Goal: Task Accomplishment & Management: Manage account settings

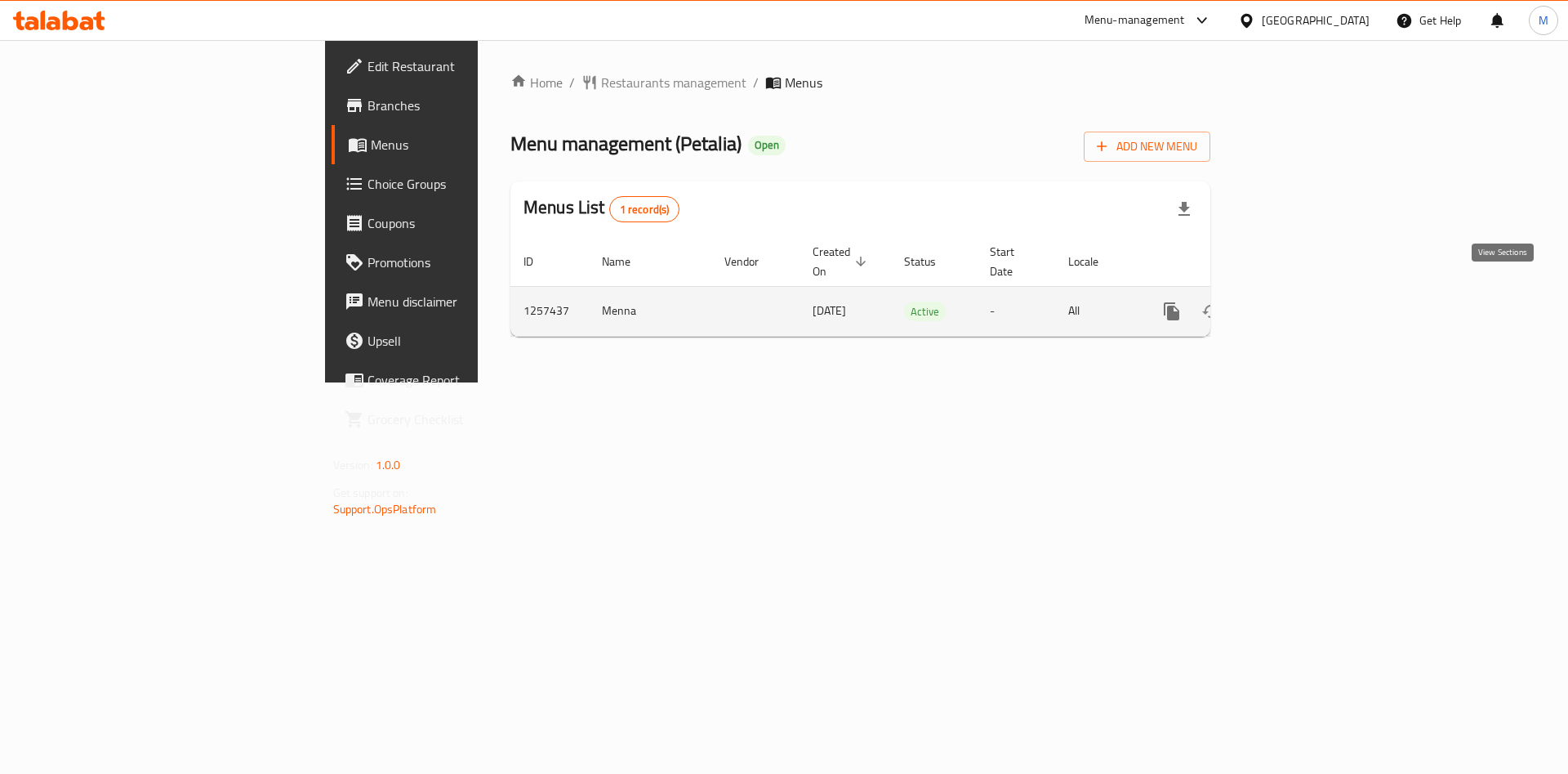
click at [1299, 301] on icon "enhanced table" at bounding box center [1289, 311] width 20 height 20
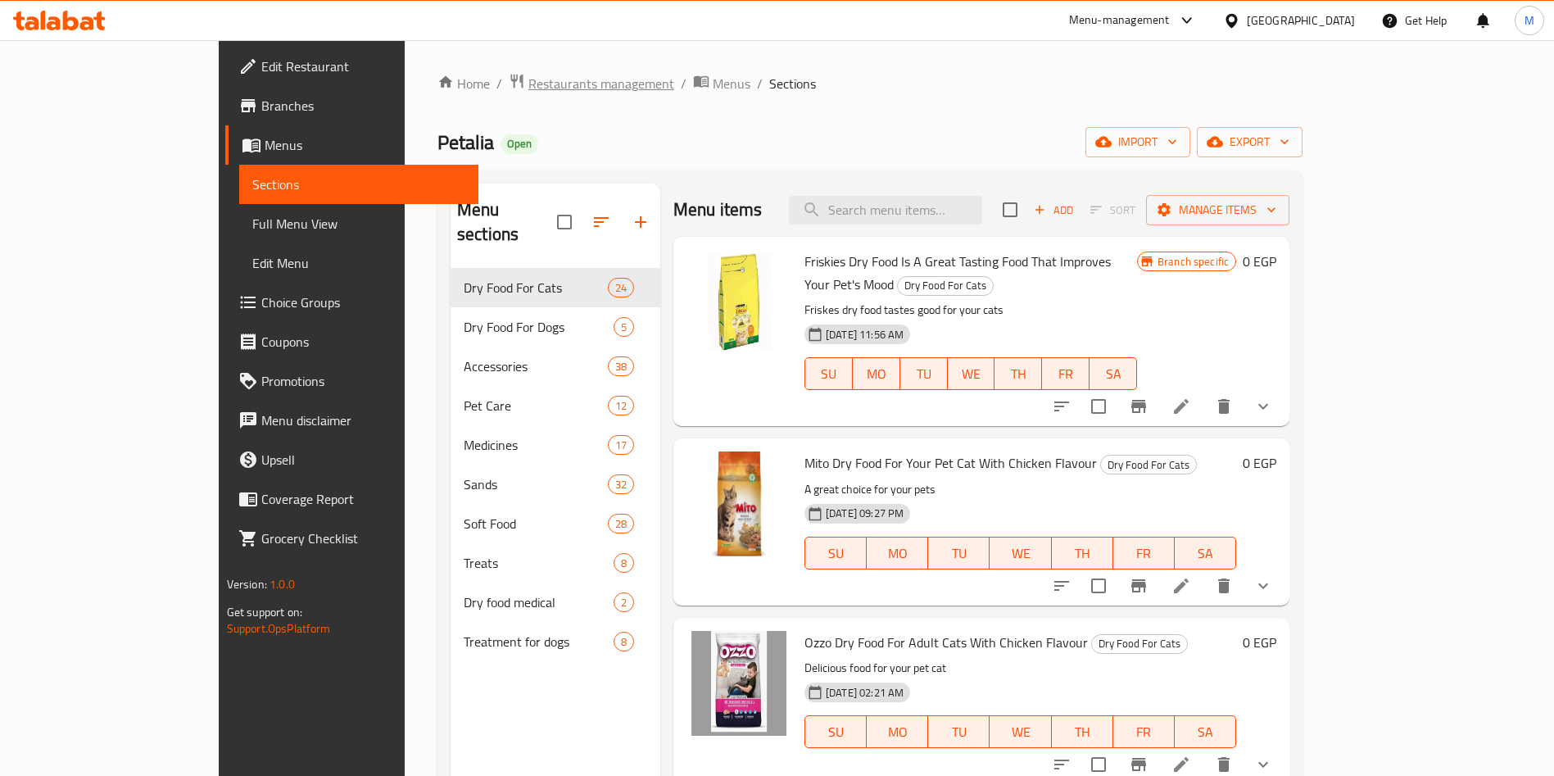
click at [528, 81] on span "Restaurants management" at bounding box center [601, 84] width 146 height 20
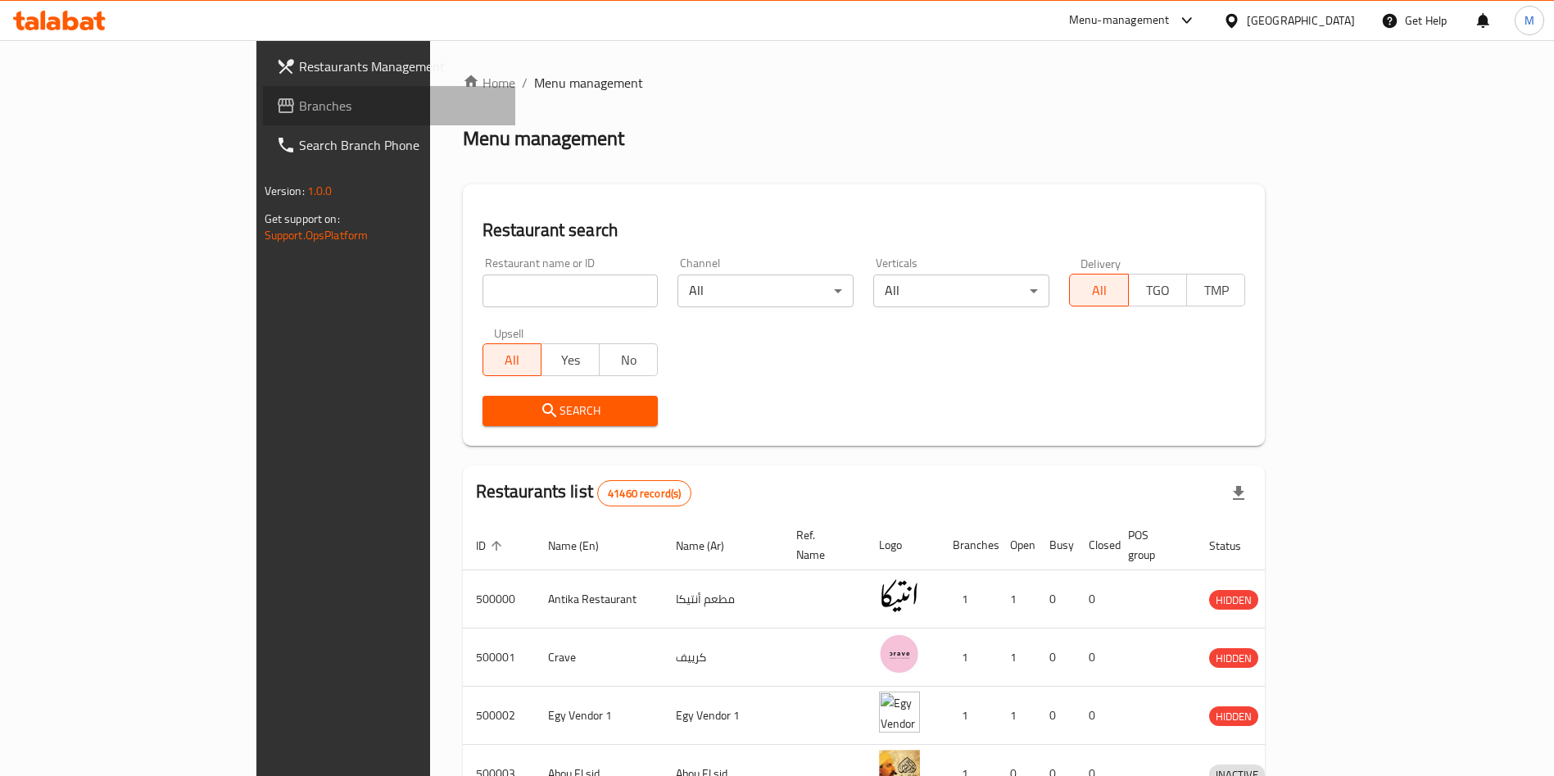
click at [299, 106] on span "Branches" at bounding box center [401, 106] width 204 height 20
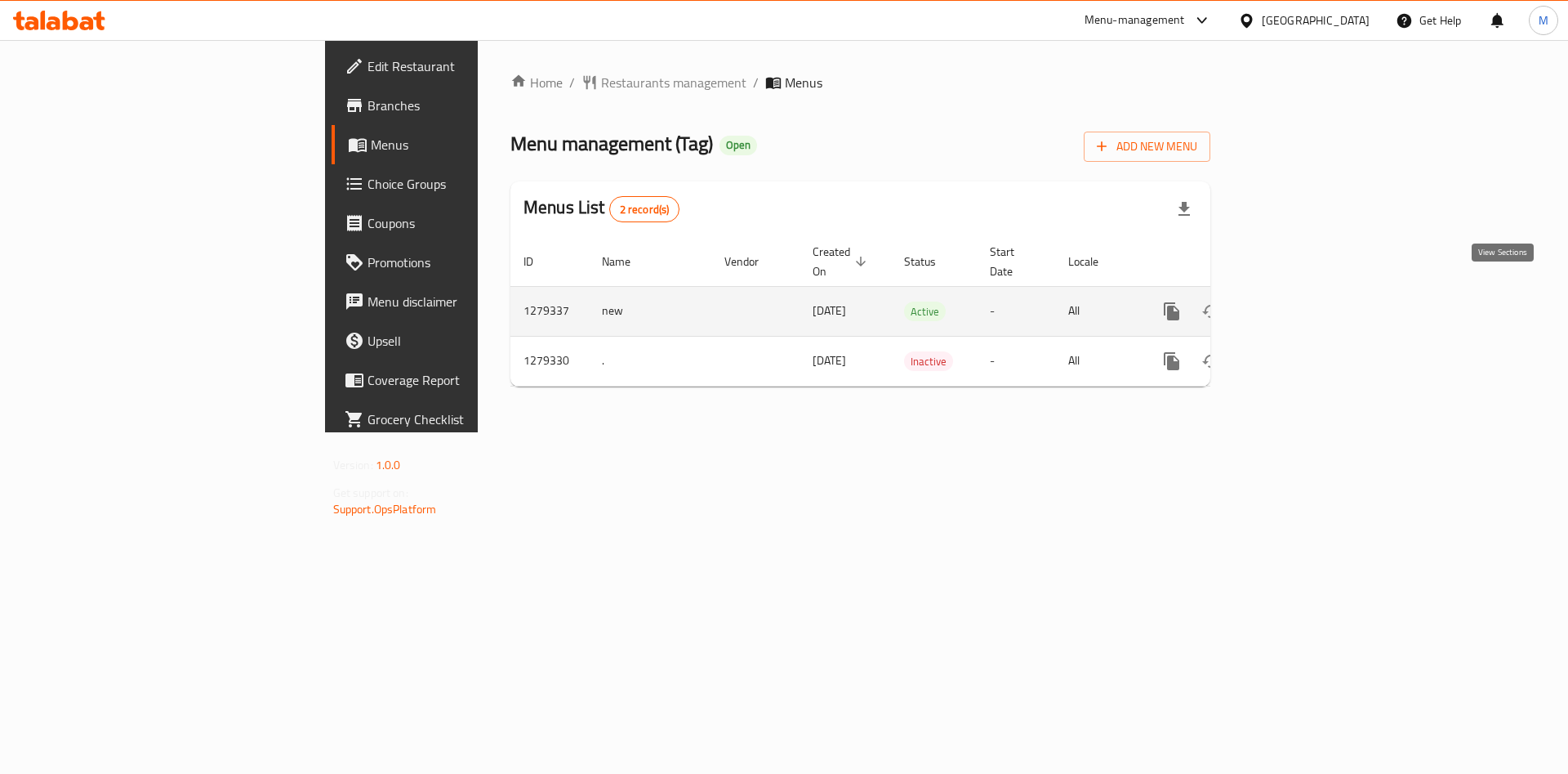
click at [1297, 304] on icon "enhanced table" at bounding box center [1289, 311] width 15 height 15
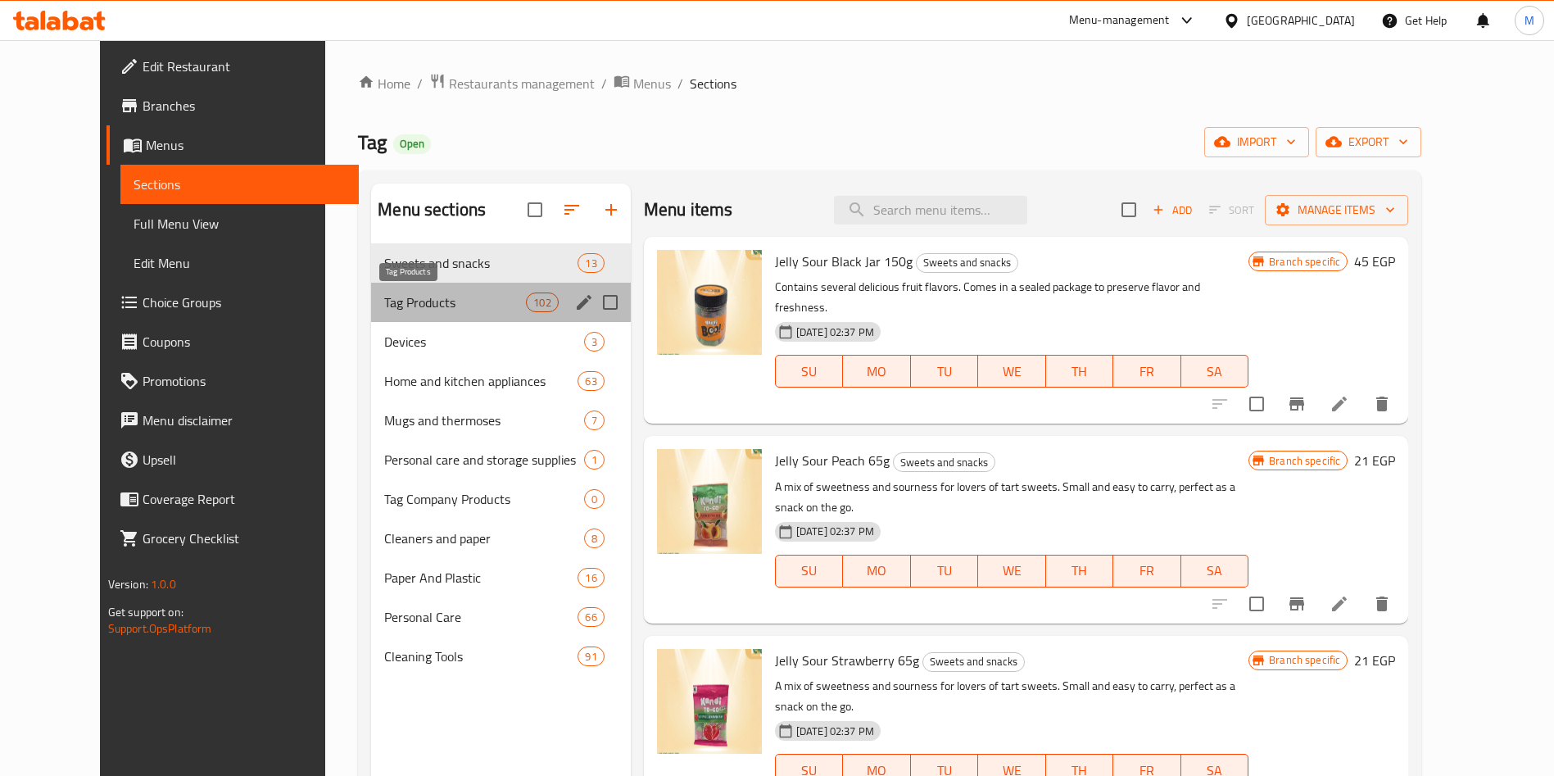
click at [405, 308] on span "Tag Products" at bounding box center [455, 302] width 142 height 20
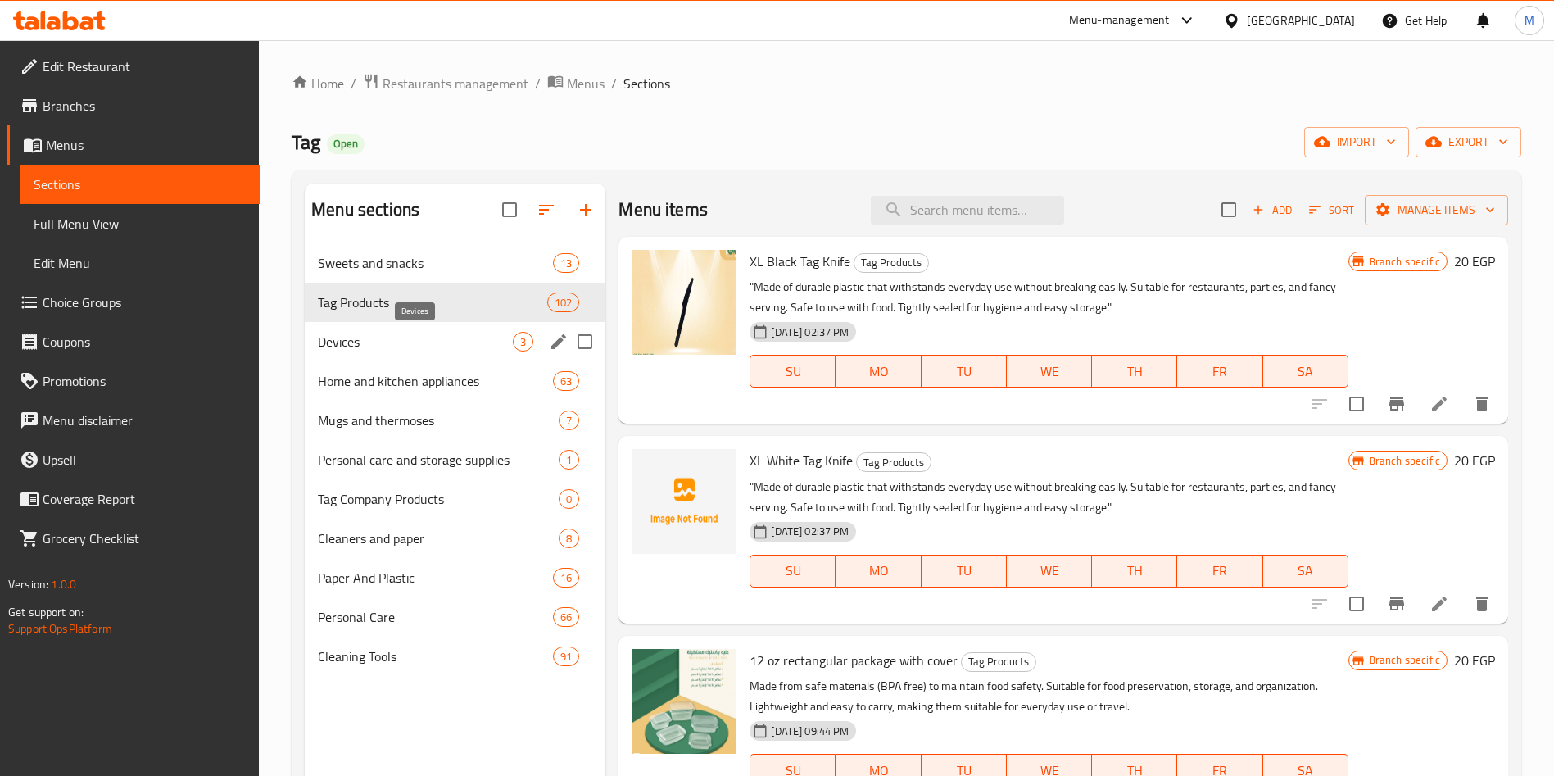
click at [401, 347] on span "Devices" at bounding box center [415, 342] width 195 height 20
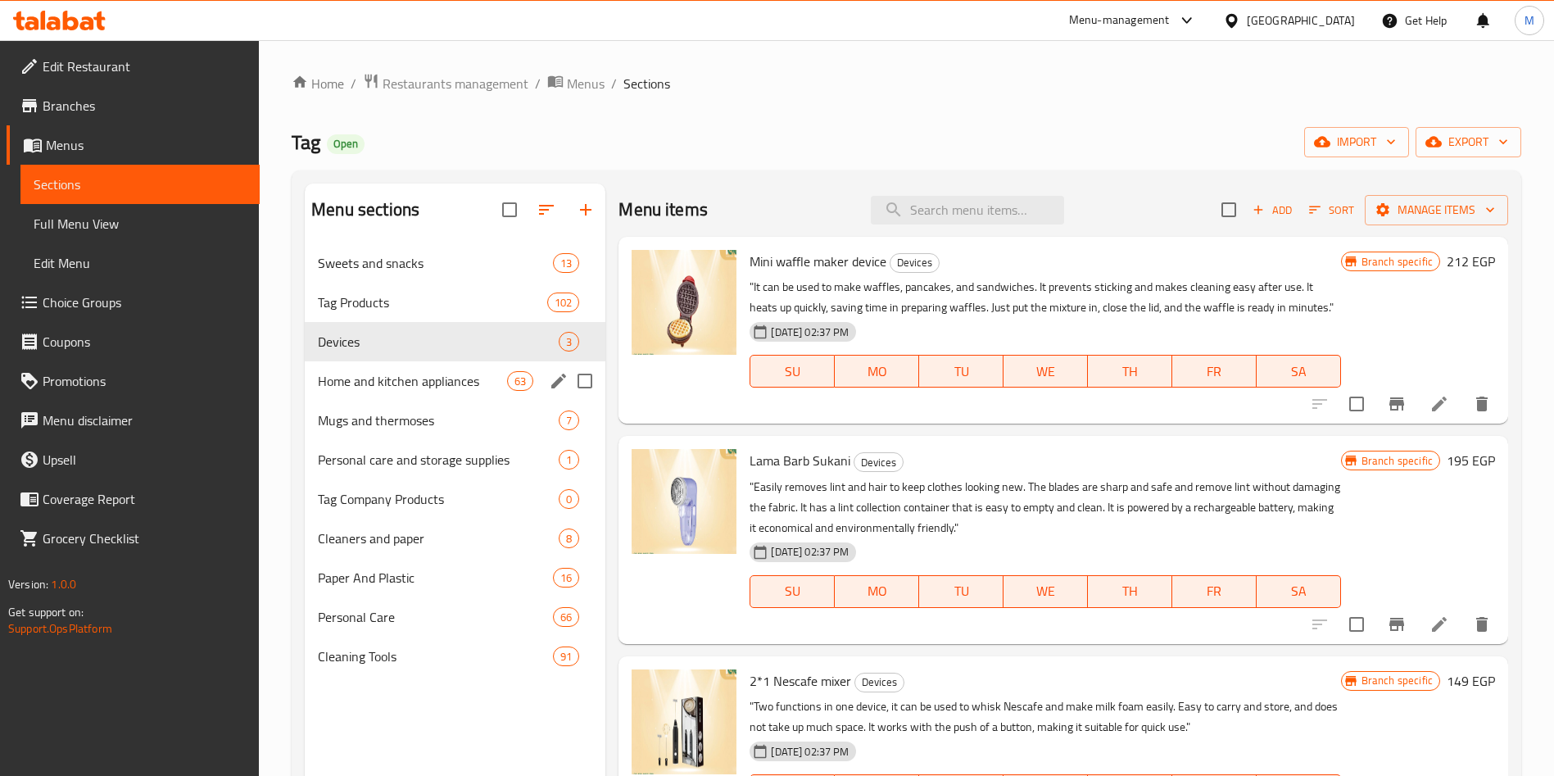
click at [384, 398] on div "Home and kitchen appliances 63" at bounding box center [455, 380] width 301 height 39
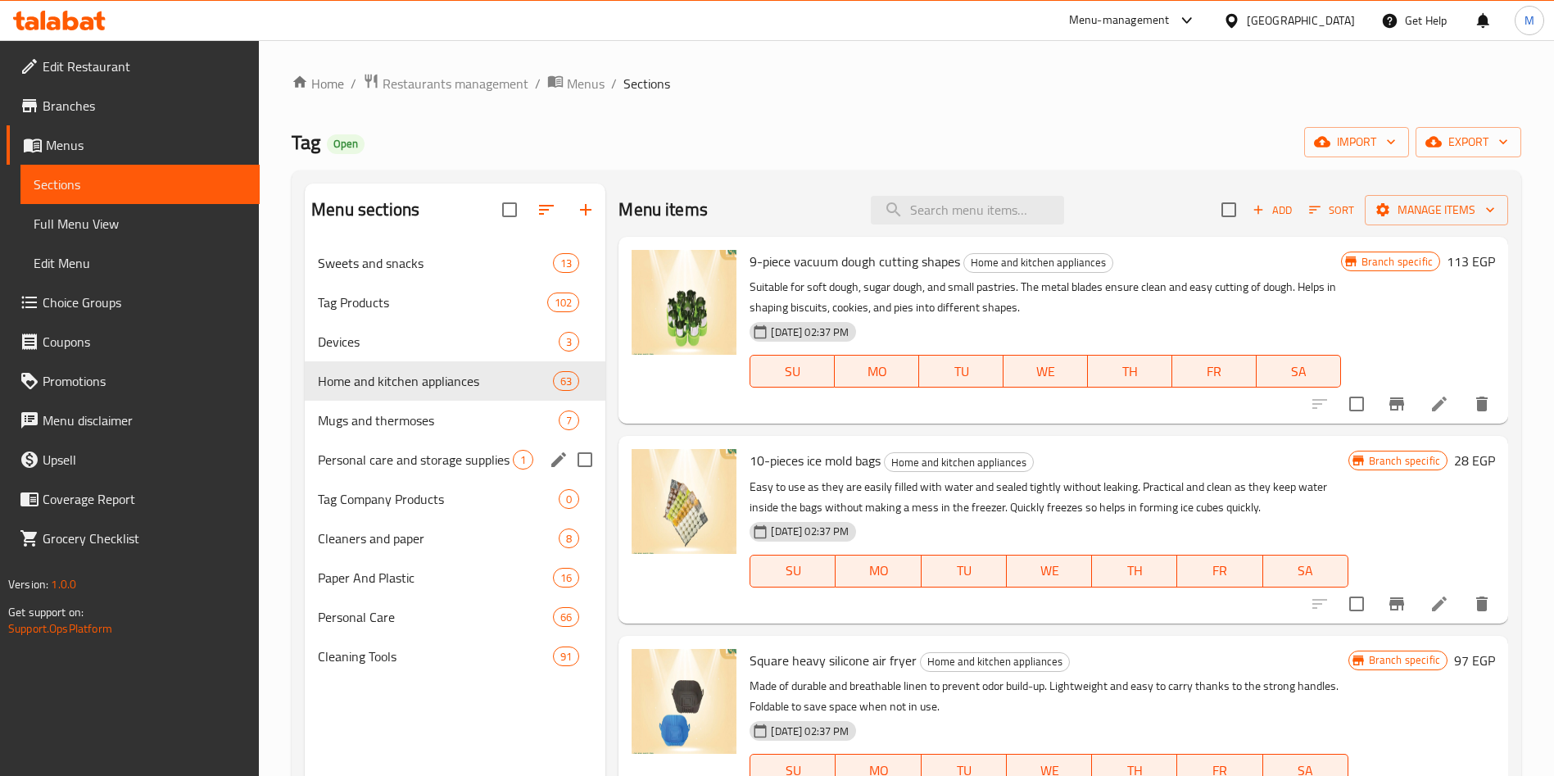
click at [396, 445] on div "Personal care and storage supplies 1" at bounding box center [455, 459] width 301 height 39
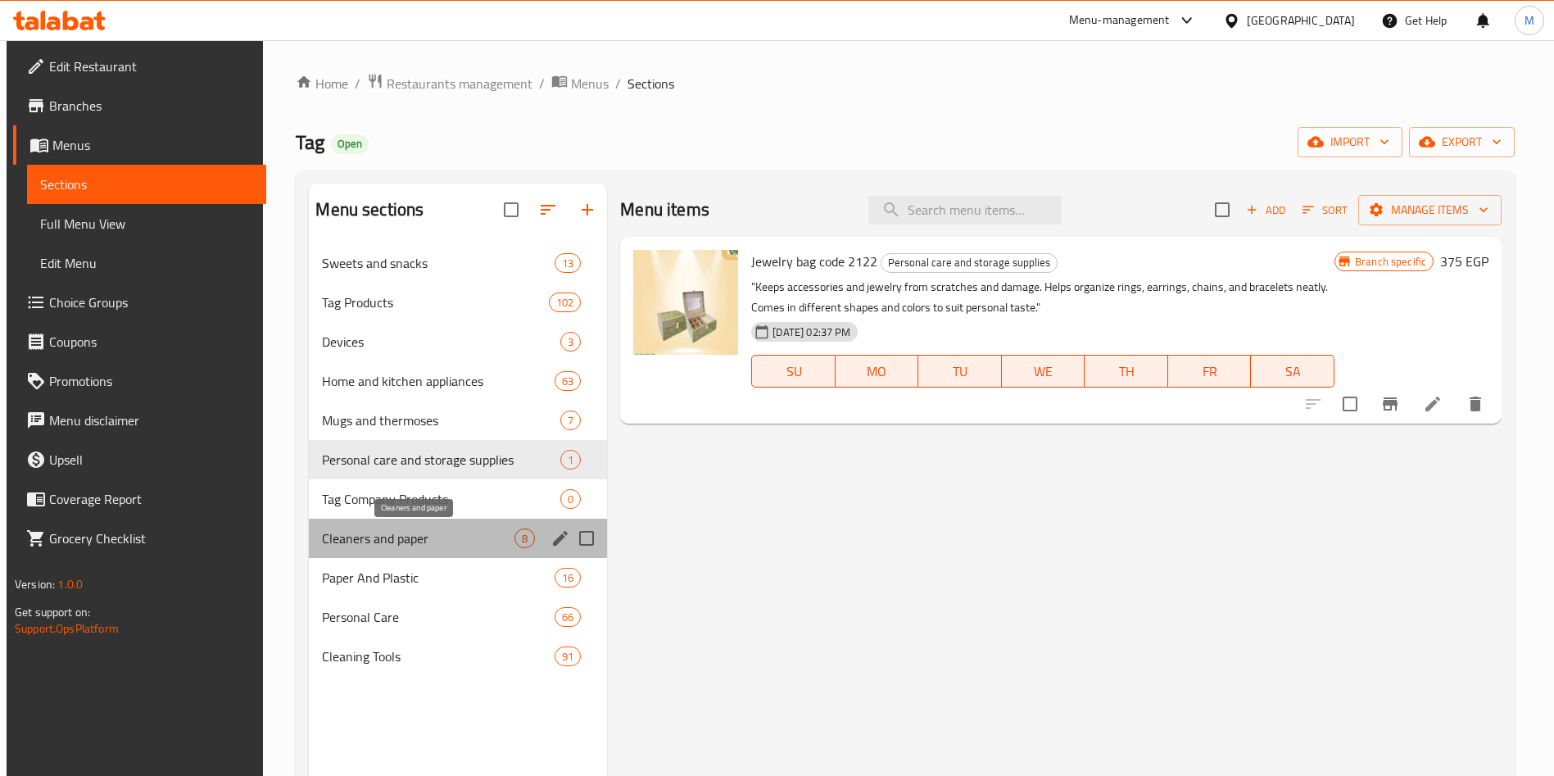
click at [384, 545] on span "Cleaners and paper" at bounding box center [418, 538] width 192 height 20
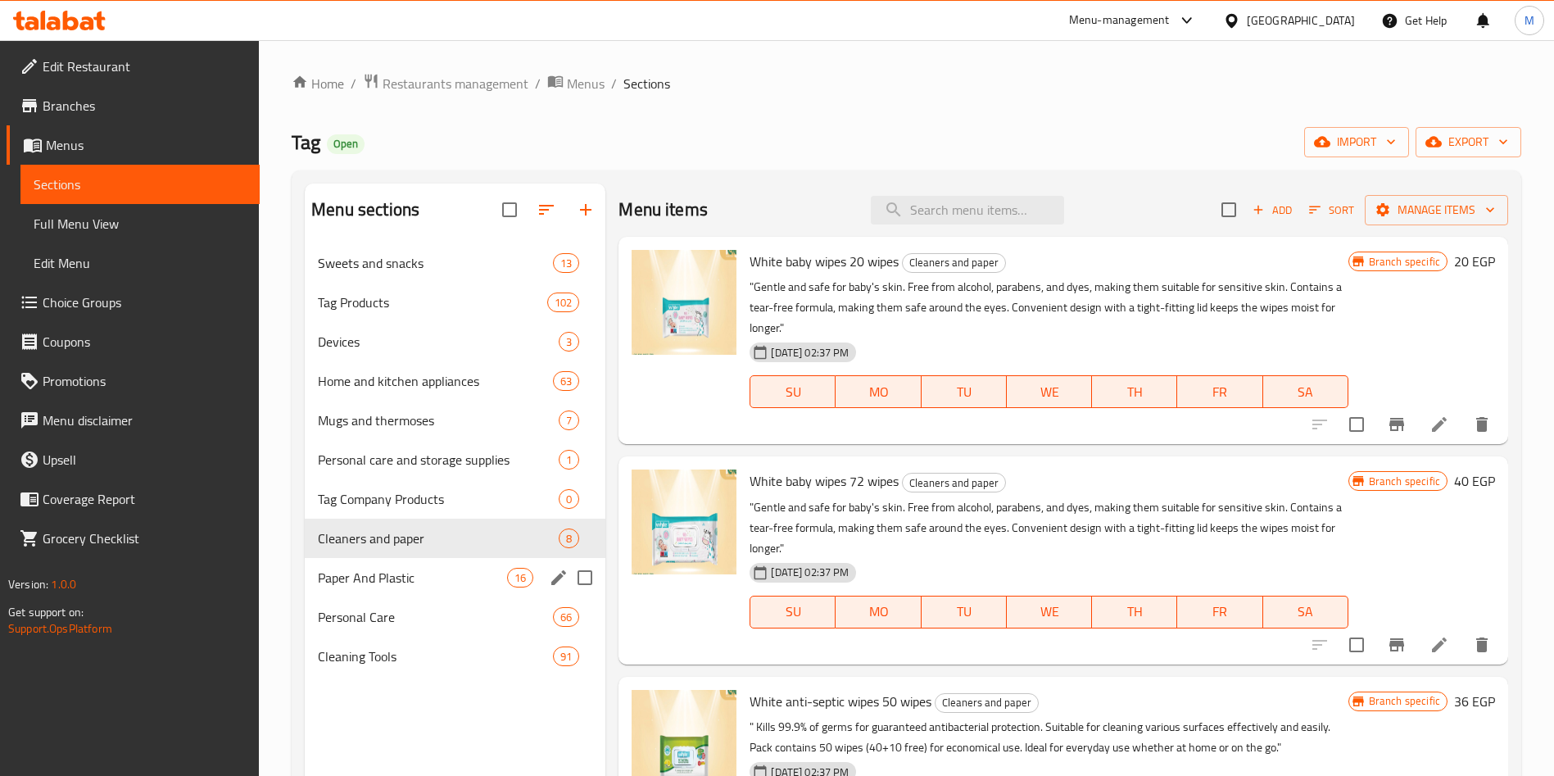
click at [377, 597] on div "Personal Care 66" at bounding box center [455, 616] width 301 height 39
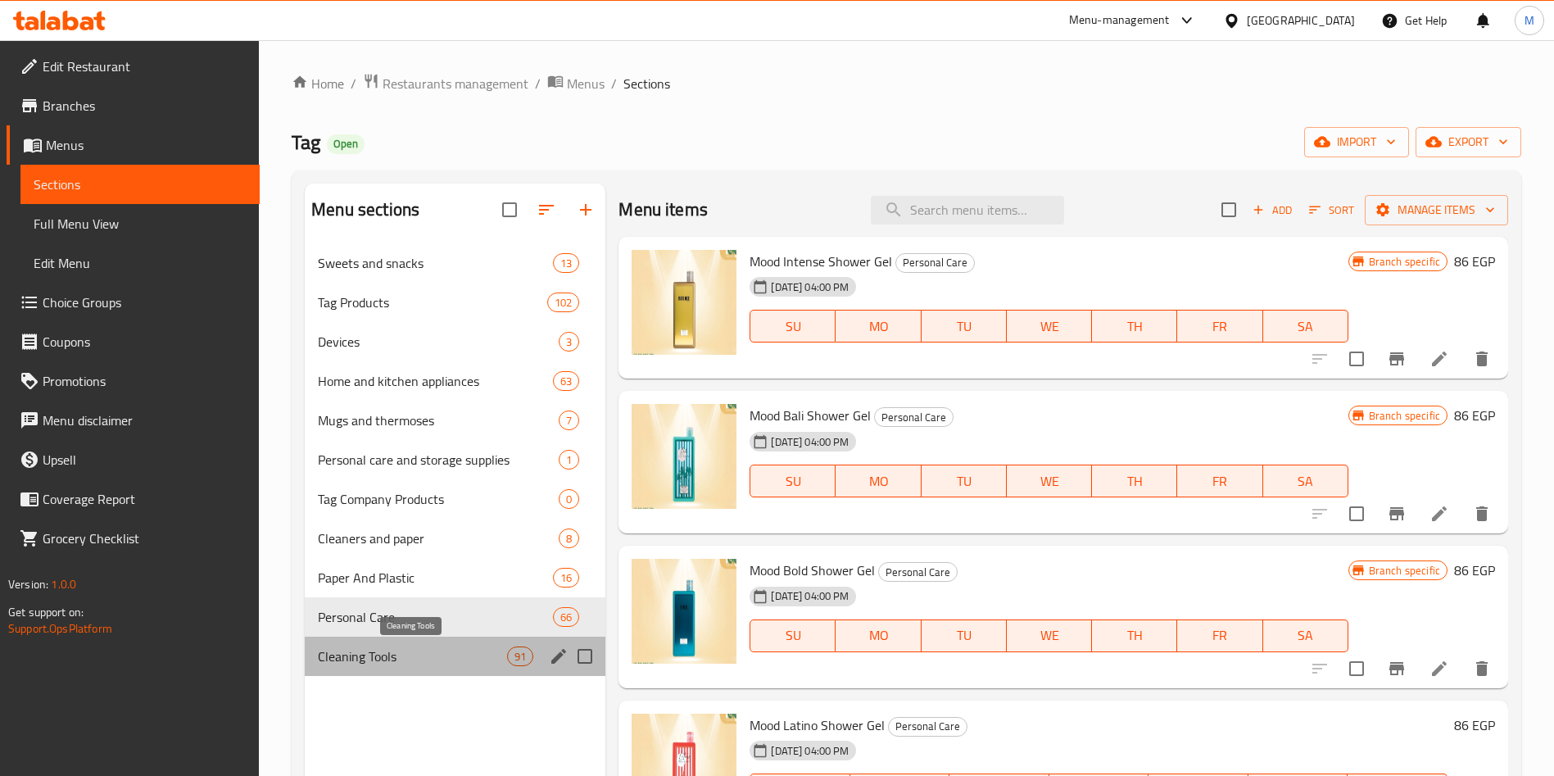
click at [364, 649] on span "Cleaning Tools" at bounding box center [412, 656] width 189 height 20
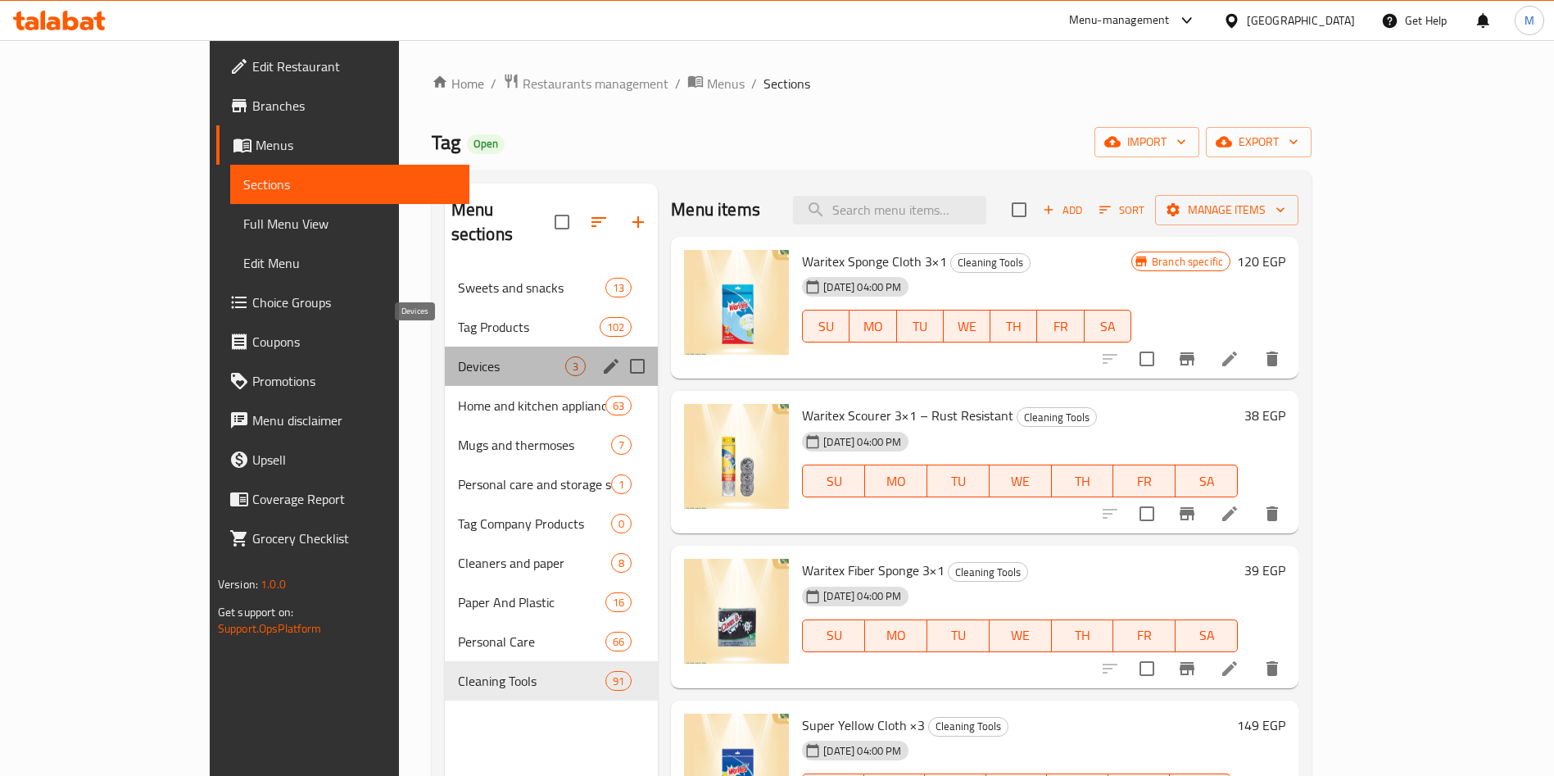
click at [458, 356] on span "Devices" at bounding box center [511, 366] width 107 height 20
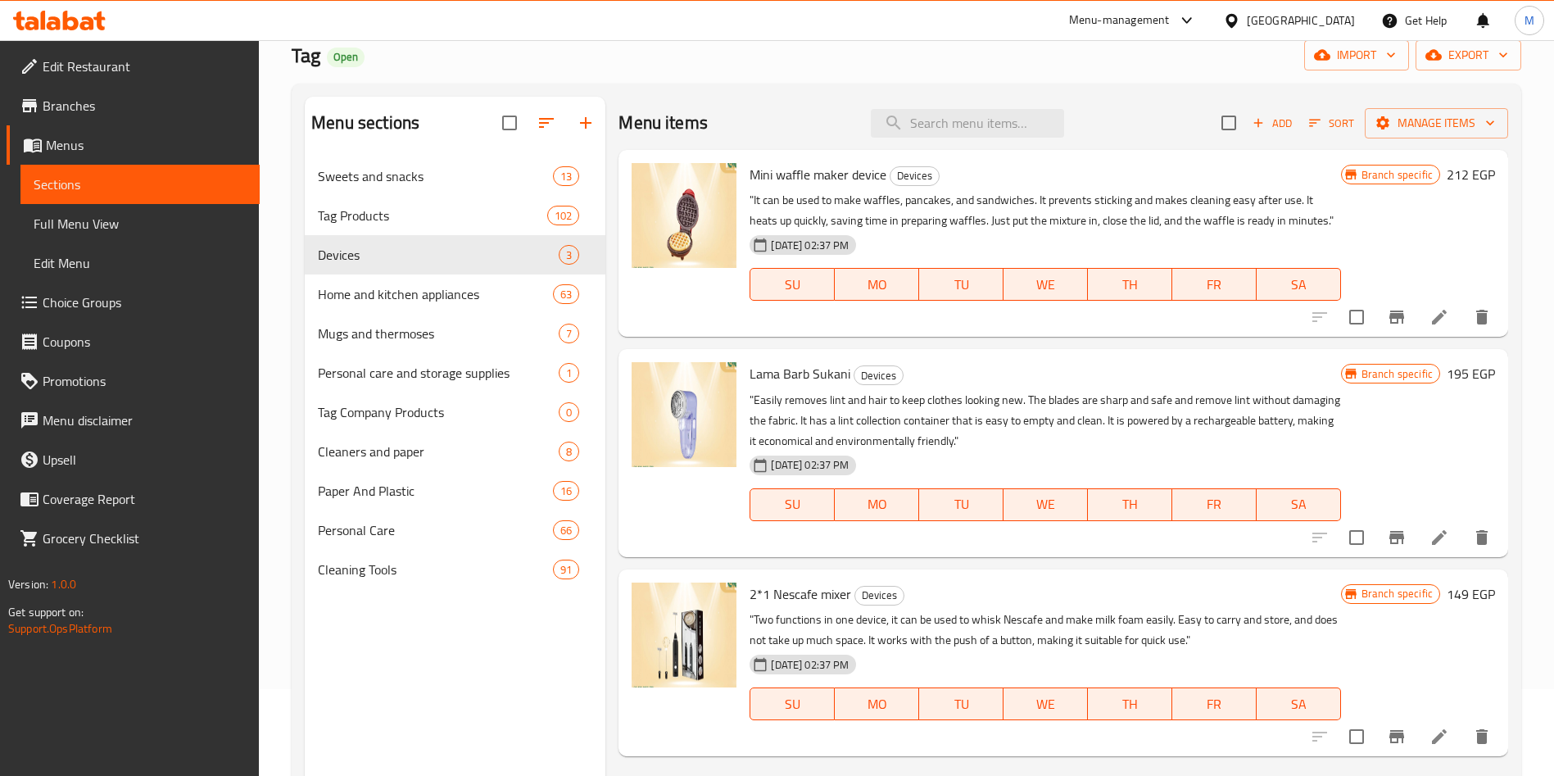
scroll to position [123, 0]
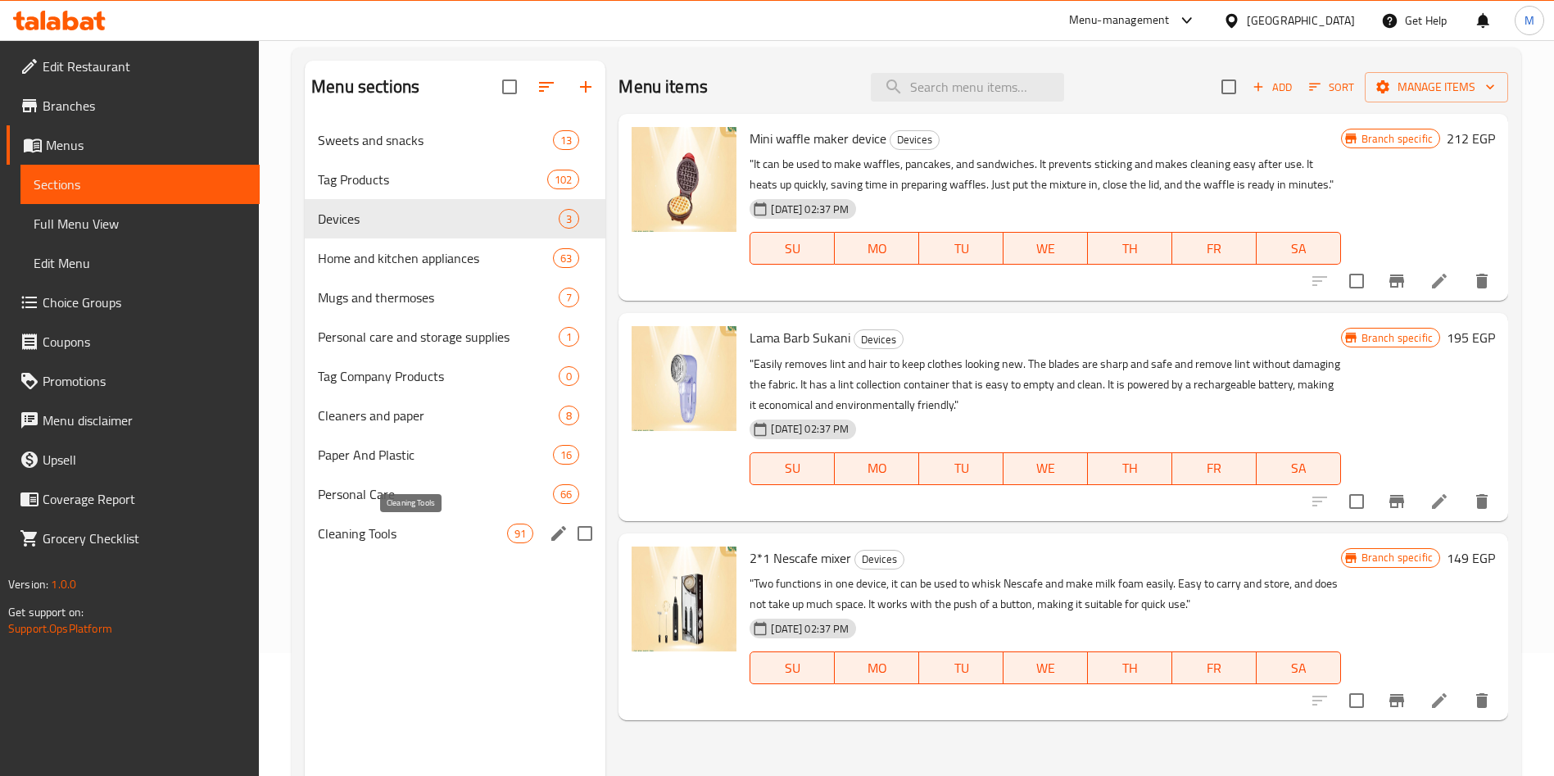
click at [392, 541] on span "Cleaning Tools" at bounding box center [412, 533] width 189 height 20
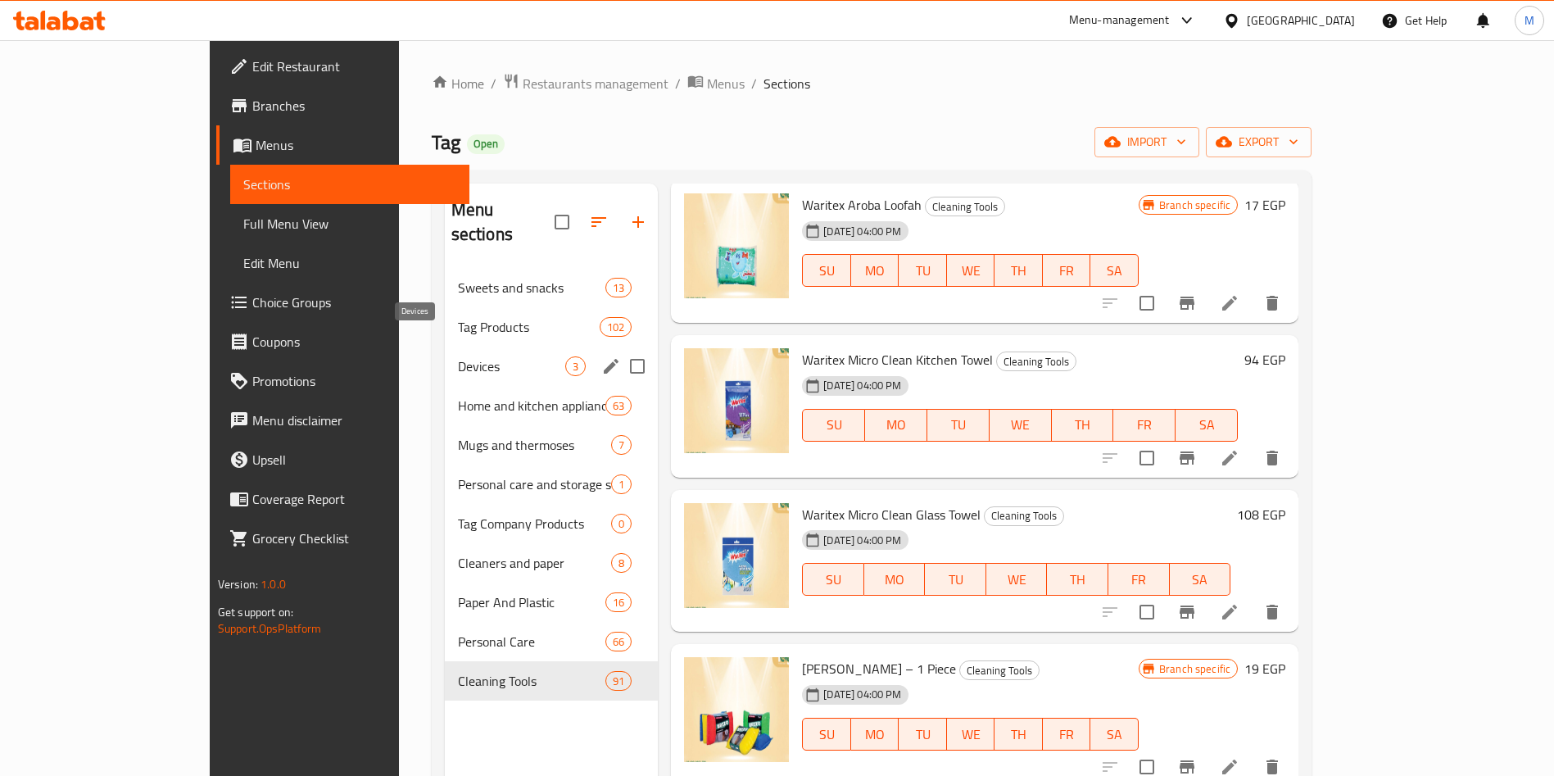
click at [458, 356] on span "Devices" at bounding box center [511, 366] width 107 height 20
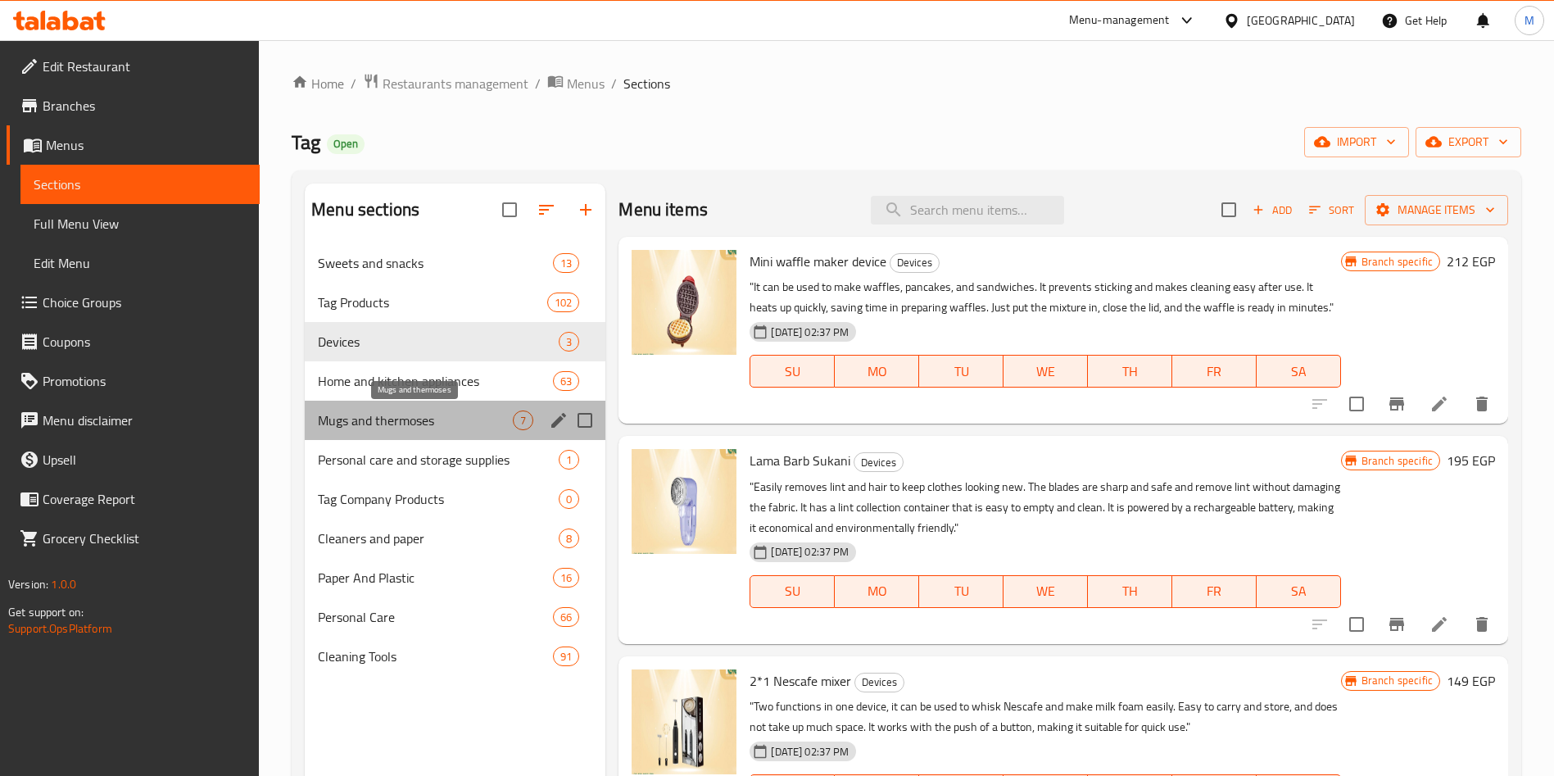
click at [385, 417] on span "Mugs and thermoses" at bounding box center [415, 420] width 195 height 20
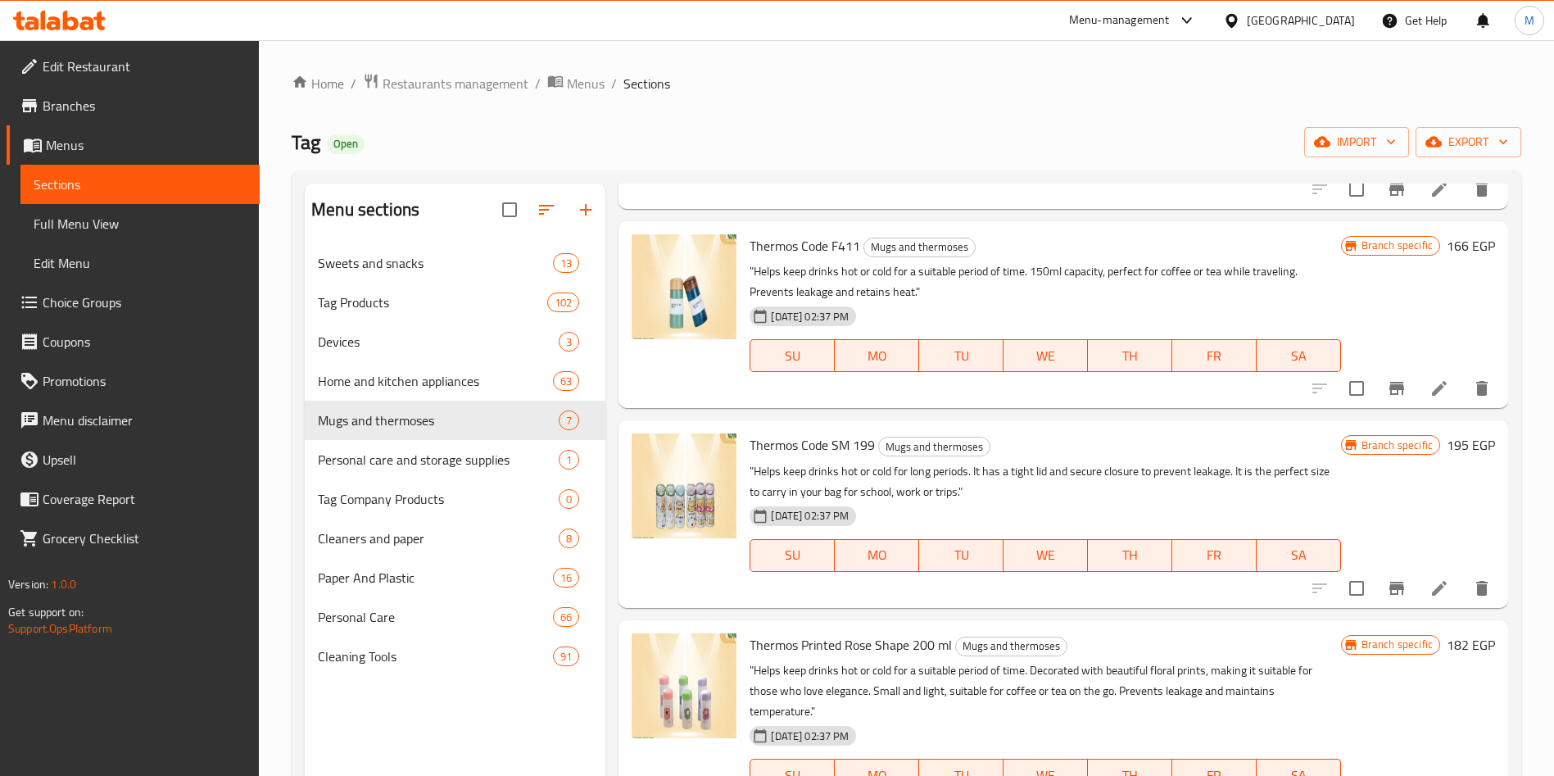
scroll to position [491, 0]
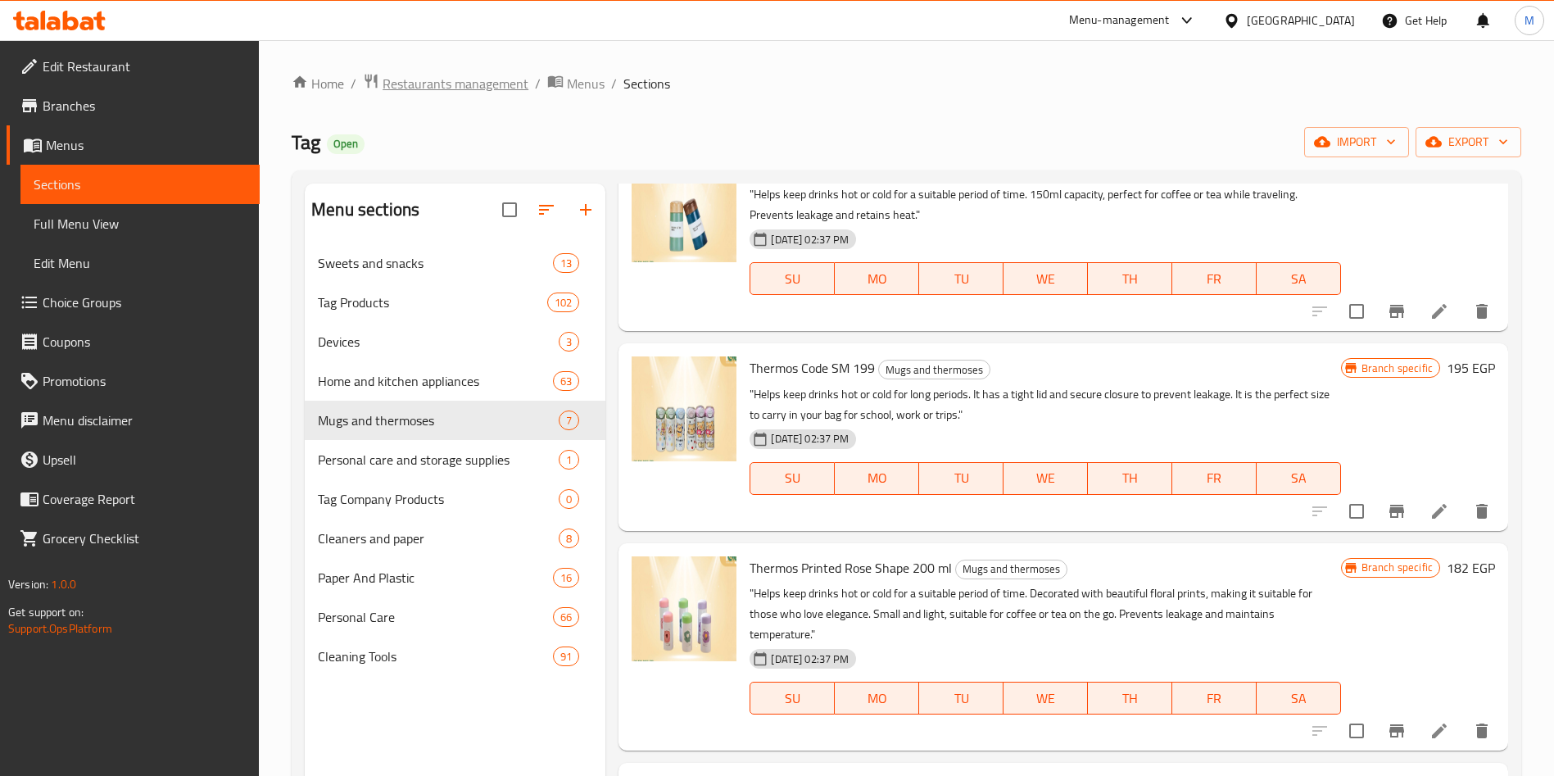
click at [459, 93] on span "Restaurants management" at bounding box center [455, 84] width 146 height 20
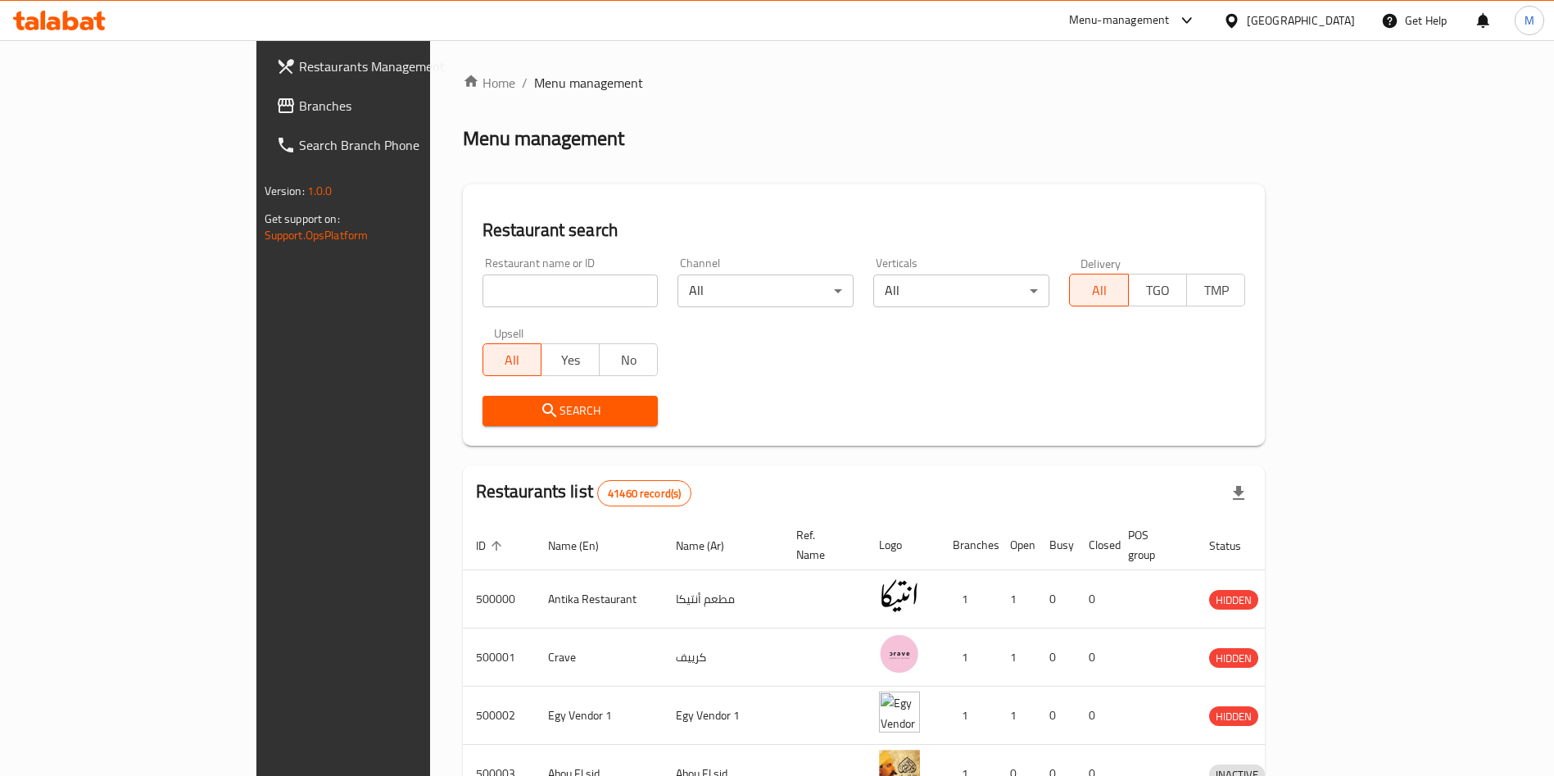
click at [299, 103] on span "Branches" at bounding box center [401, 106] width 204 height 20
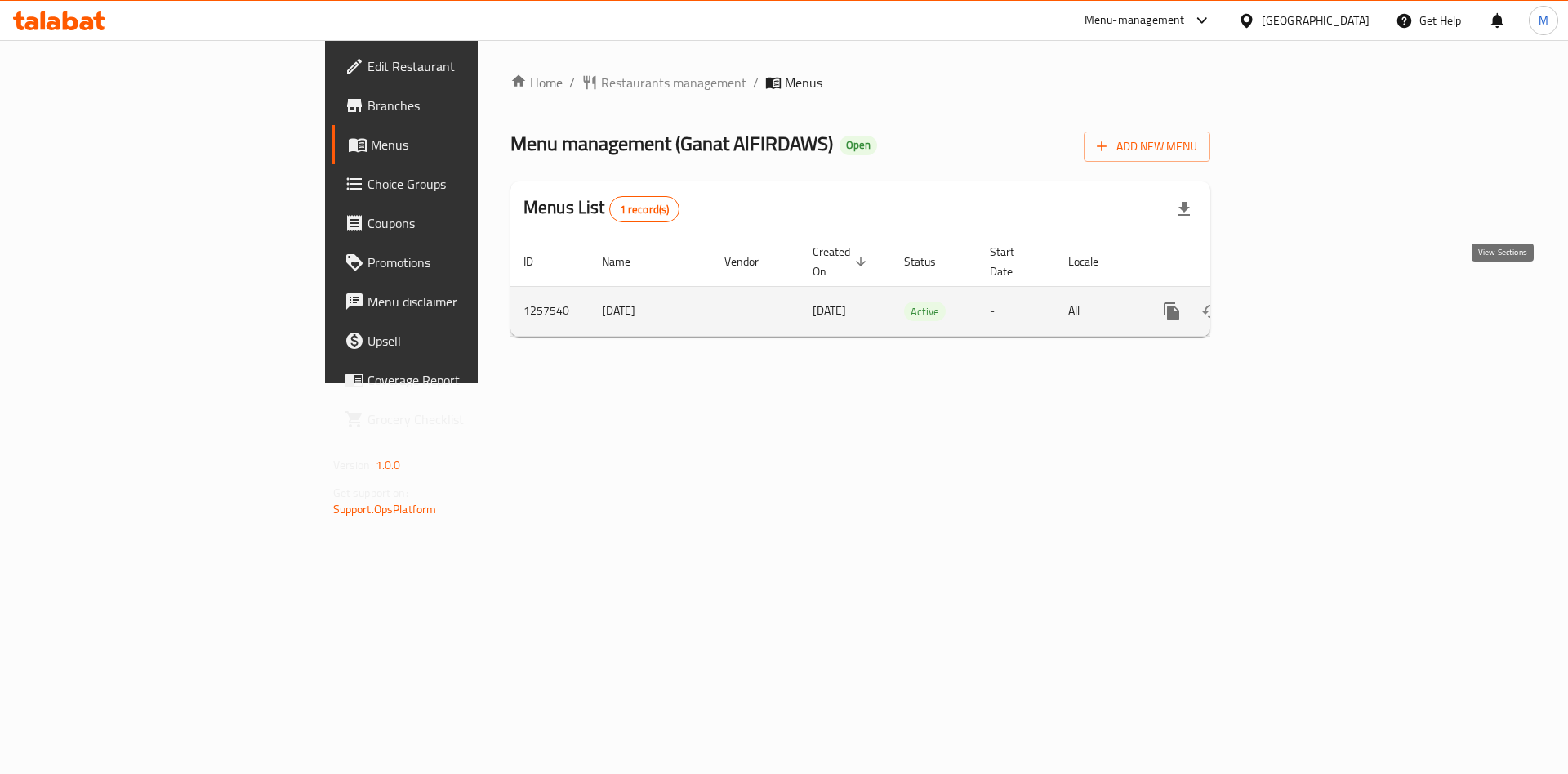
click at [1297, 304] on icon "enhanced table" at bounding box center [1289, 311] width 15 height 15
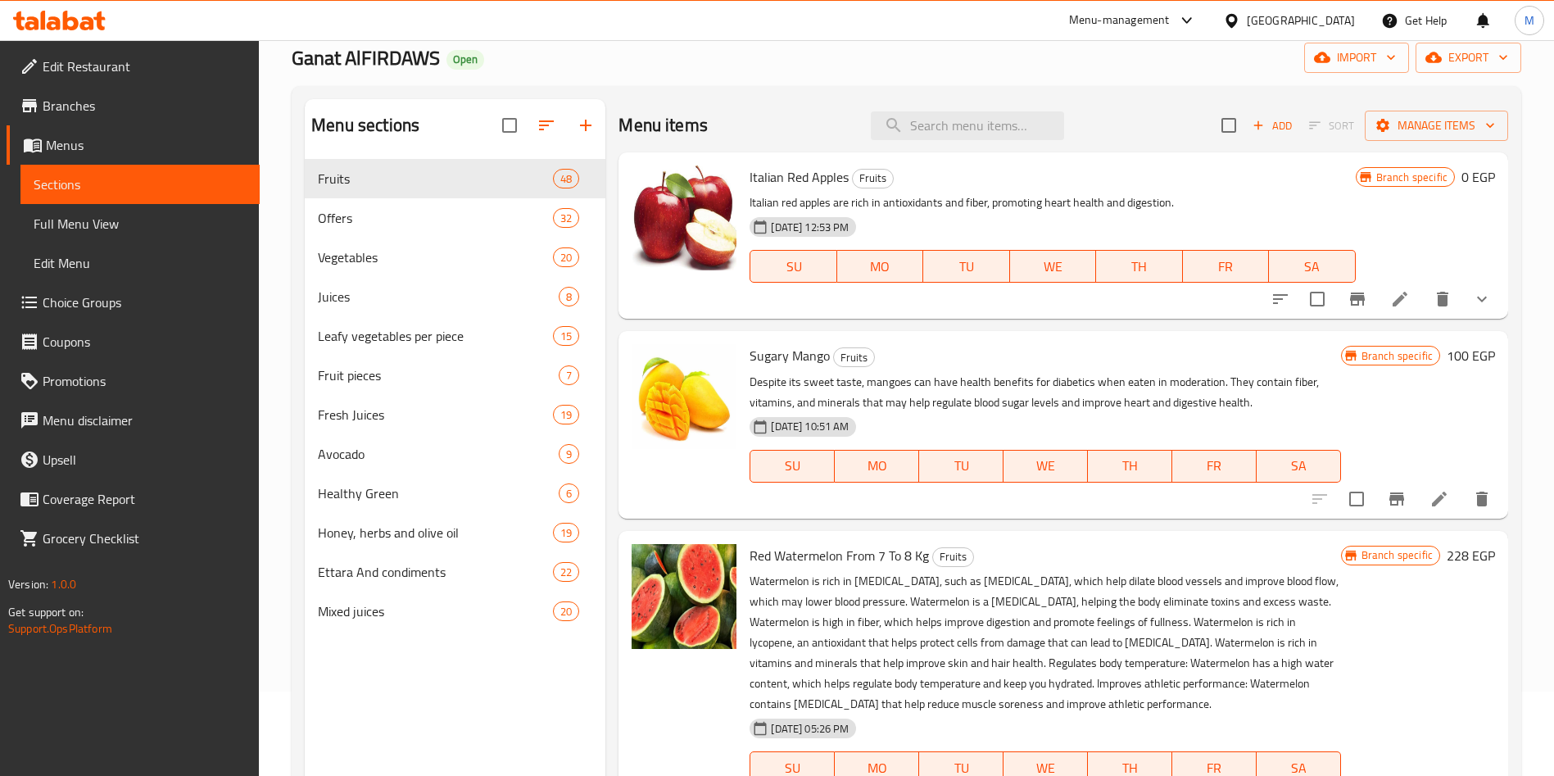
scroll to position [123, 0]
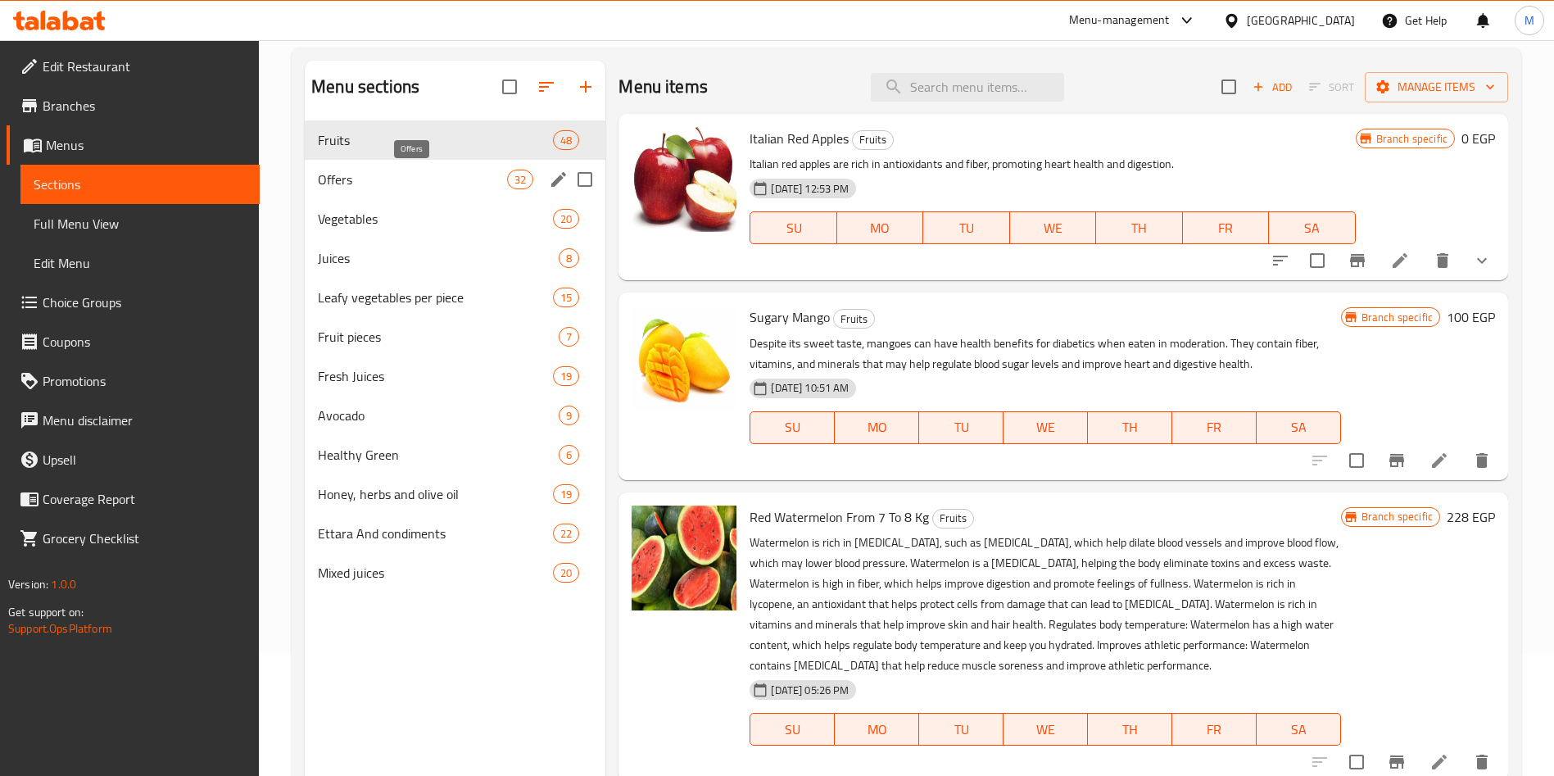
click at [392, 179] on span "Offers" at bounding box center [412, 180] width 189 height 20
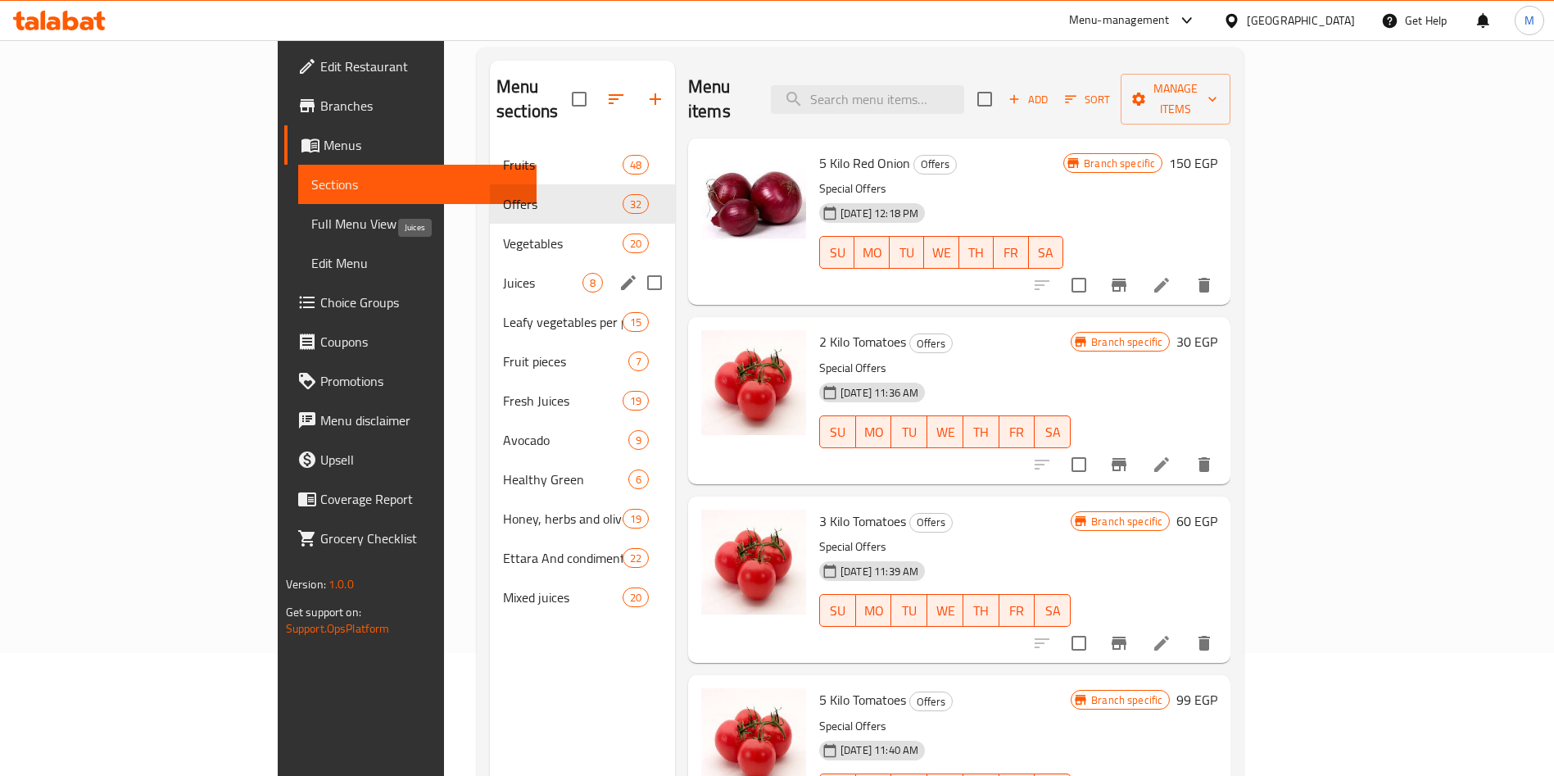
click at [503, 273] on span "Juices" at bounding box center [542, 283] width 79 height 20
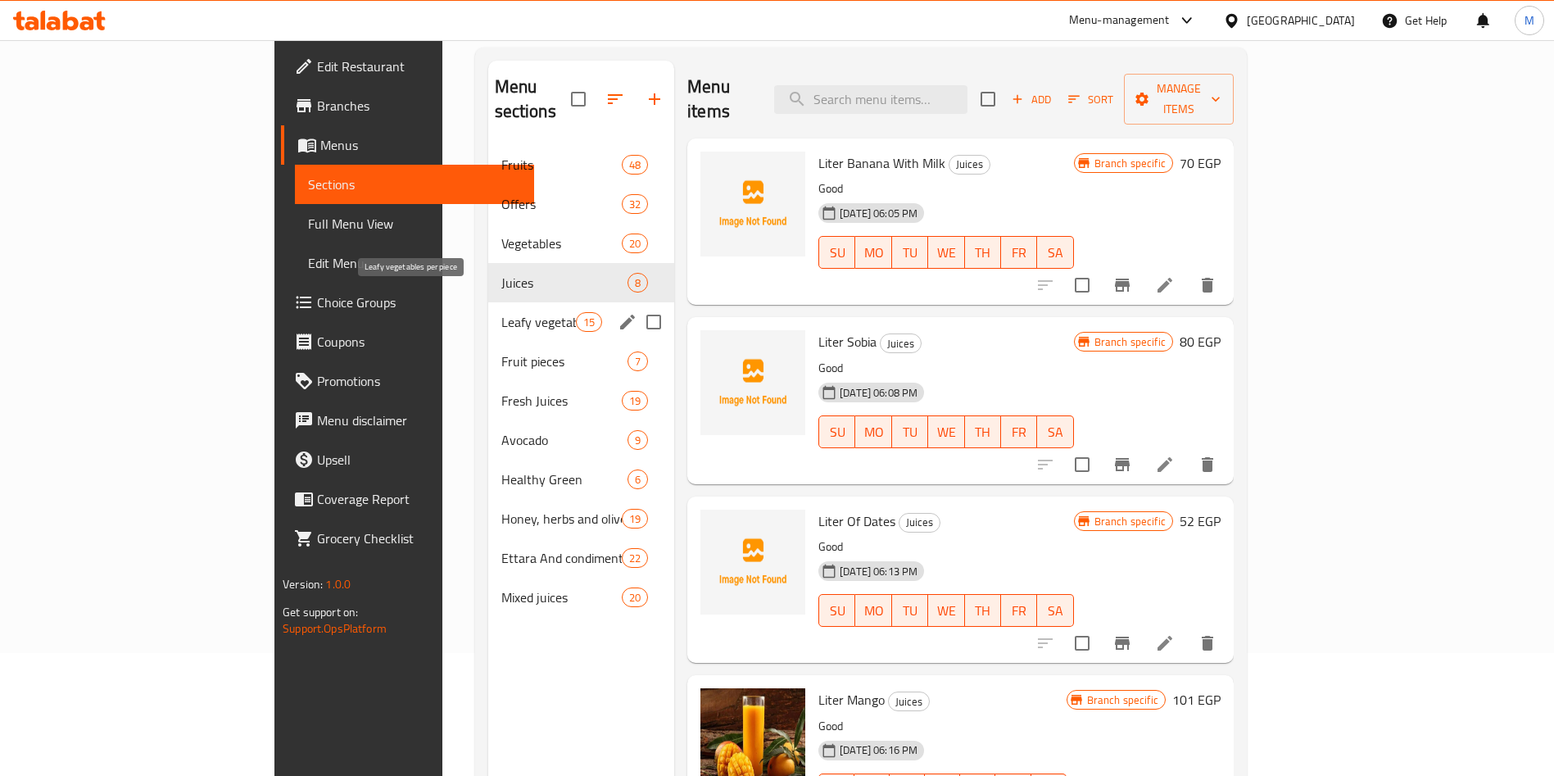
click at [501, 312] on span "Leafy vegetables per piece" at bounding box center [538, 322] width 75 height 20
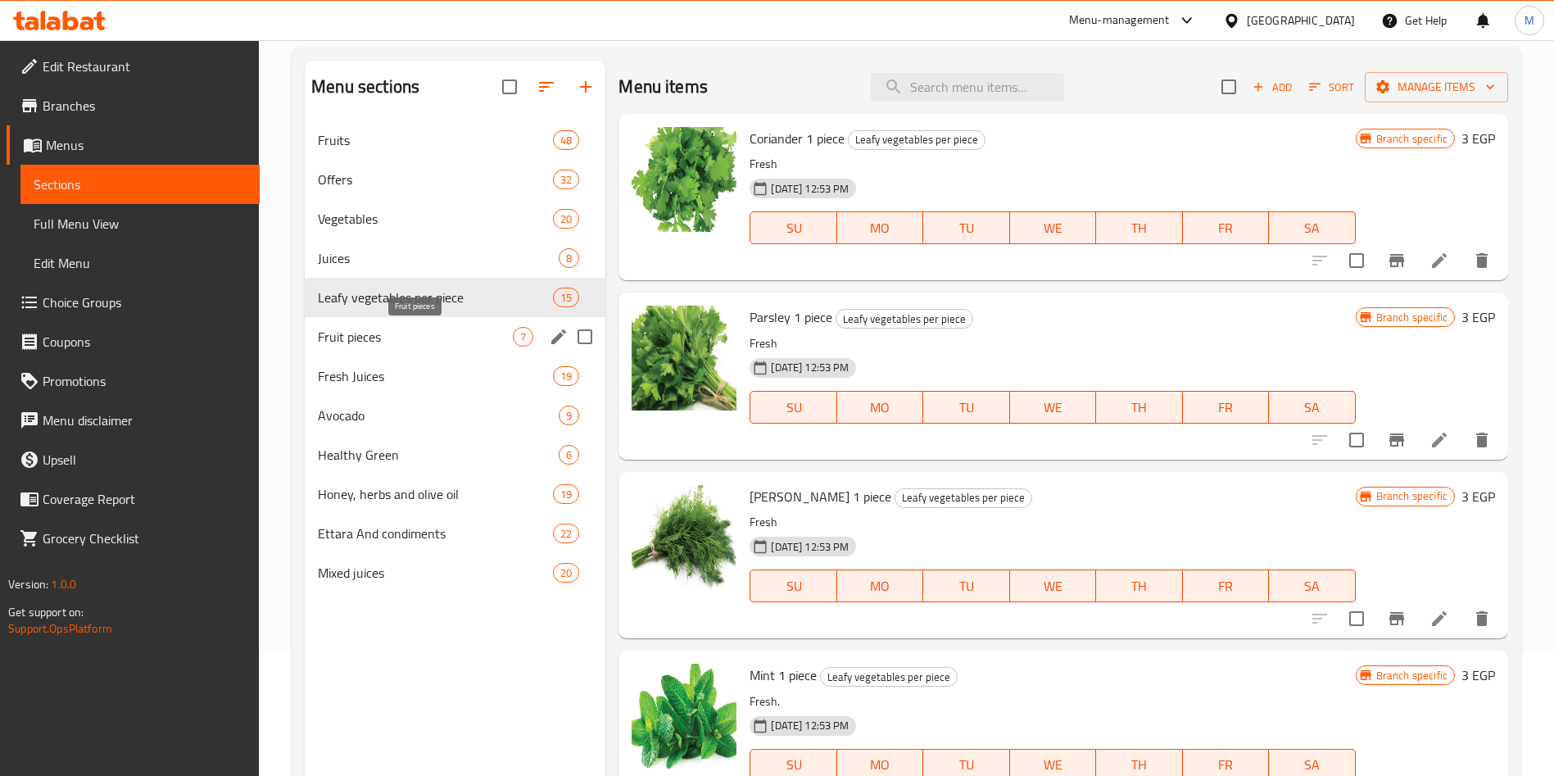
click at [385, 335] on span "Fruit pieces" at bounding box center [415, 337] width 195 height 20
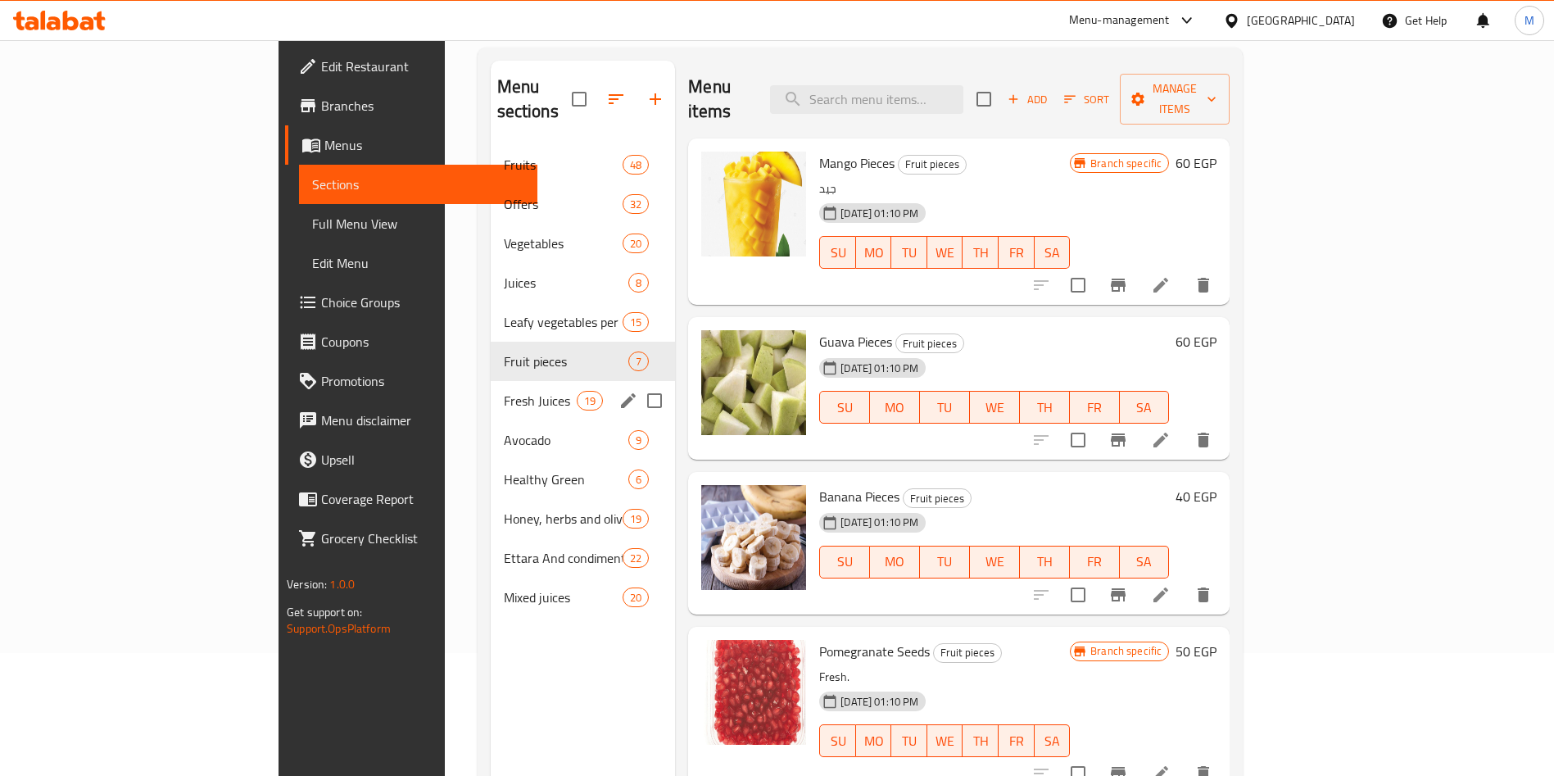
click at [491, 381] on div "Fresh Juices 19" at bounding box center [583, 400] width 185 height 39
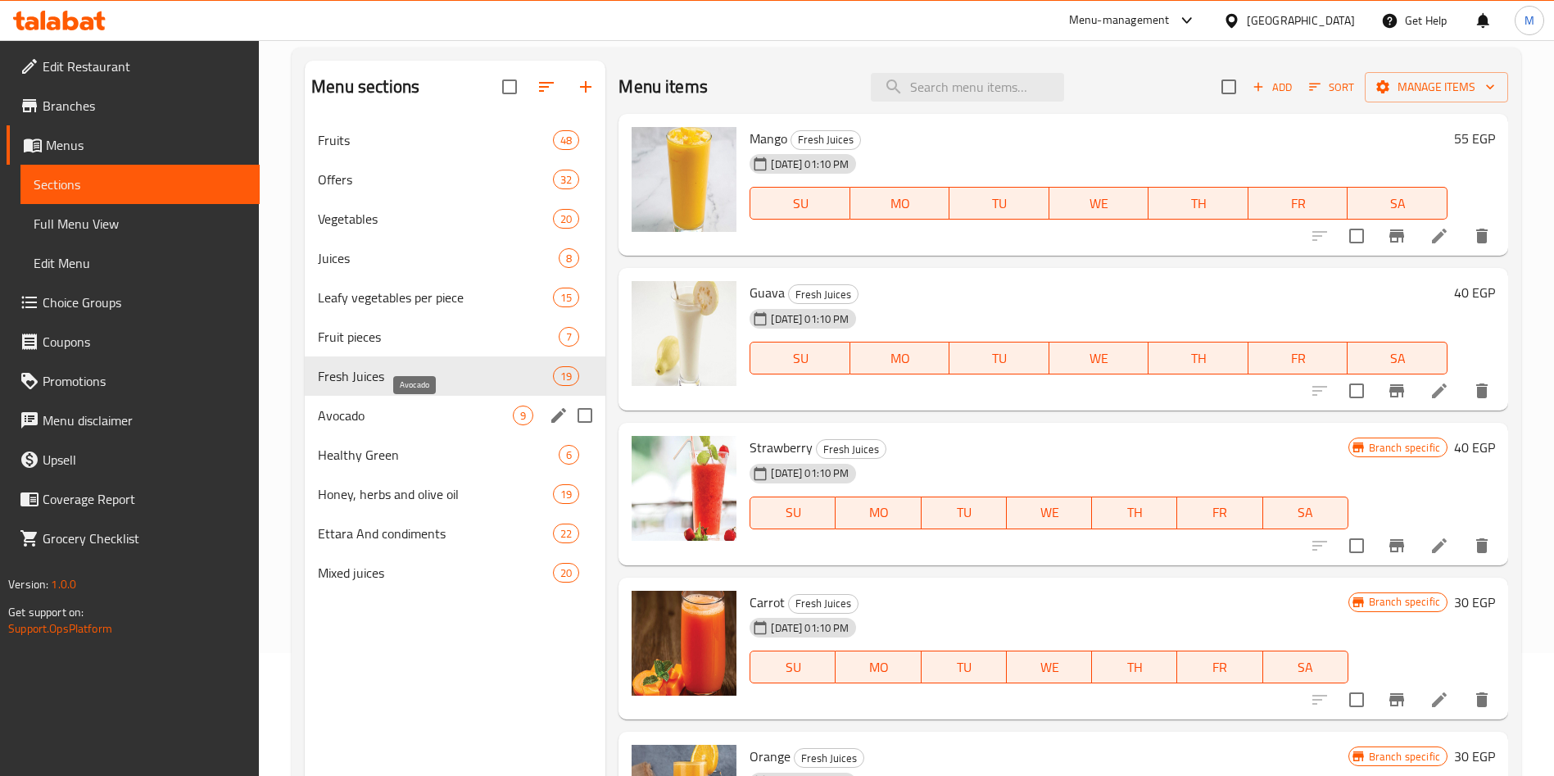
click at [364, 410] on span "Avocado" at bounding box center [415, 415] width 195 height 20
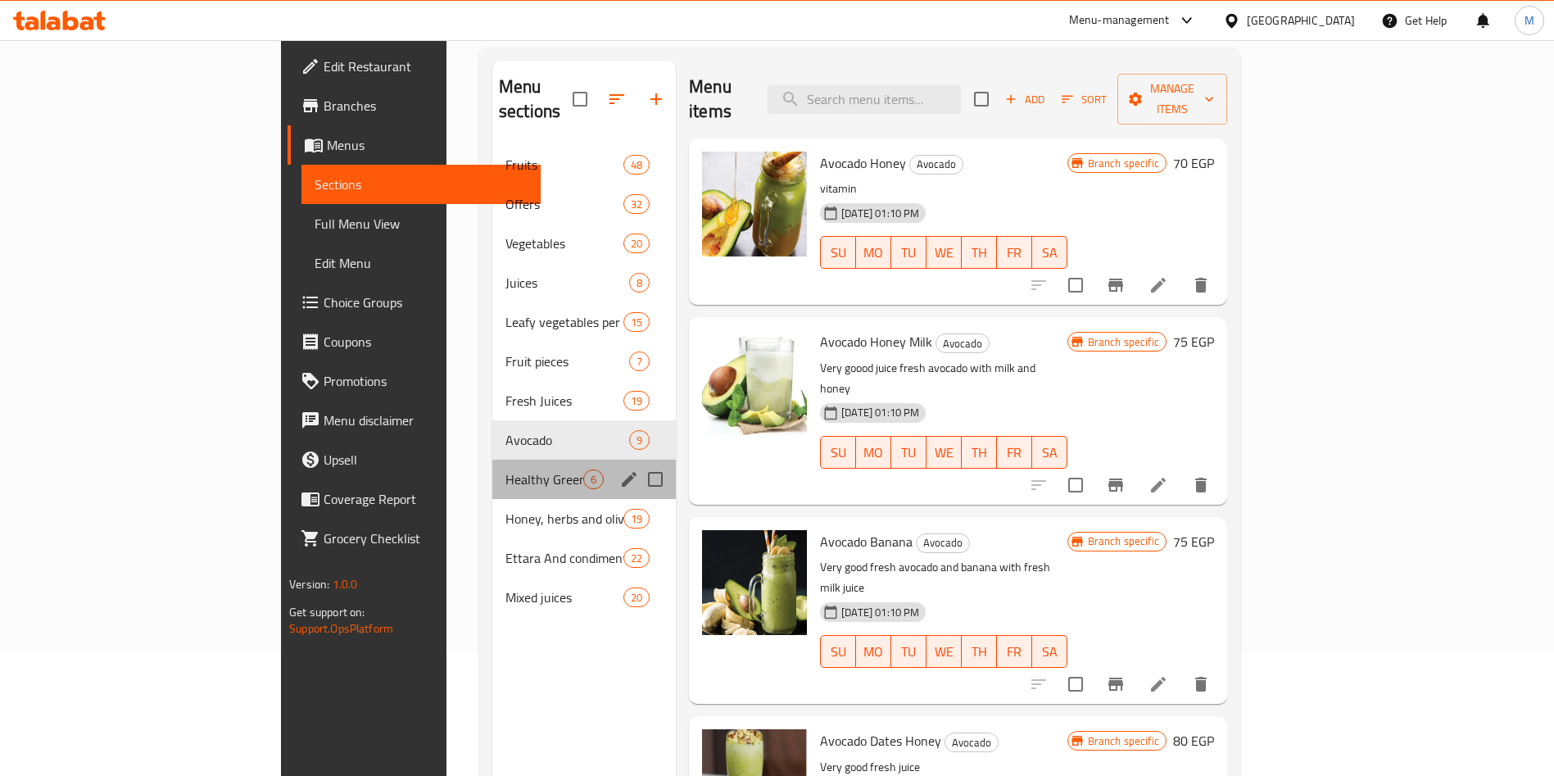
click at [492, 464] on div "Healthy Green 6" at bounding box center [583, 478] width 183 height 39
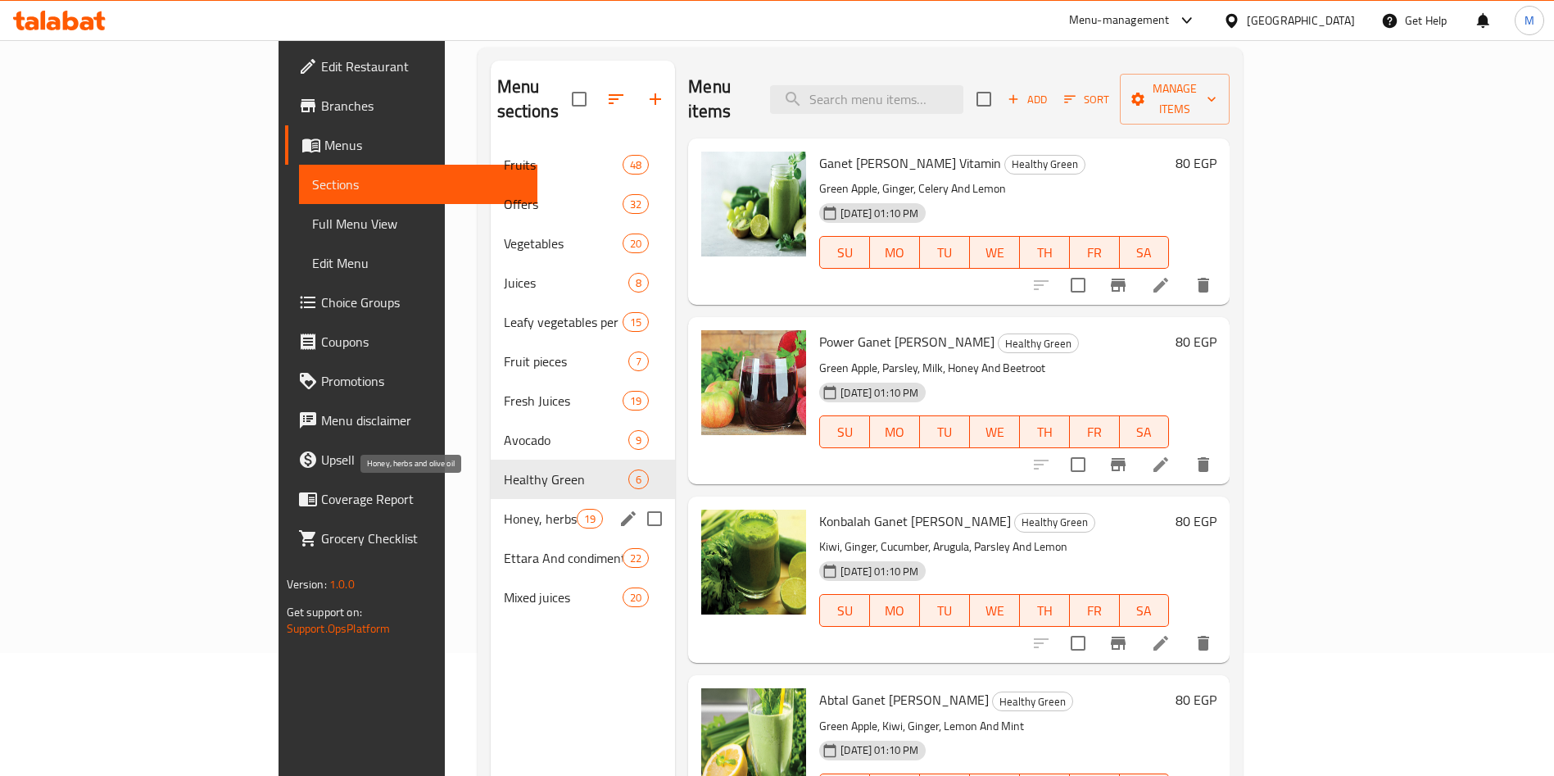
click at [504, 509] on span "Honey, herbs and olive oil" at bounding box center [540, 519] width 73 height 20
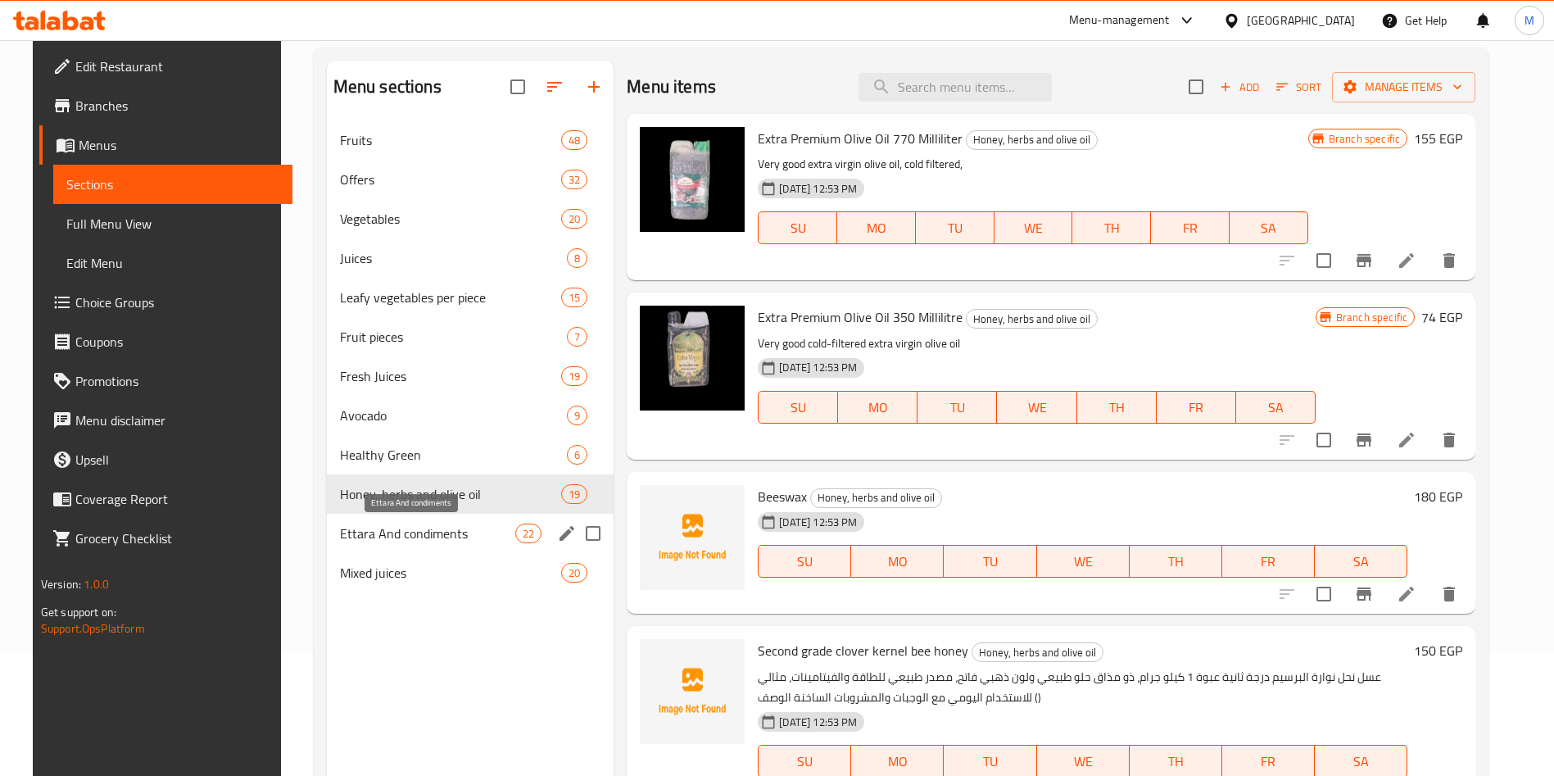
click at [388, 536] on span "Ettara And condiments" at bounding box center [427, 533] width 175 height 20
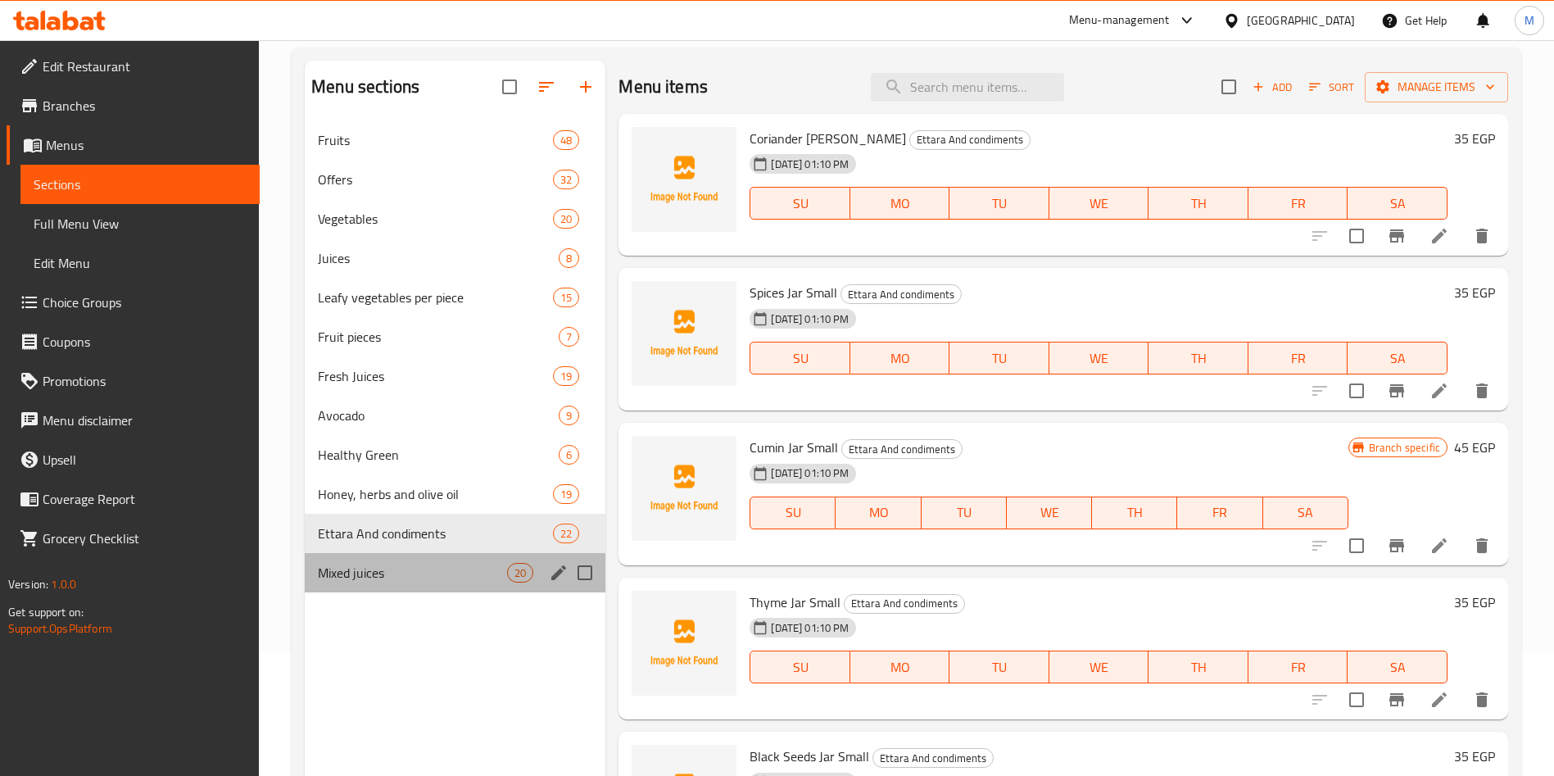
click at [358, 582] on div "Mixed juices 20" at bounding box center [455, 572] width 301 height 39
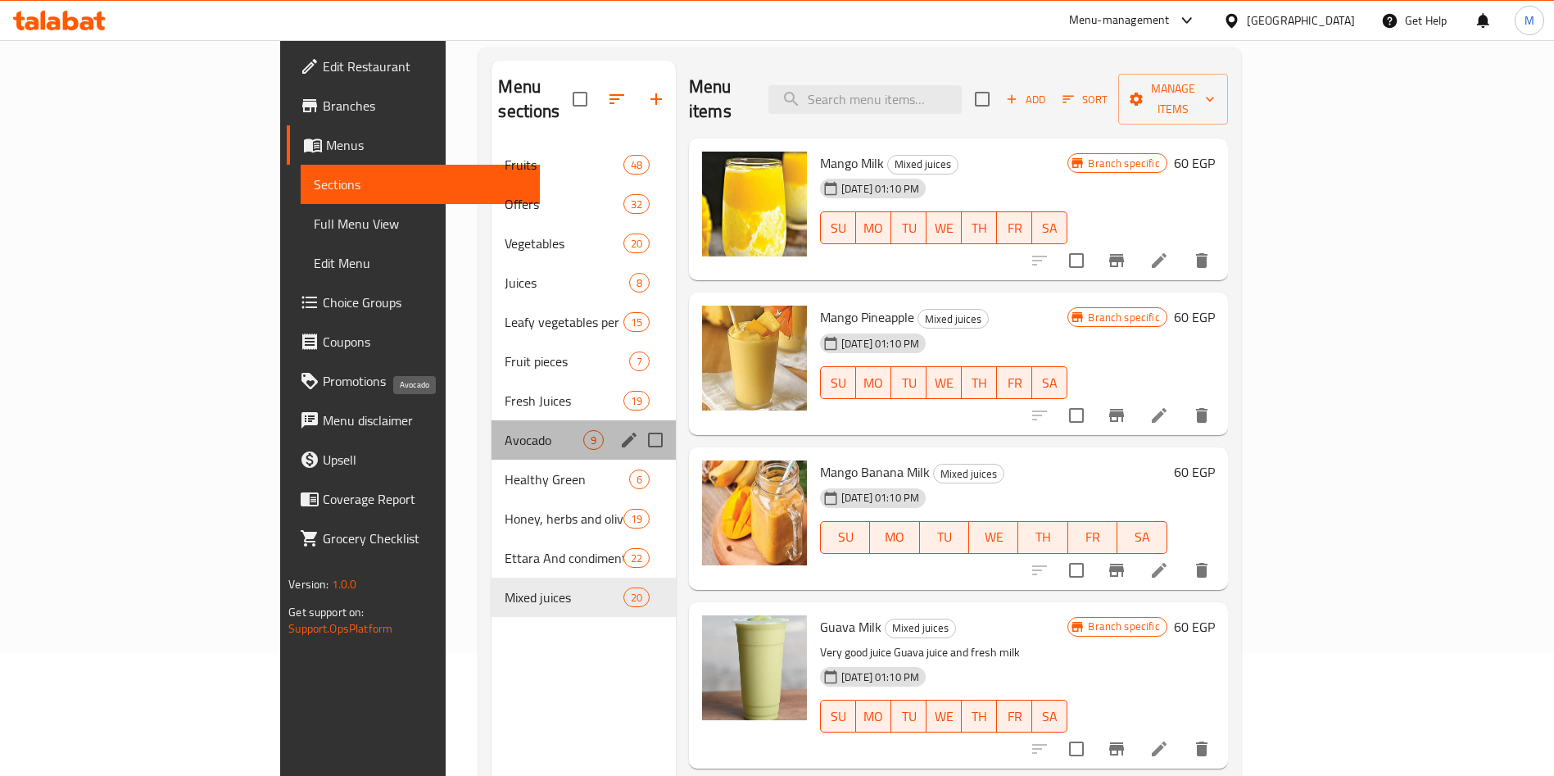
click at [505, 430] on span "Avocado" at bounding box center [544, 440] width 78 height 20
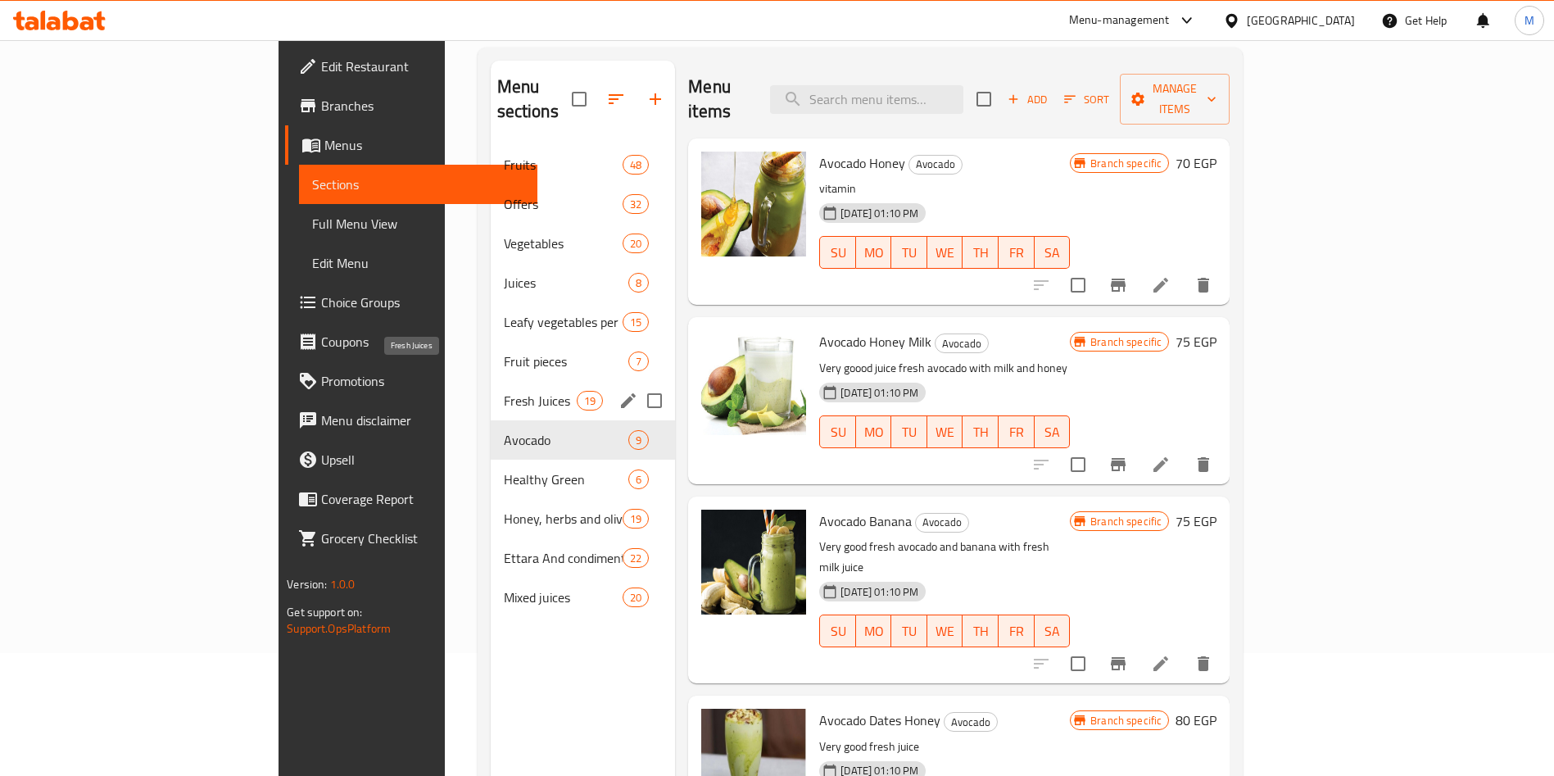
click at [504, 391] on span "Fresh Juices" at bounding box center [540, 401] width 73 height 20
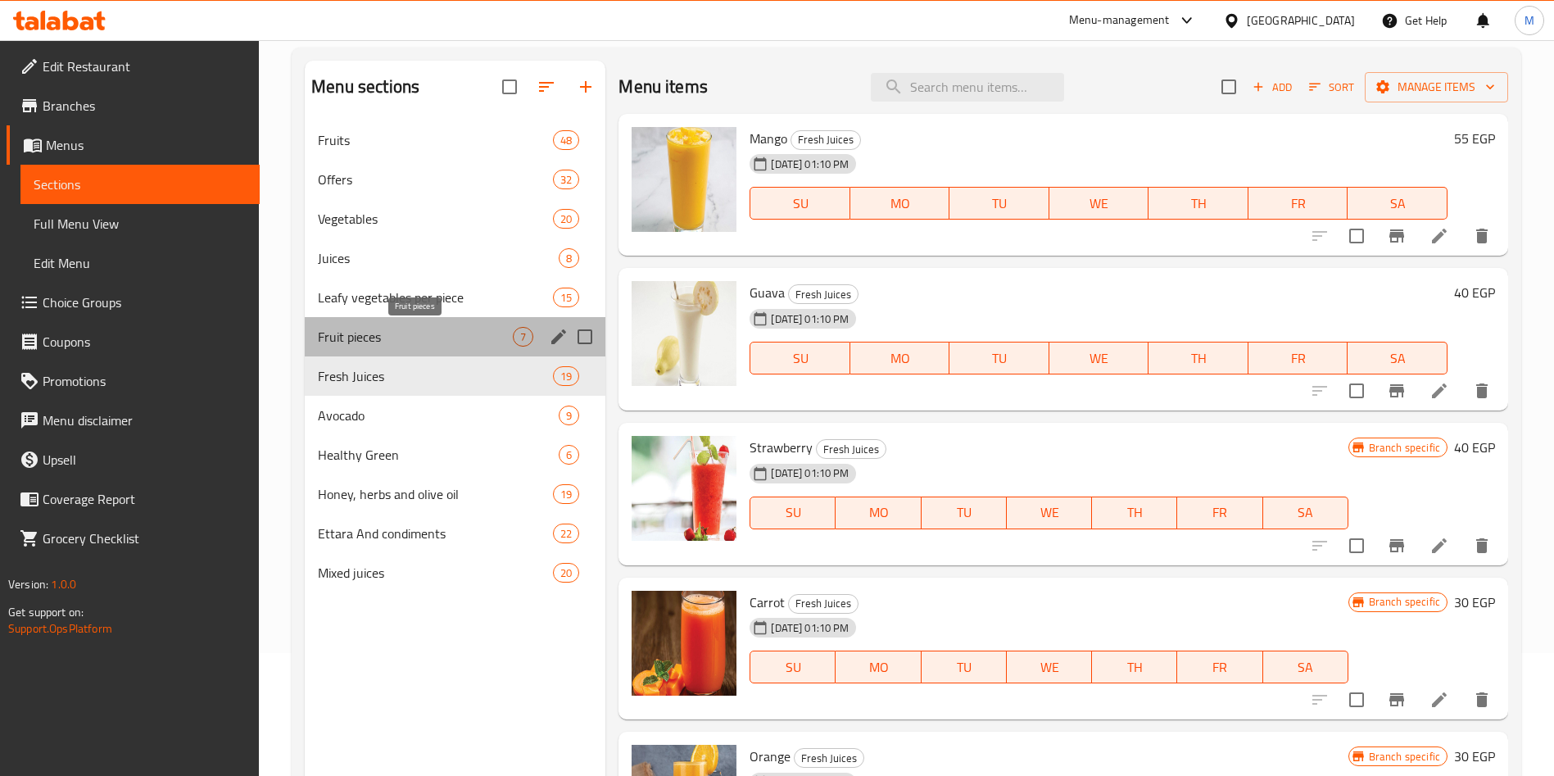
click at [401, 333] on span "Fruit pieces" at bounding box center [415, 337] width 195 height 20
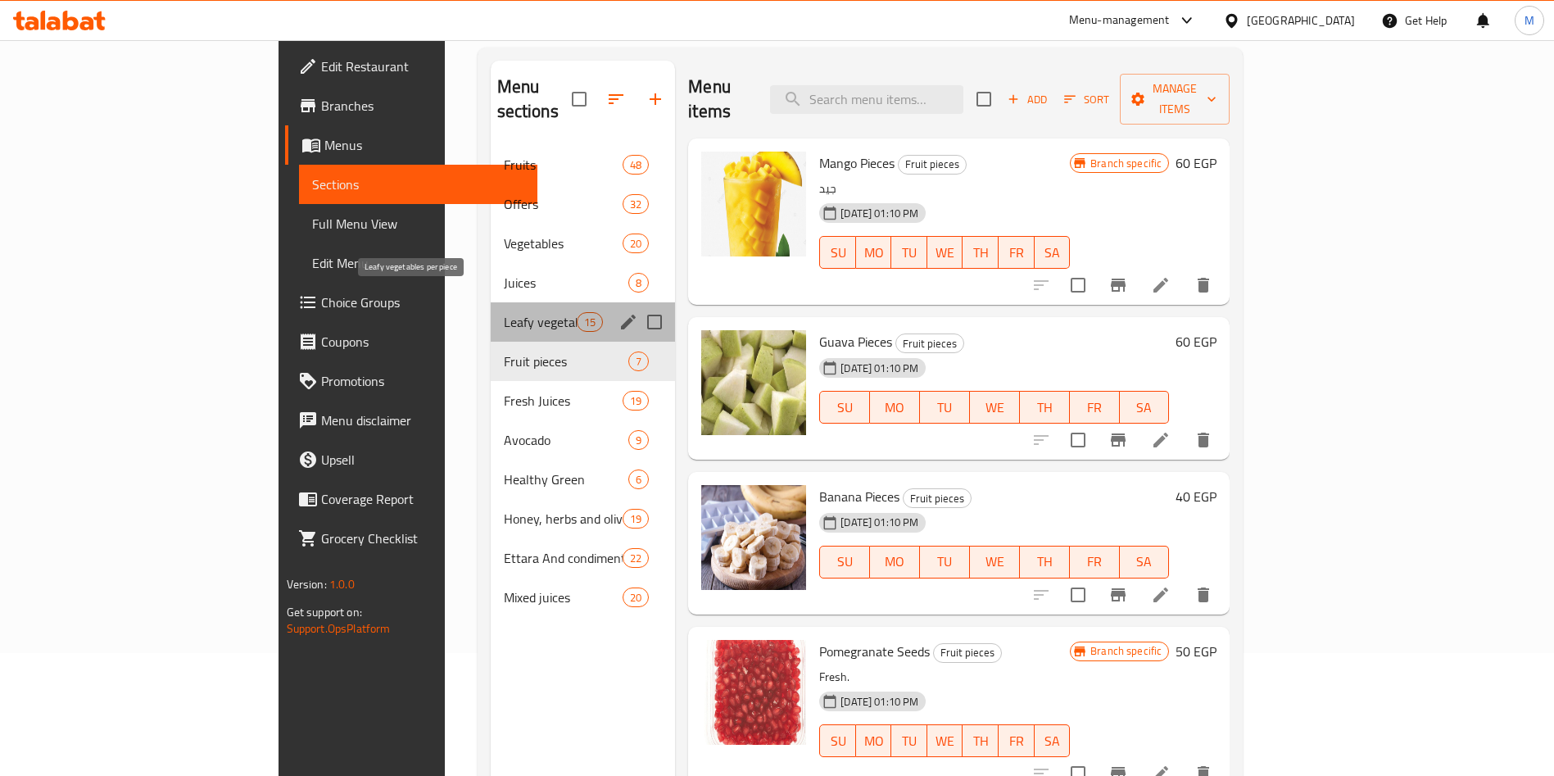
click at [504, 312] on span "Leafy vegetables per piece" at bounding box center [540, 322] width 73 height 20
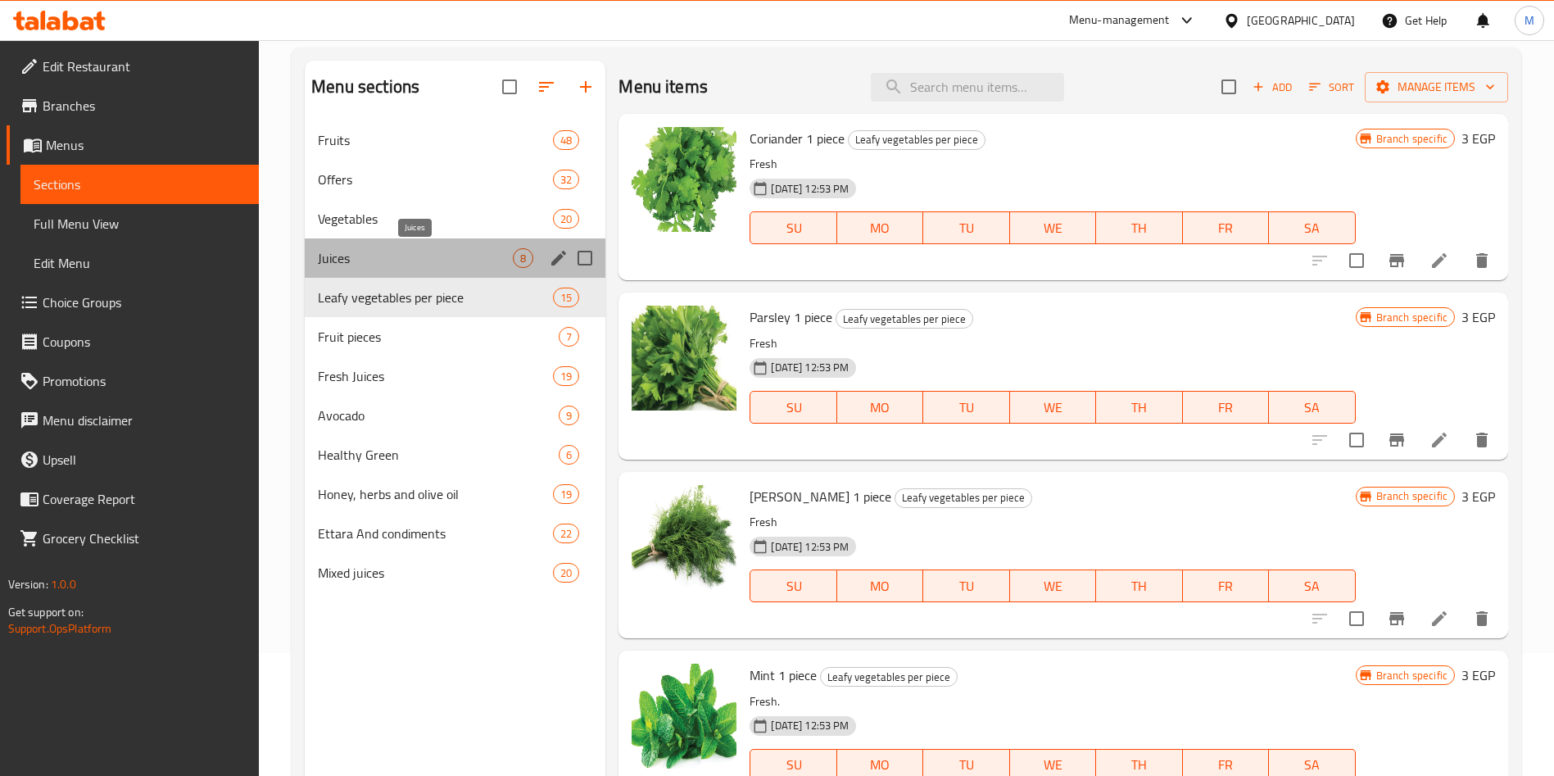
click at [364, 256] on span "Juices" at bounding box center [415, 258] width 195 height 20
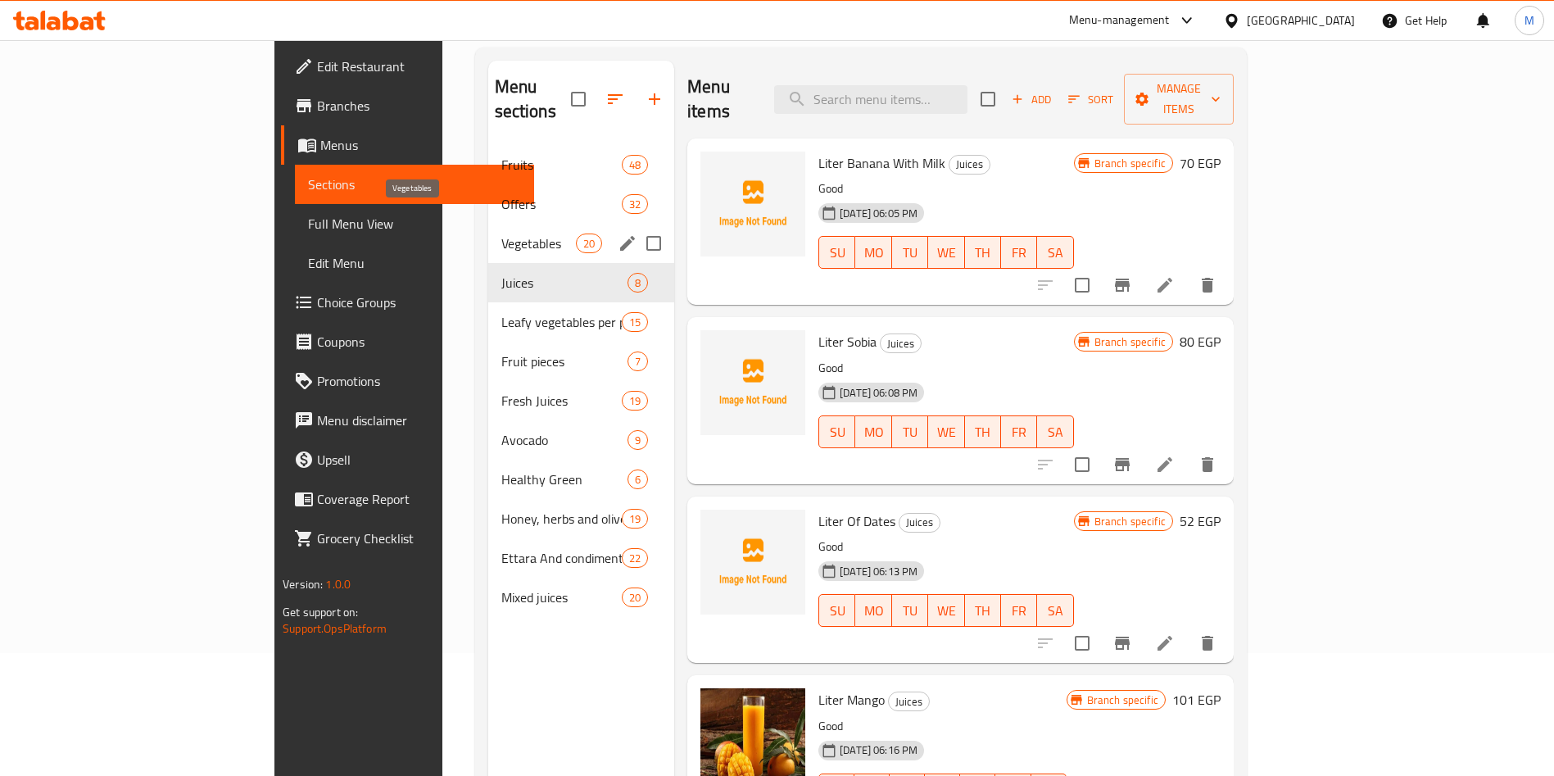
click at [501, 233] on span "Vegetables" at bounding box center [538, 243] width 75 height 20
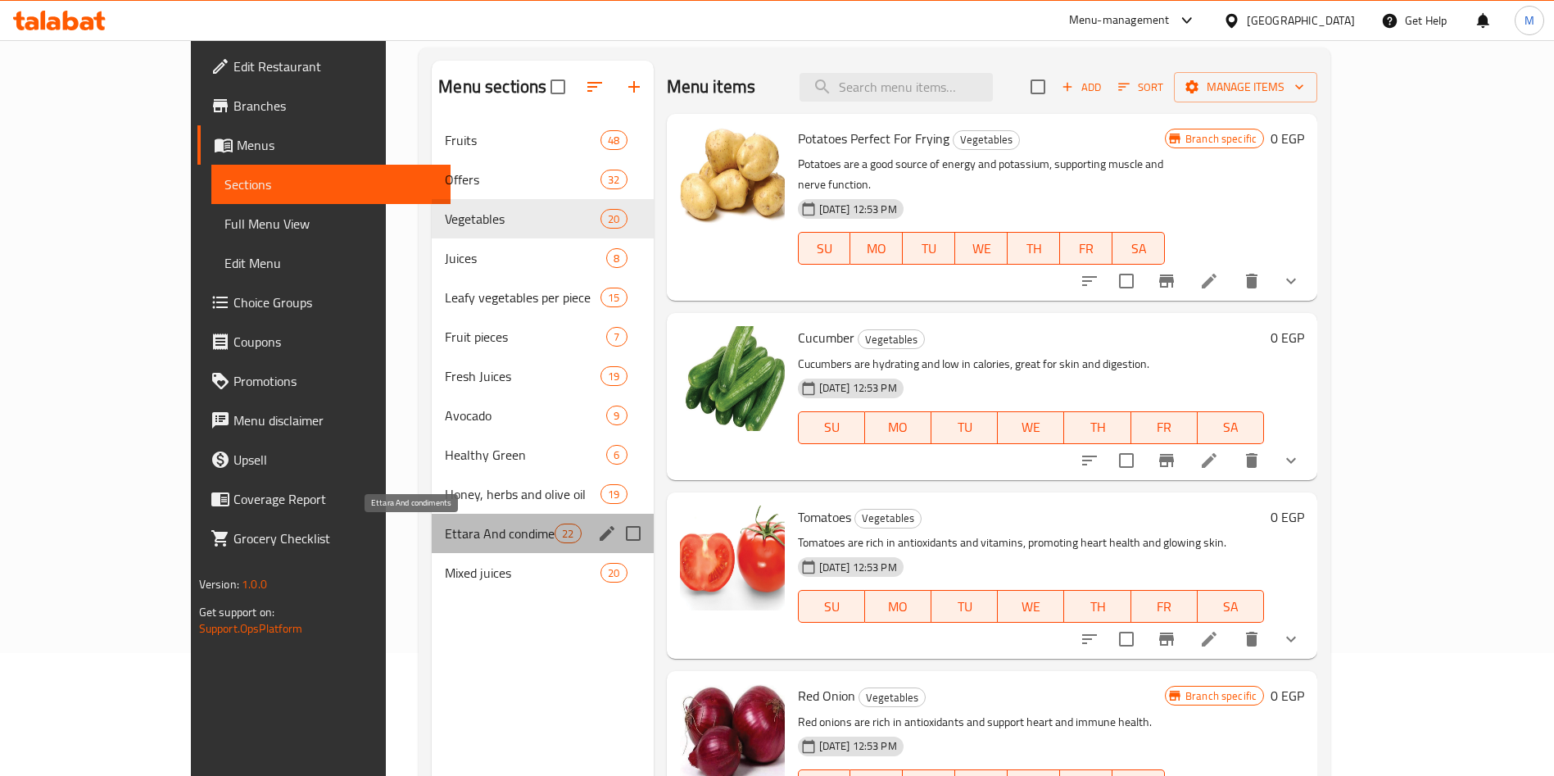
click at [445, 542] on span "Ettara And condiments" at bounding box center [500, 533] width 110 height 20
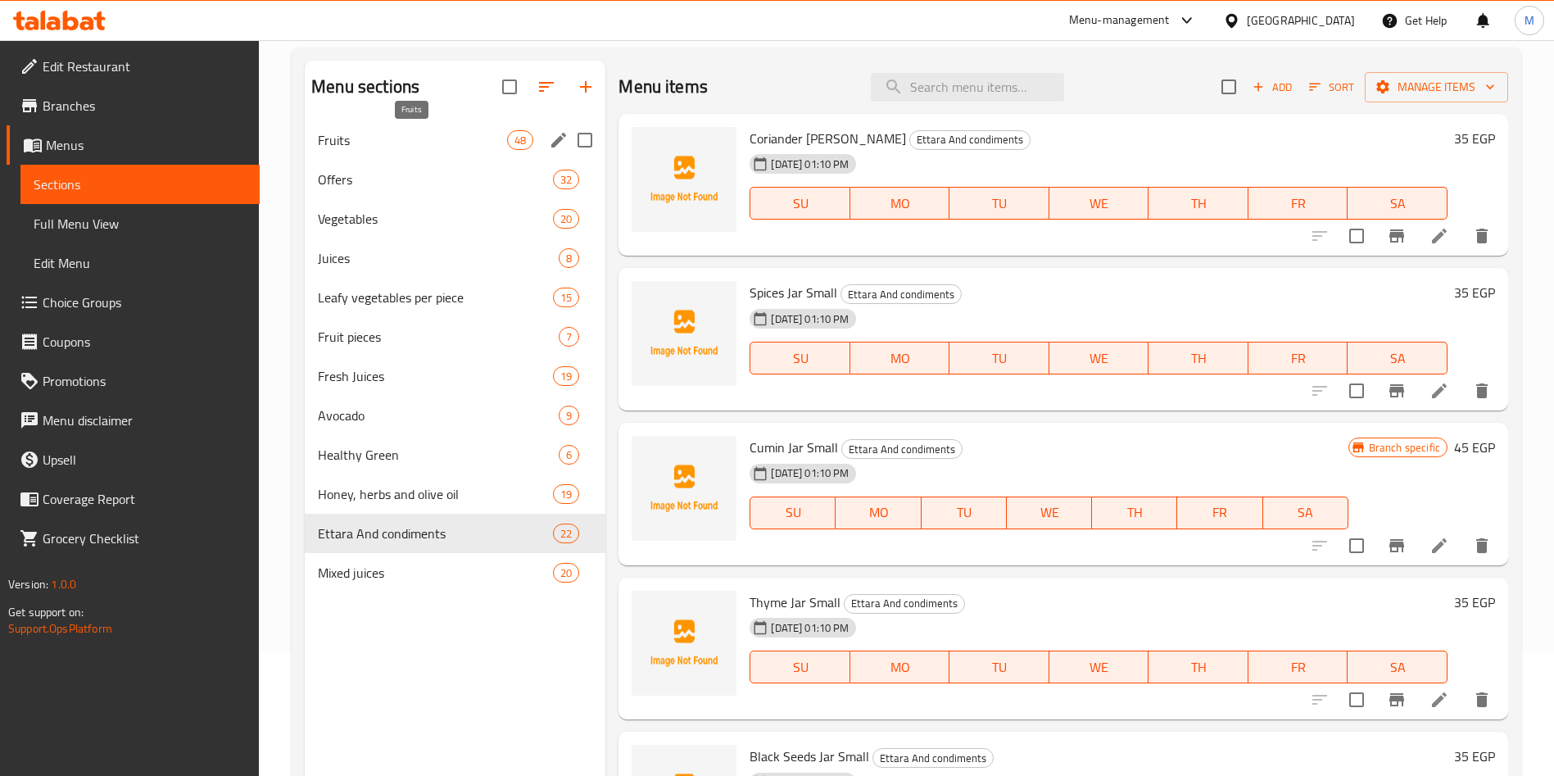
click at [405, 140] on span "Fruits" at bounding box center [412, 140] width 189 height 20
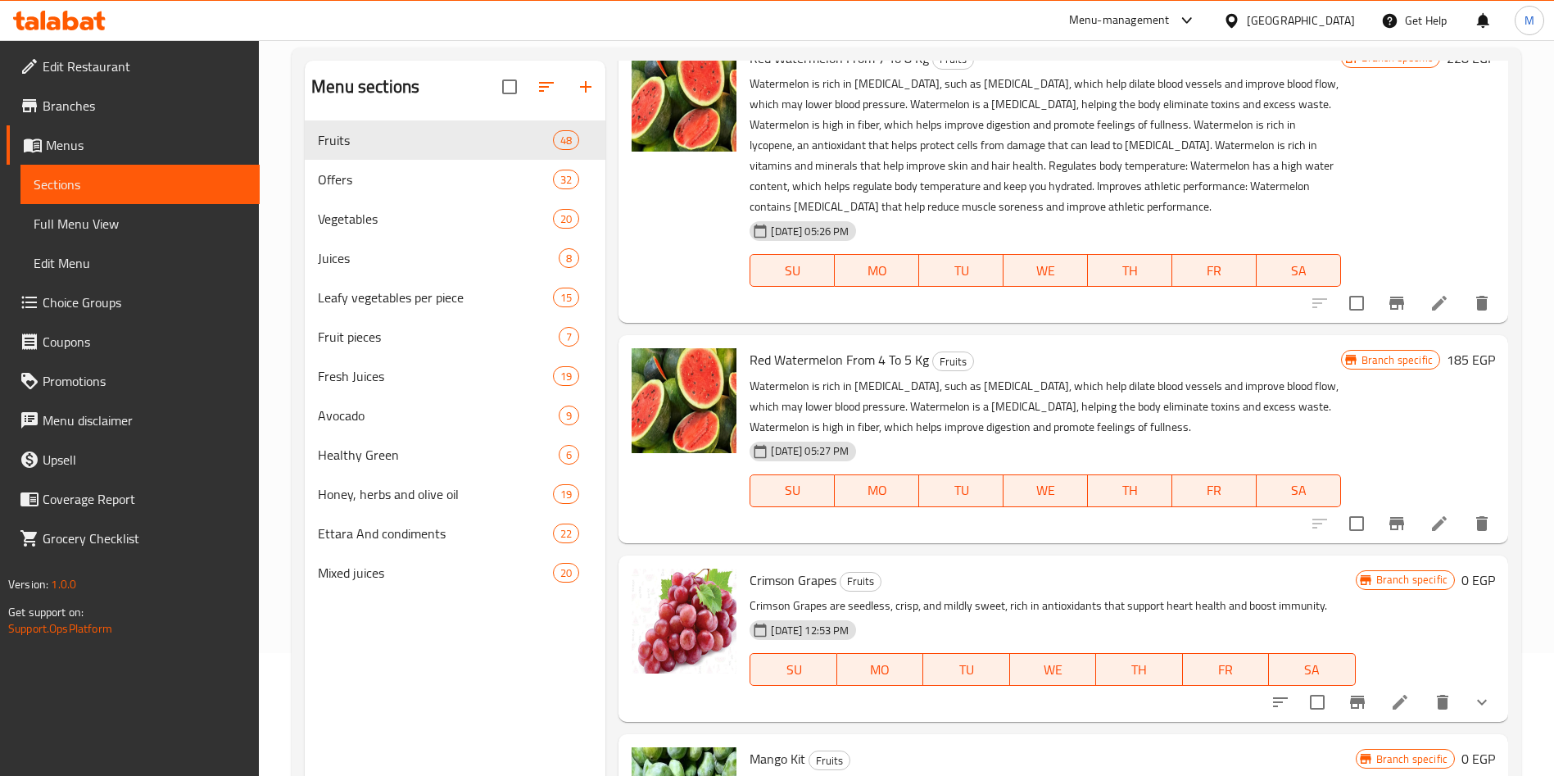
scroll to position [246, 0]
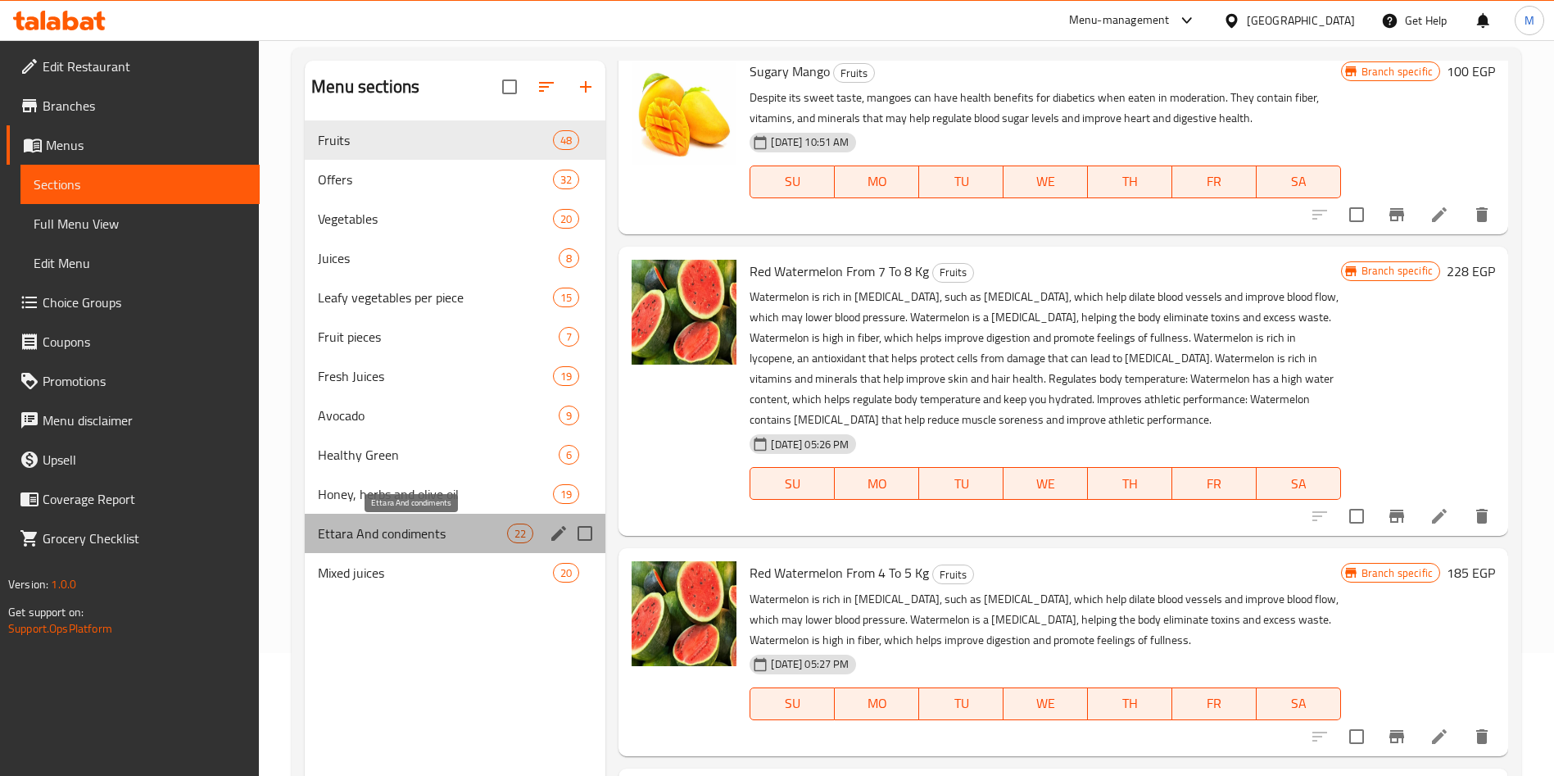
click at [410, 528] on span "Ettara And condiments" at bounding box center [412, 533] width 189 height 20
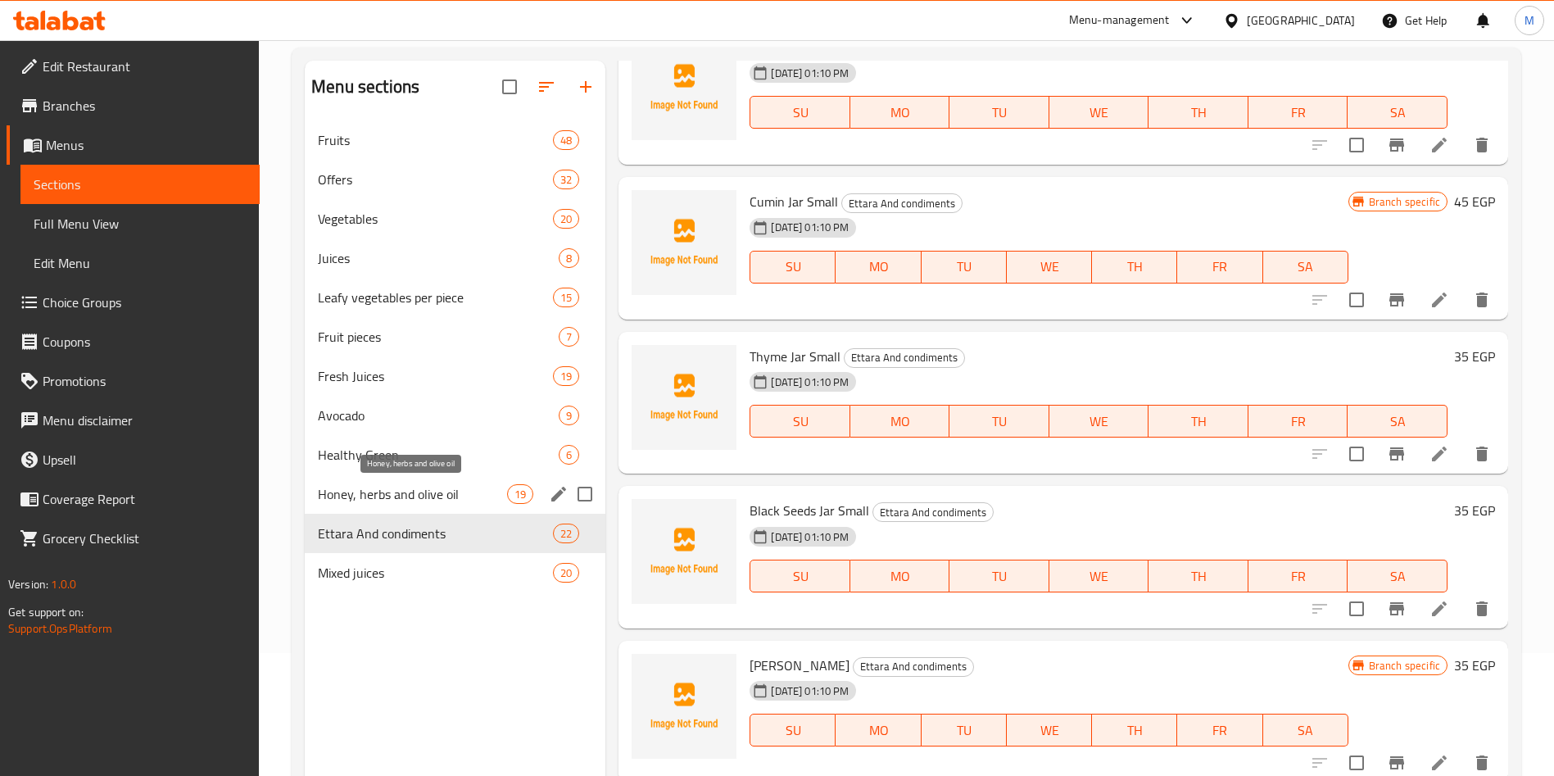
click at [408, 502] on span "Honey, herbs and olive oil" at bounding box center [412, 494] width 189 height 20
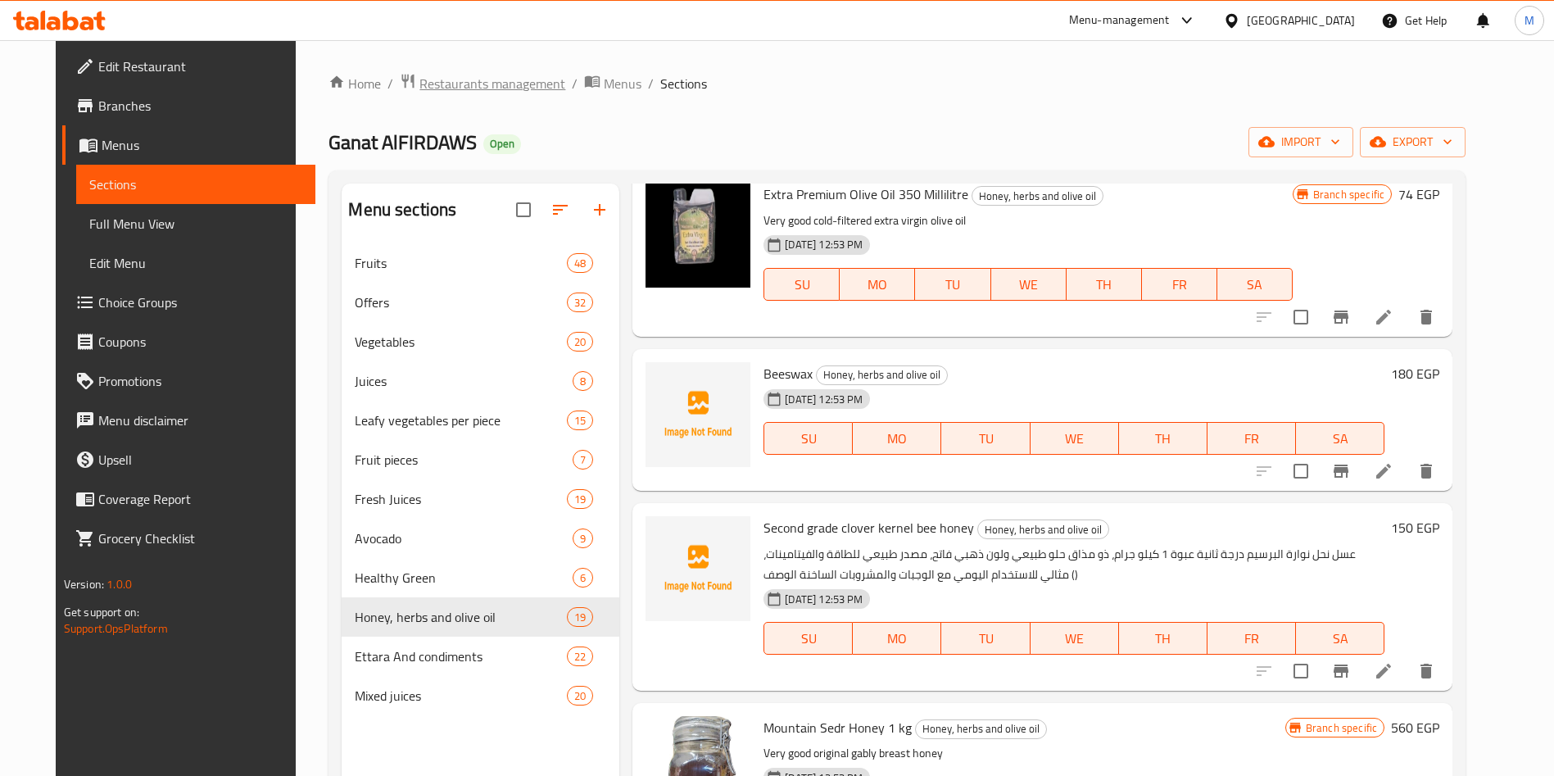
click at [481, 80] on span "Restaurants management" at bounding box center [492, 84] width 146 height 20
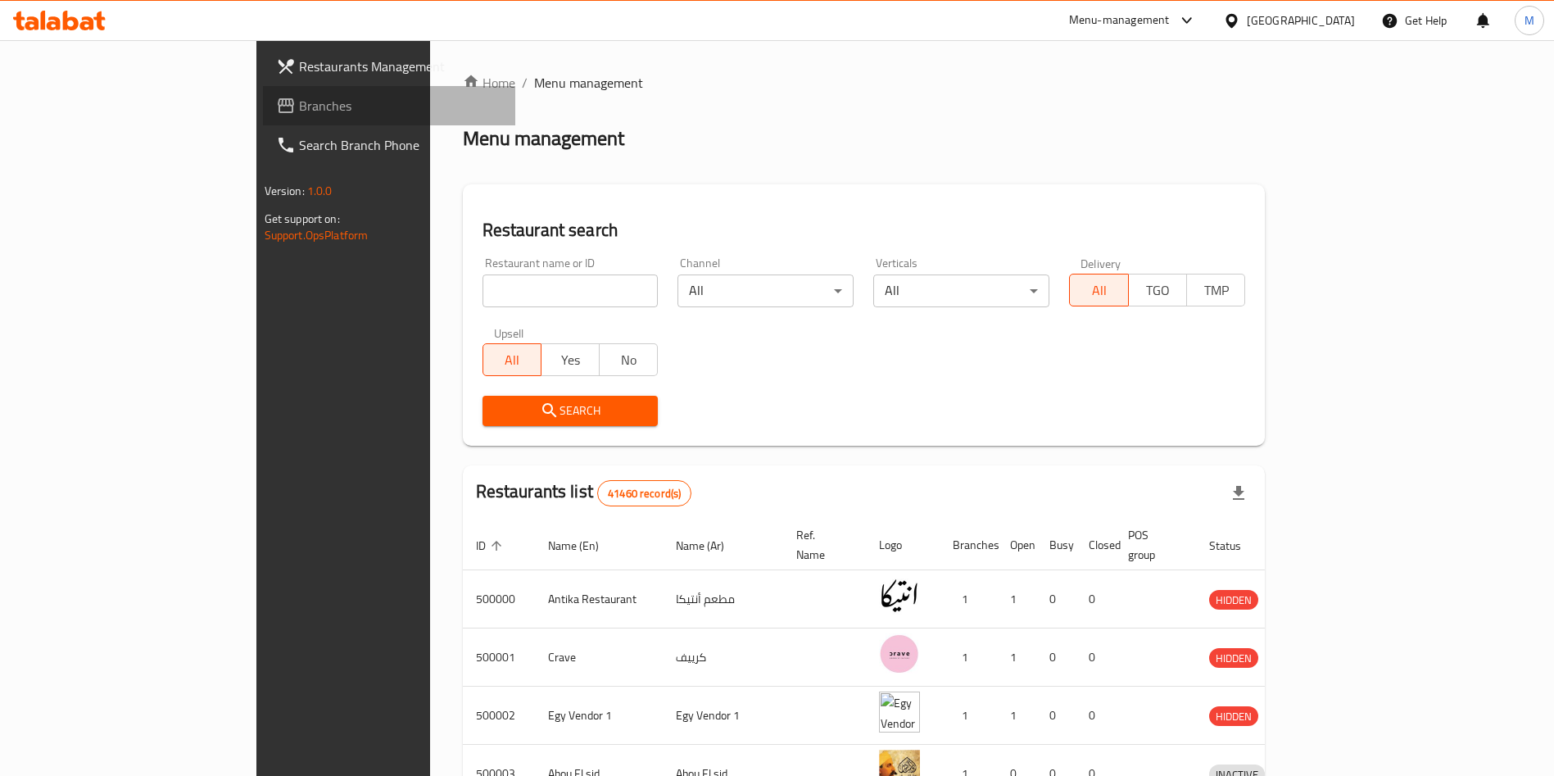
click at [299, 111] on span "Branches" at bounding box center [401, 106] width 204 height 20
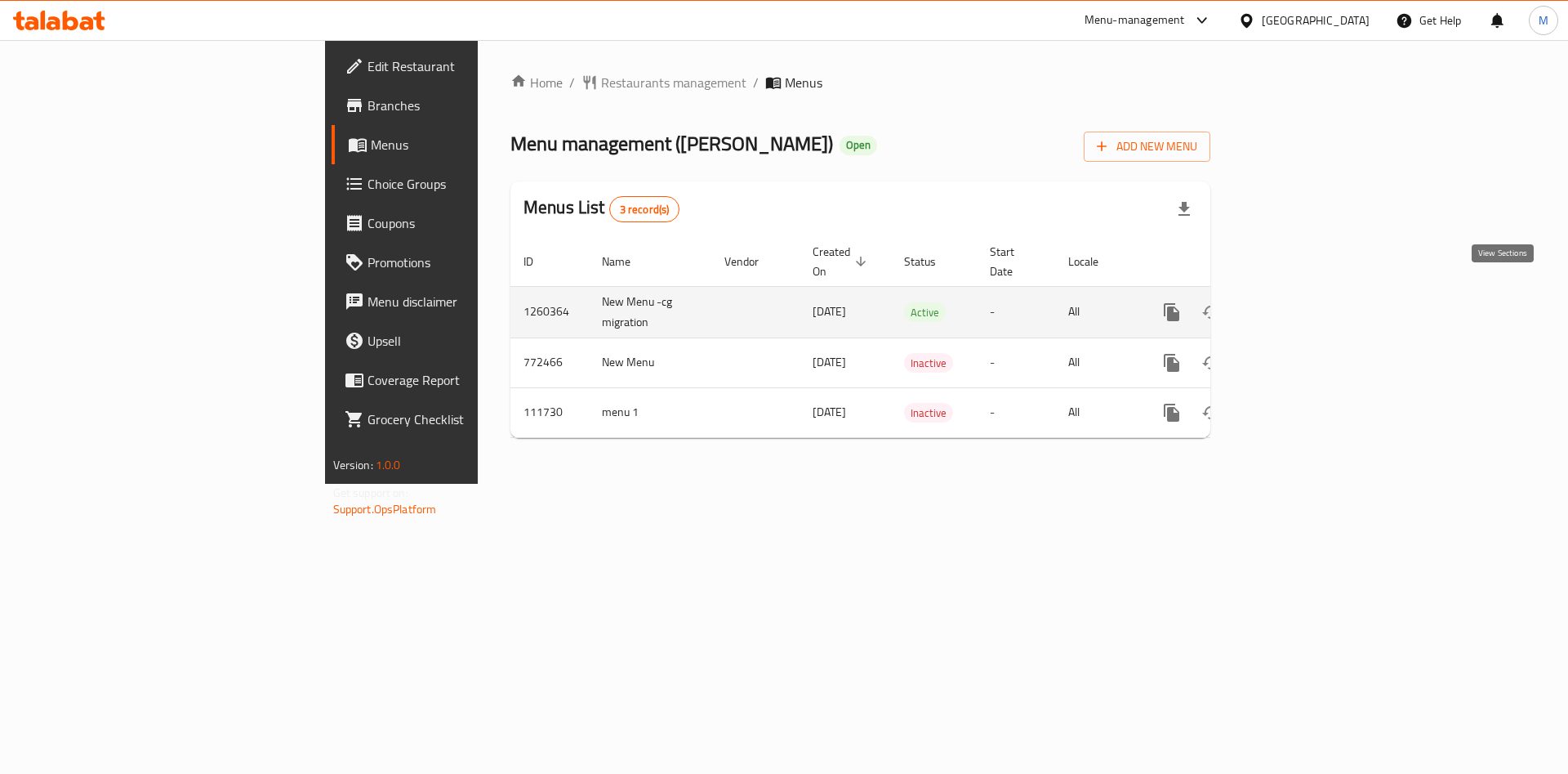
click at [1299, 302] on icon "enhanced table" at bounding box center [1289, 312] width 20 height 20
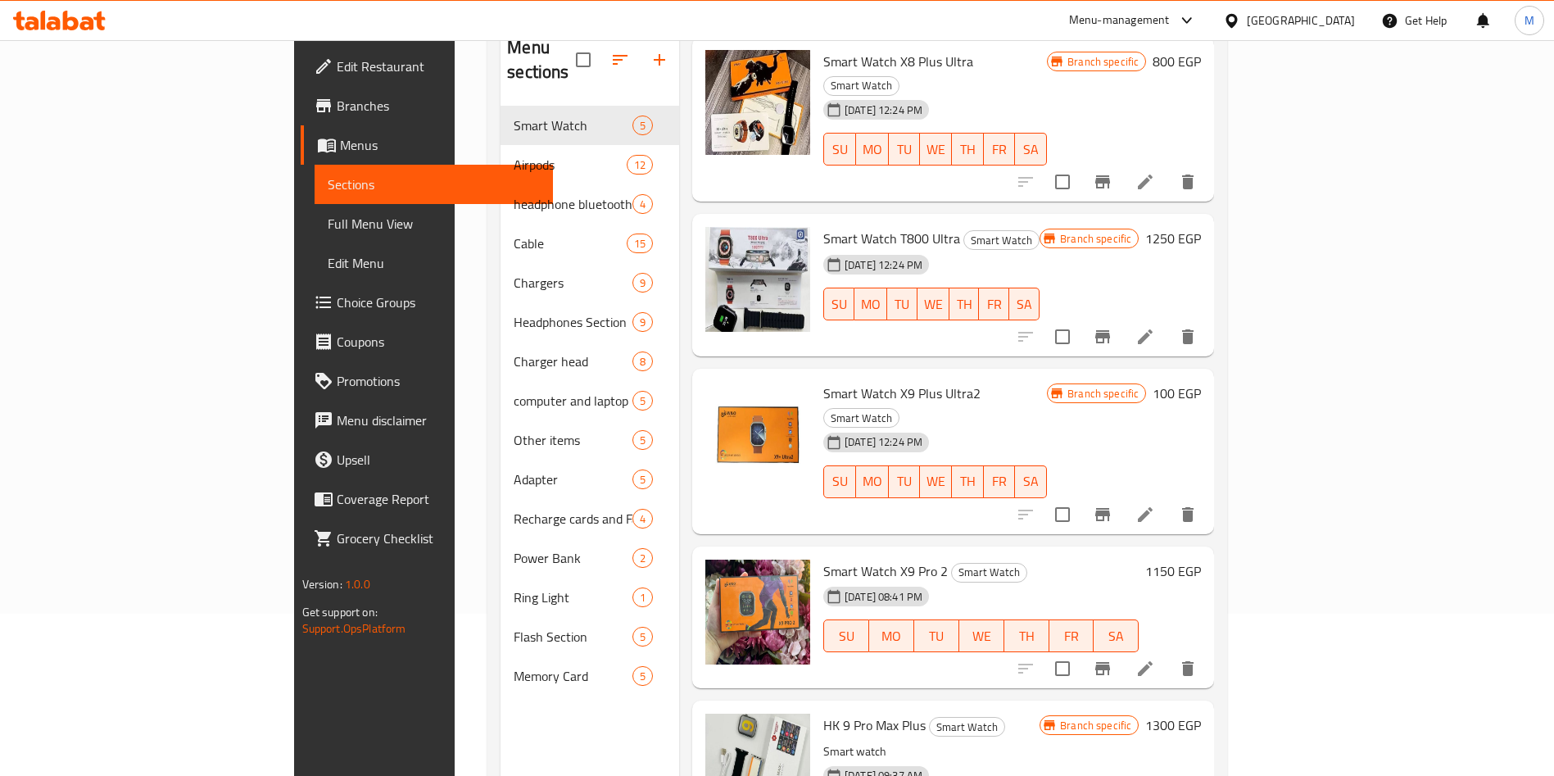
scroll to position [229, 0]
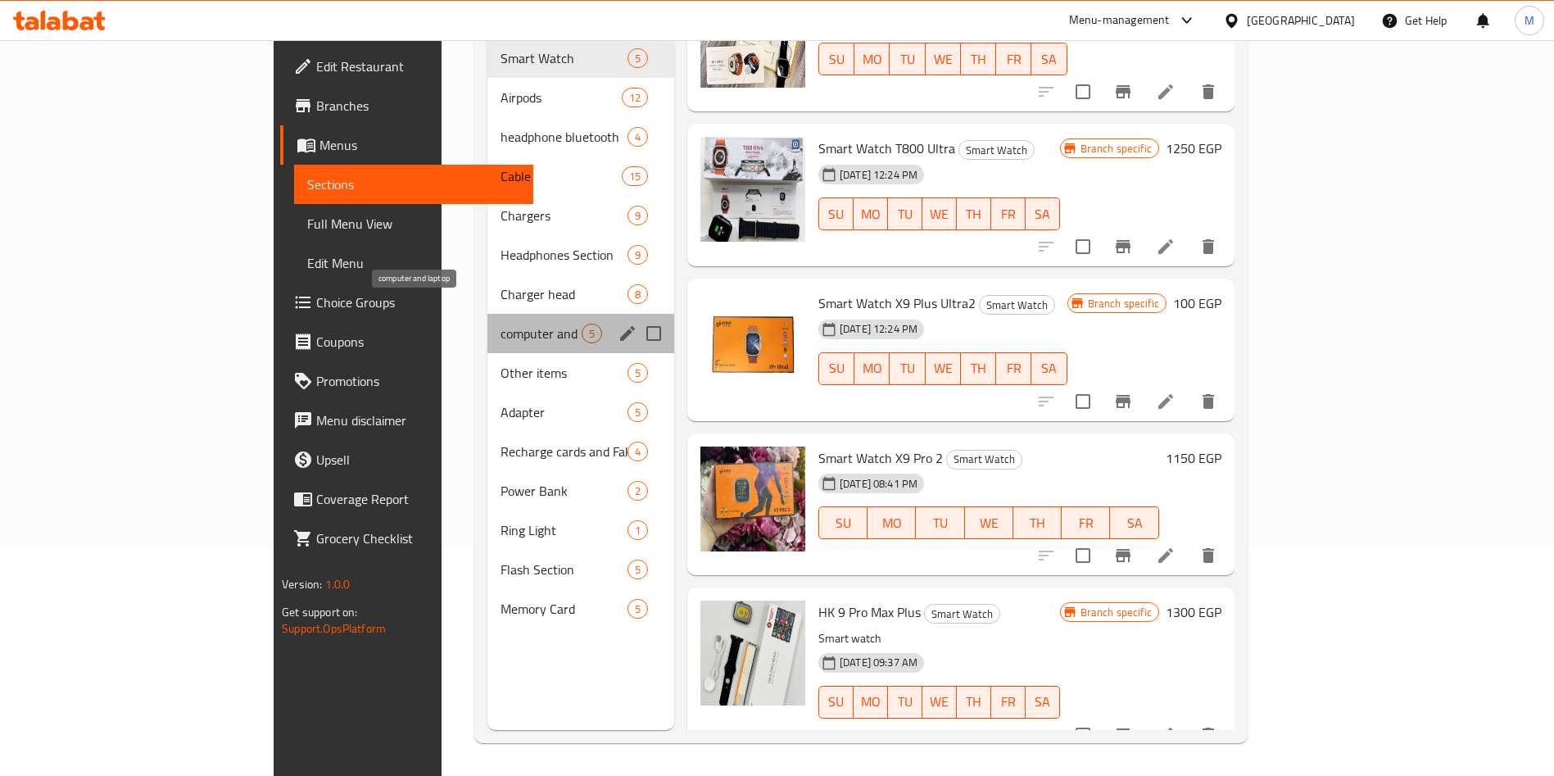
click at [500, 324] on span "computer and laptop" at bounding box center [540, 334] width 81 height 20
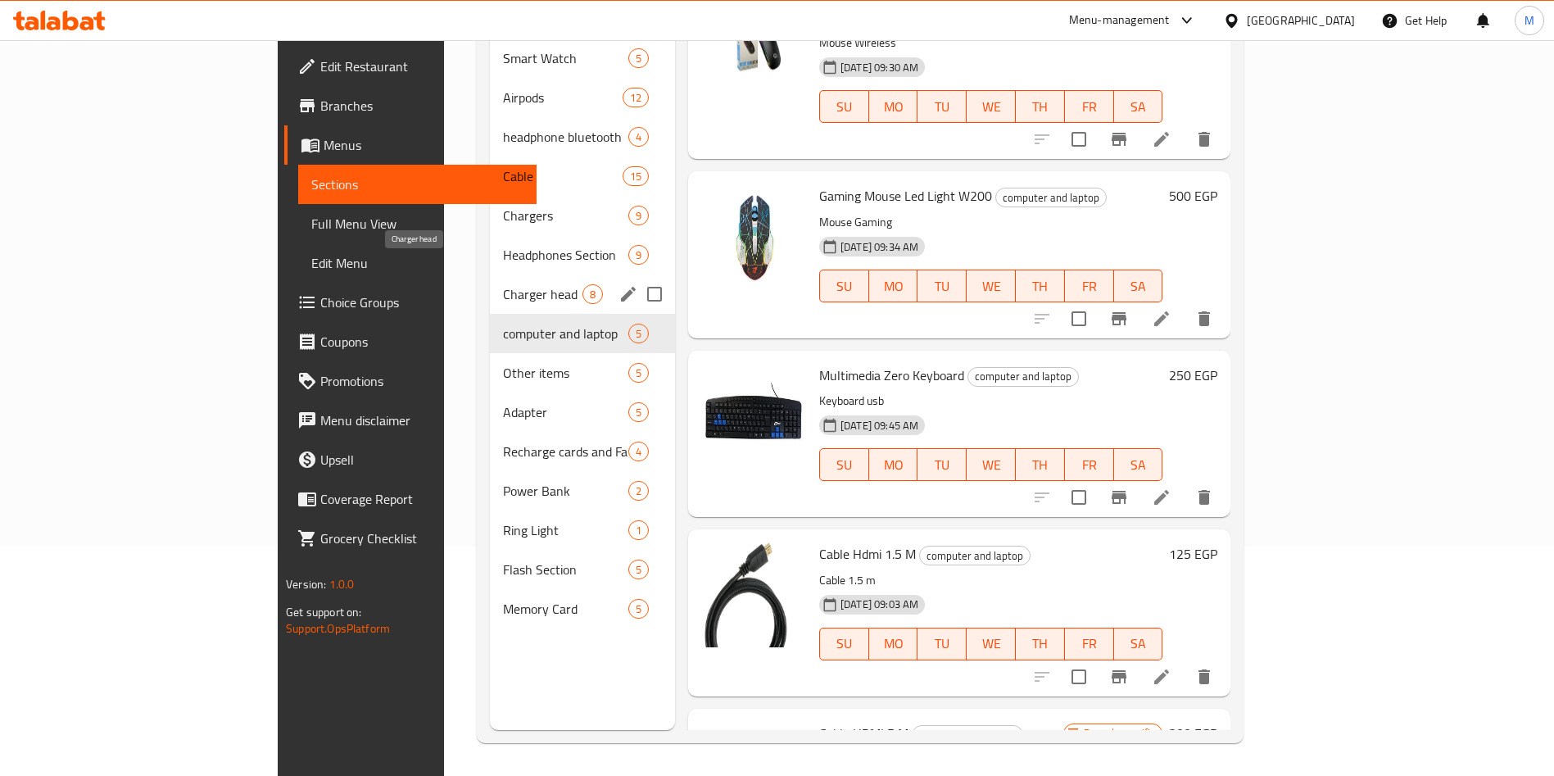
click at [503, 284] on span "Charger head" at bounding box center [542, 294] width 79 height 20
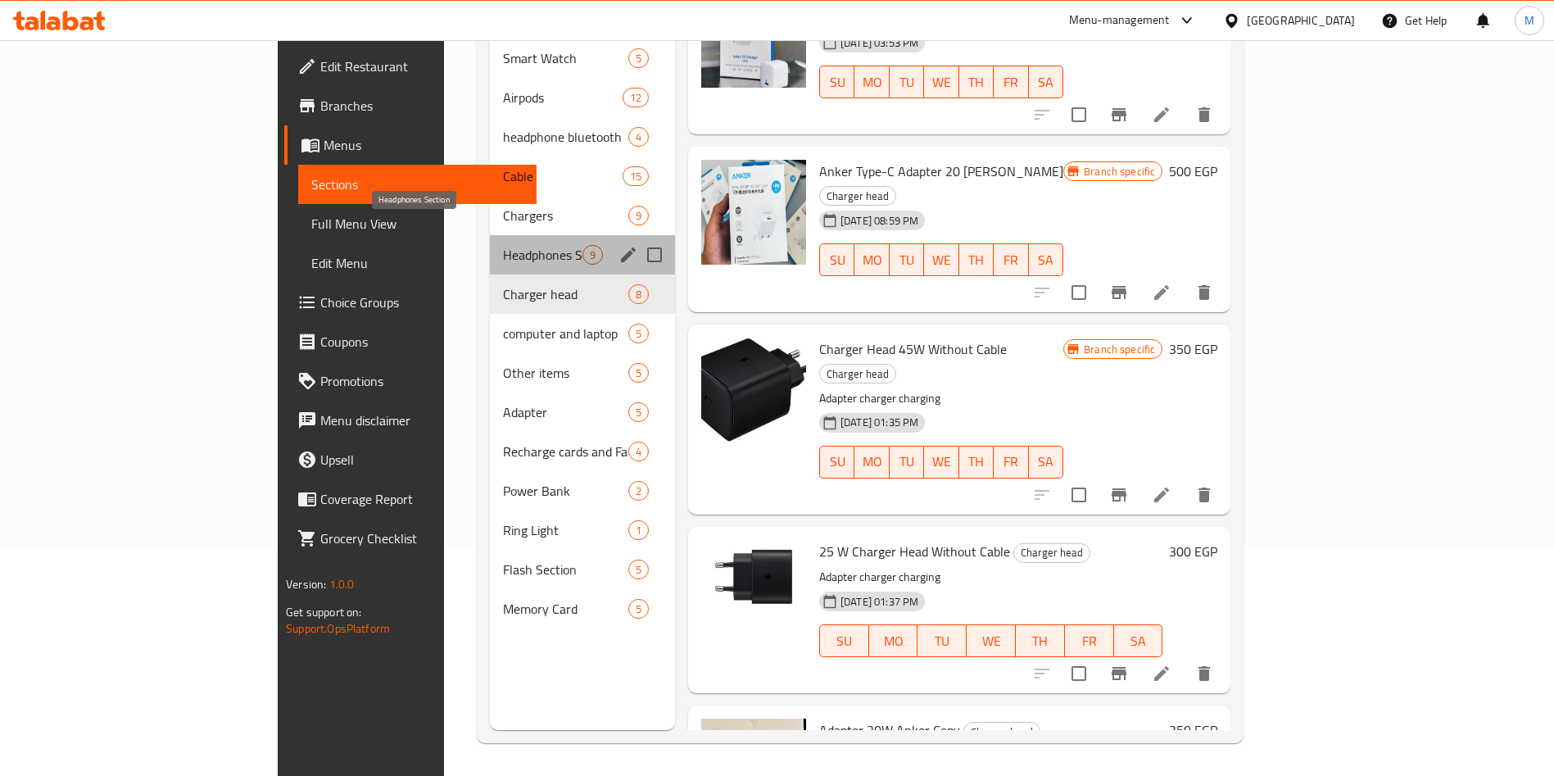
click at [503, 245] on span "Headphones Section" at bounding box center [542, 255] width 79 height 20
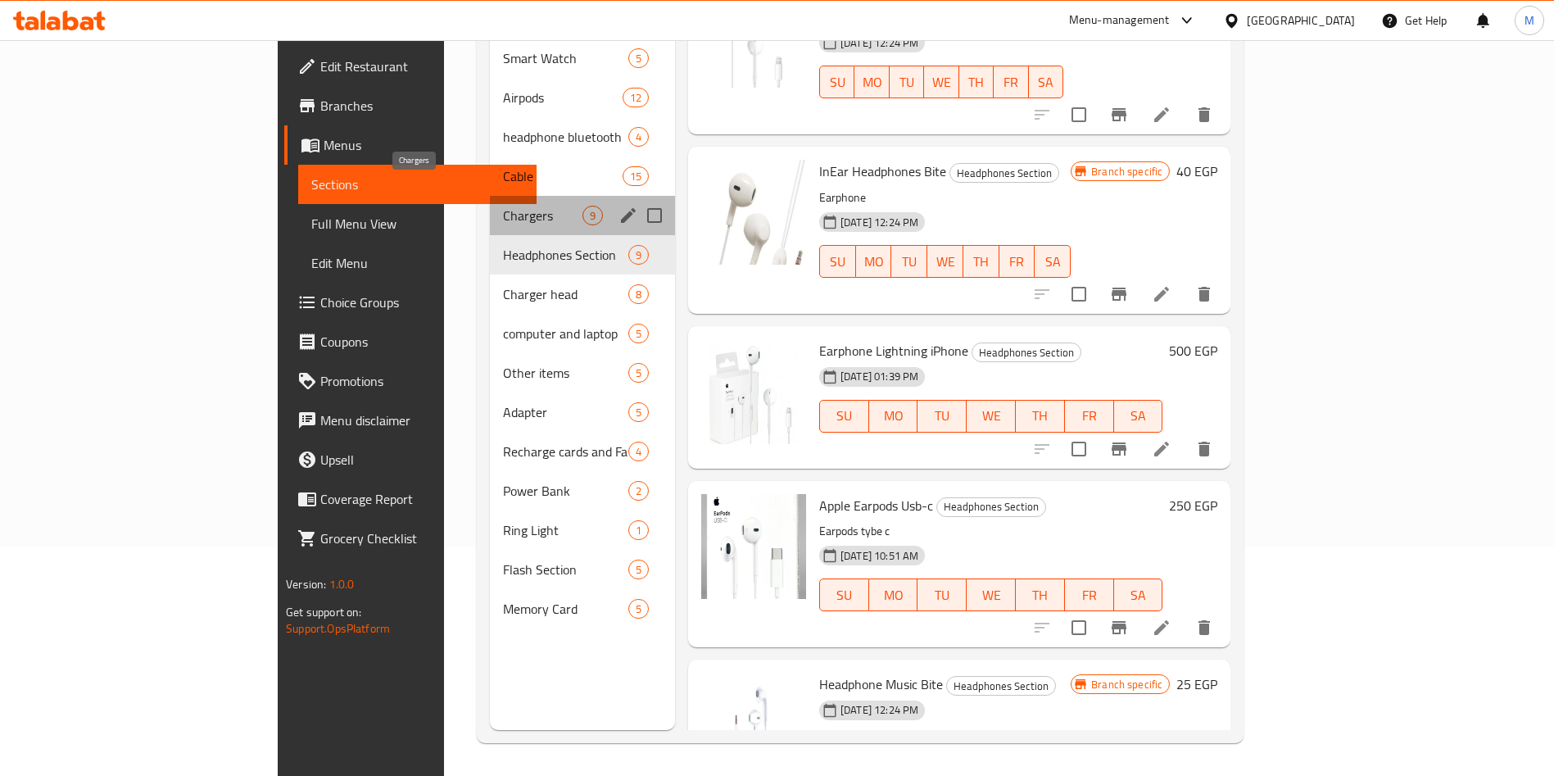
click at [503, 206] on span "Chargers" at bounding box center [542, 216] width 79 height 20
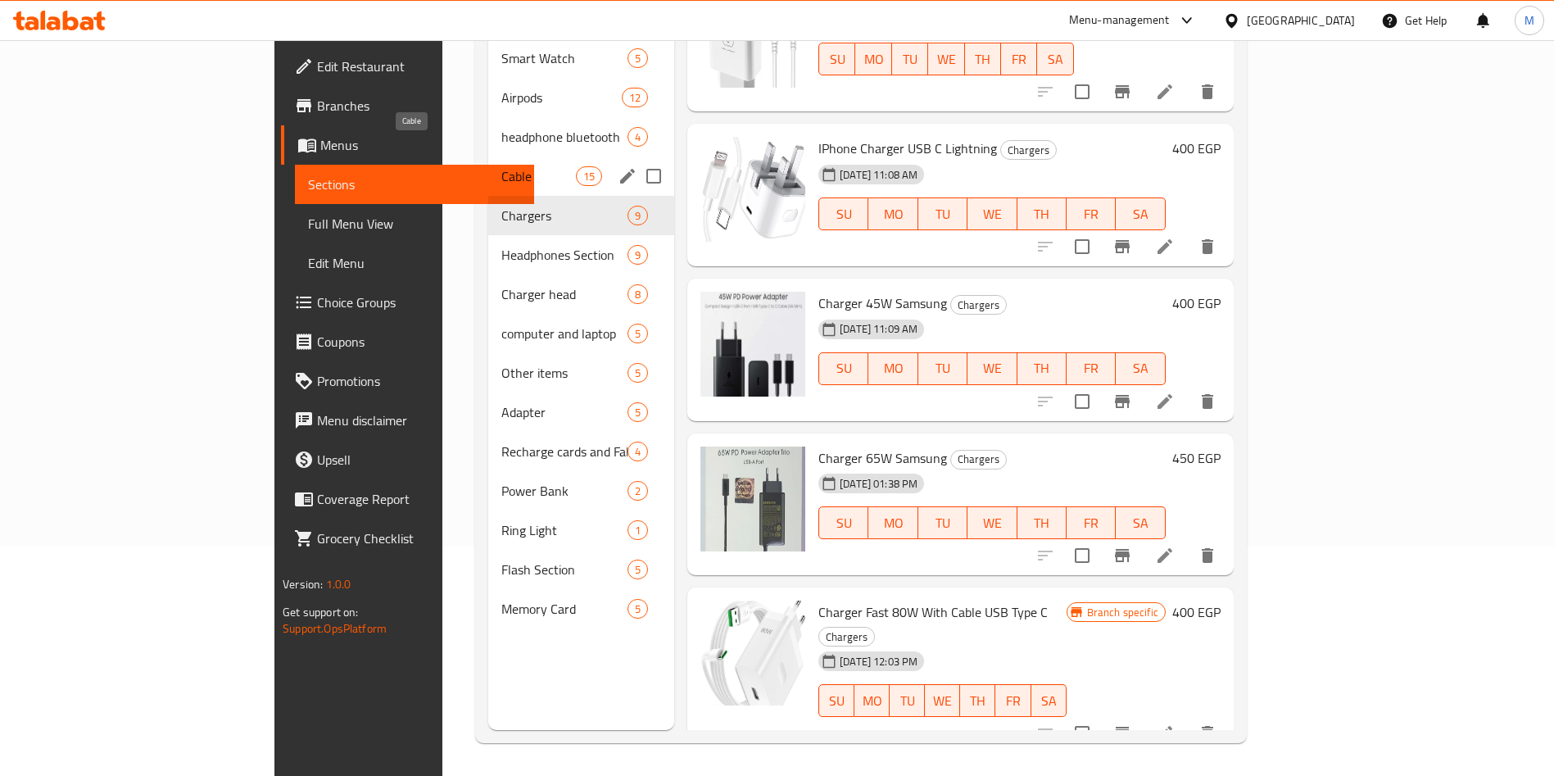
click at [501, 166] on span "Cable" at bounding box center [538, 176] width 75 height 20
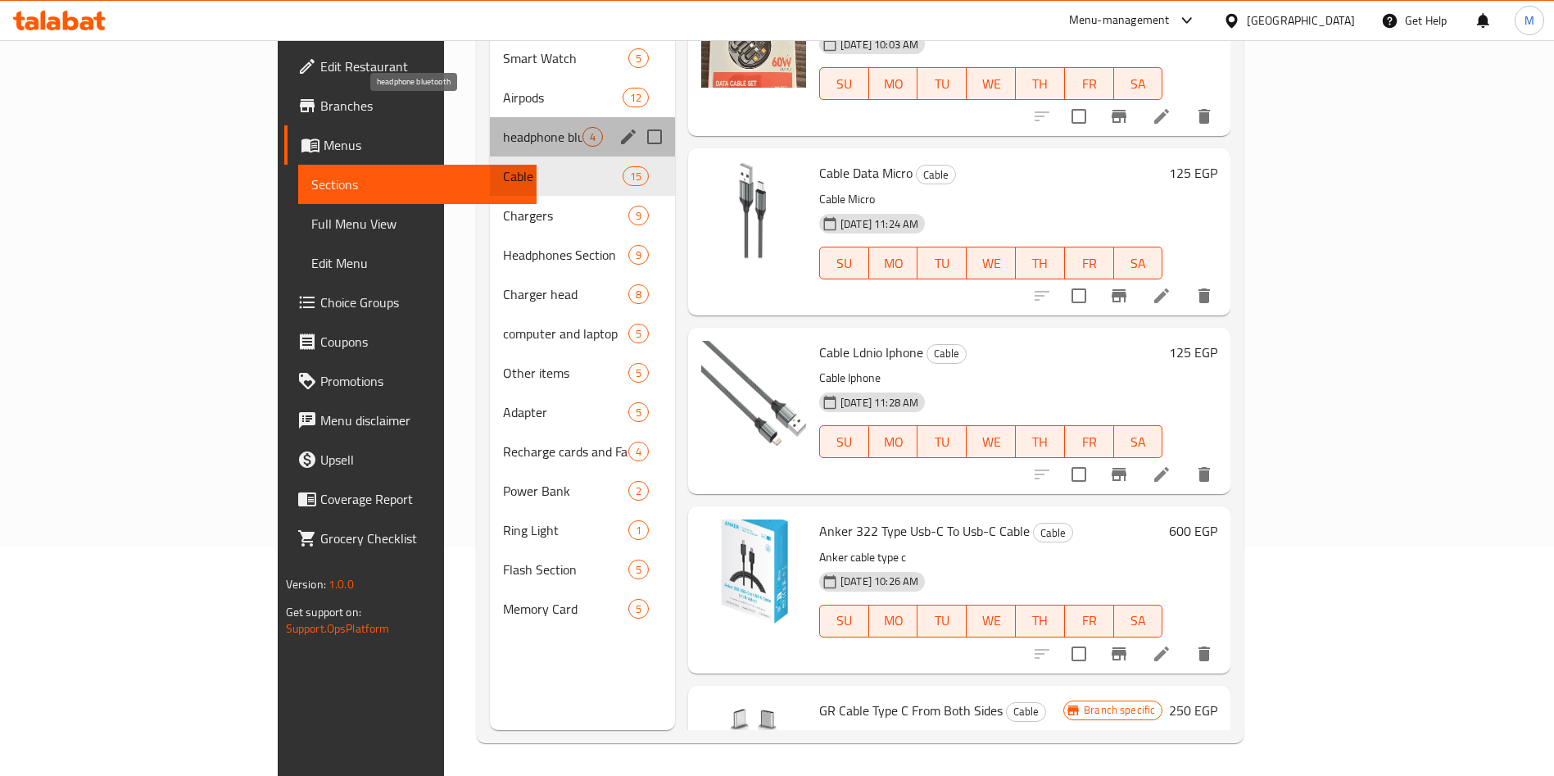
click at [503, 127] on span "headphone bluetooth" at bounding box center [542, 137] width 79 height 20
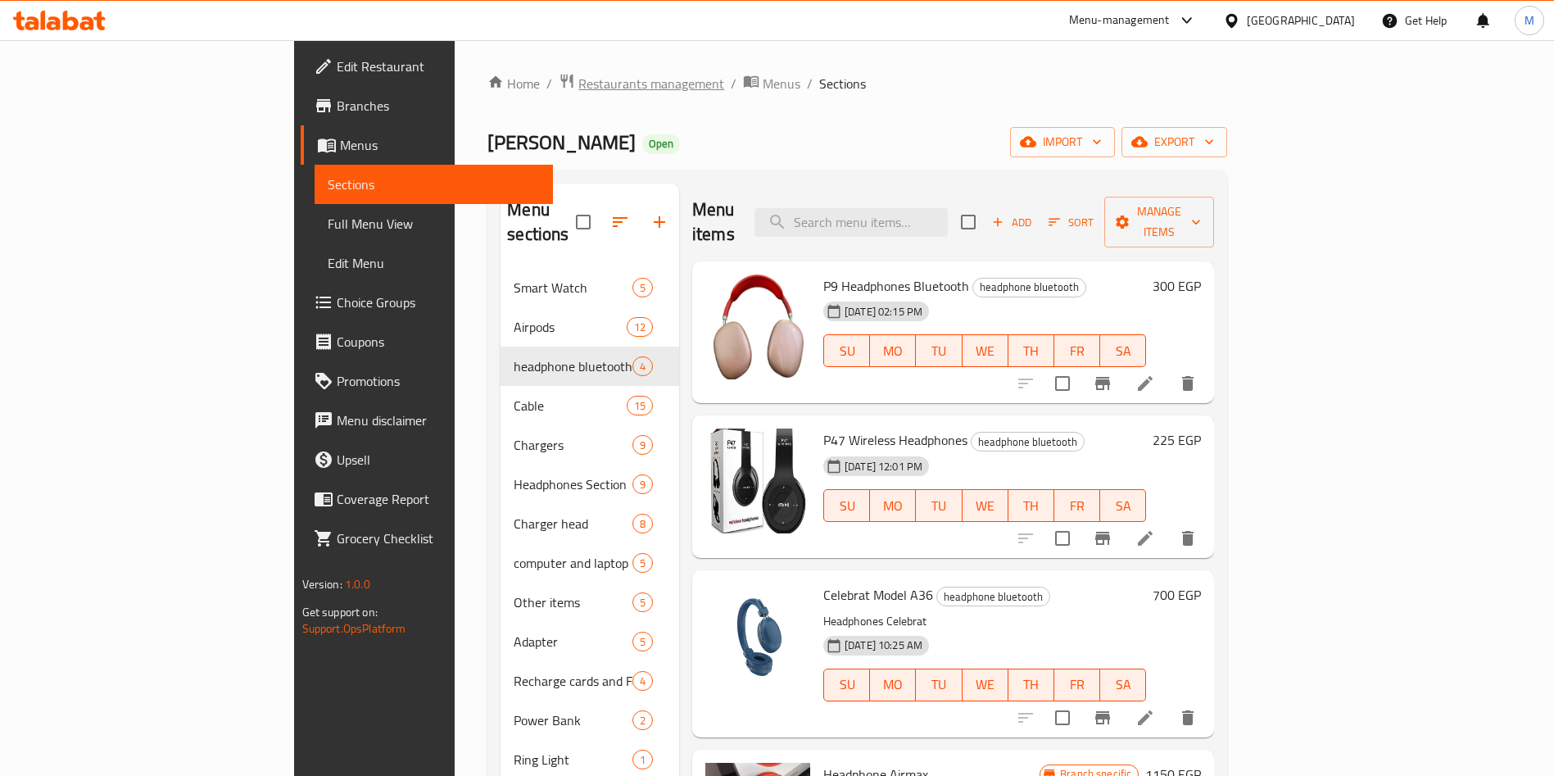
click at [578, 81] on span "Restaurants management" at bounding box center [651, 84] width 146 height 20
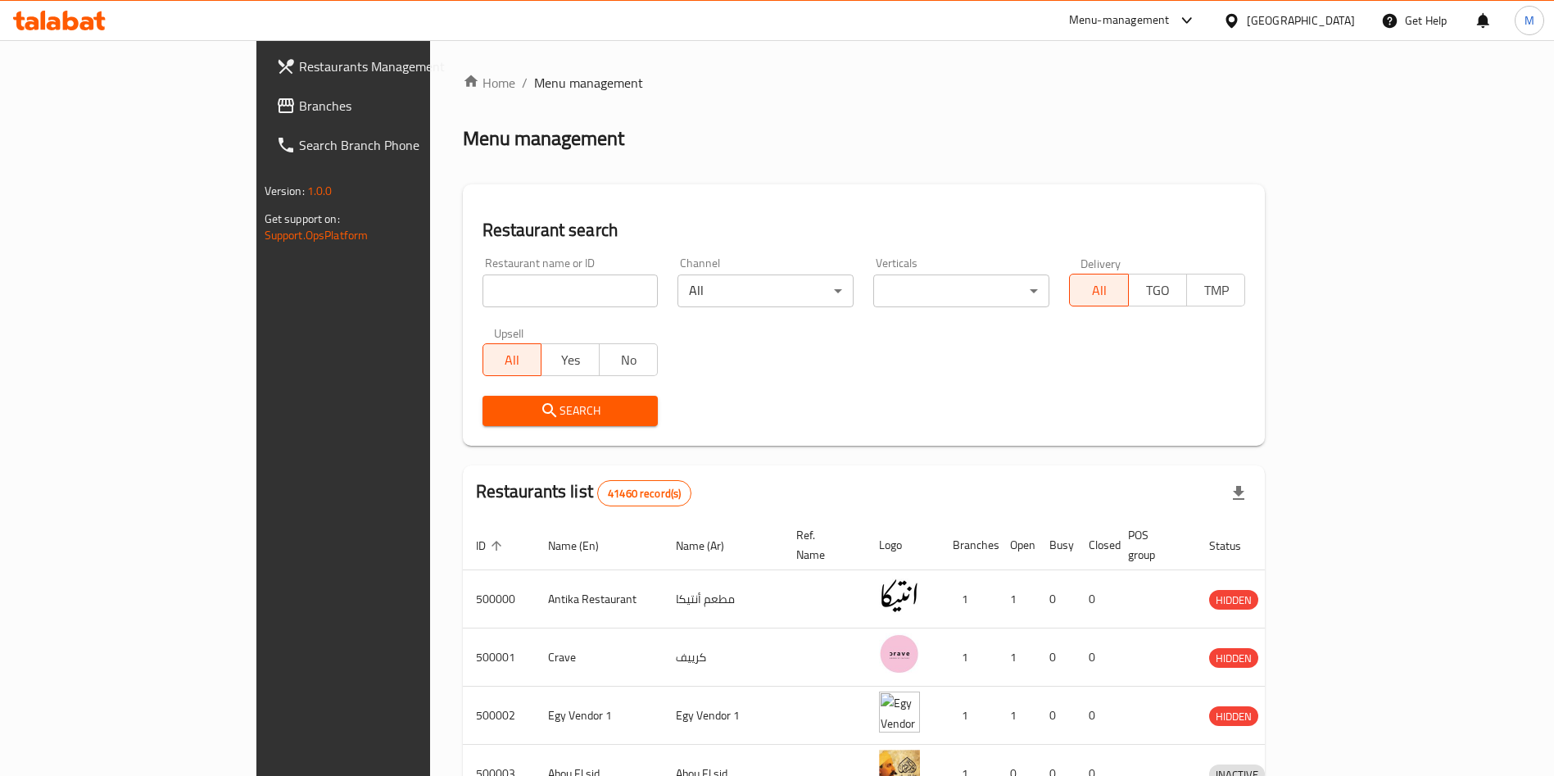
click at [299, 108] on span "Branches" at bounding box center [401, 106] width 204 height 20
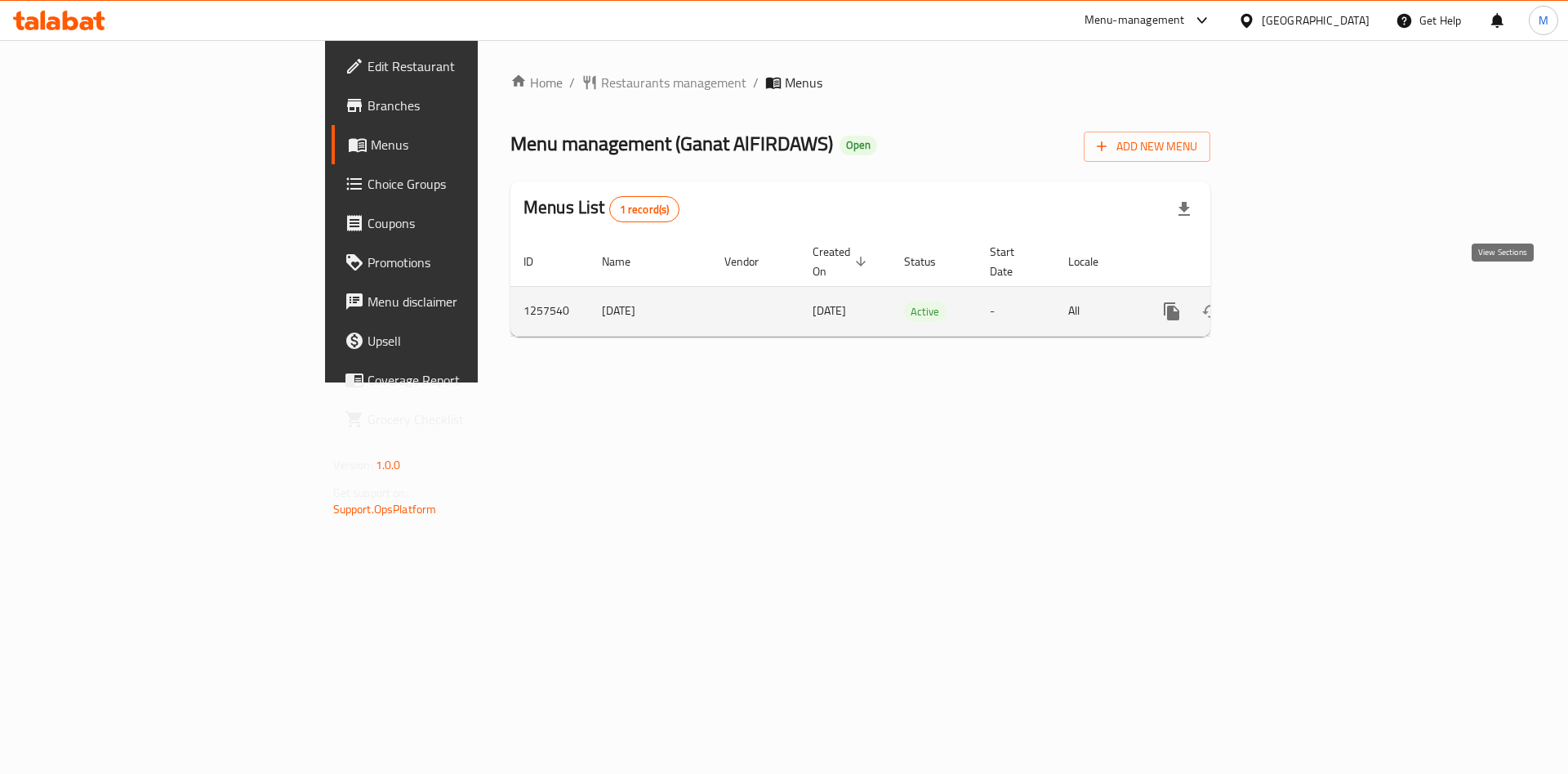
click at [1299, 301] on icon "enhanced table" at bounding box center [1289, 311] width 20 height 20
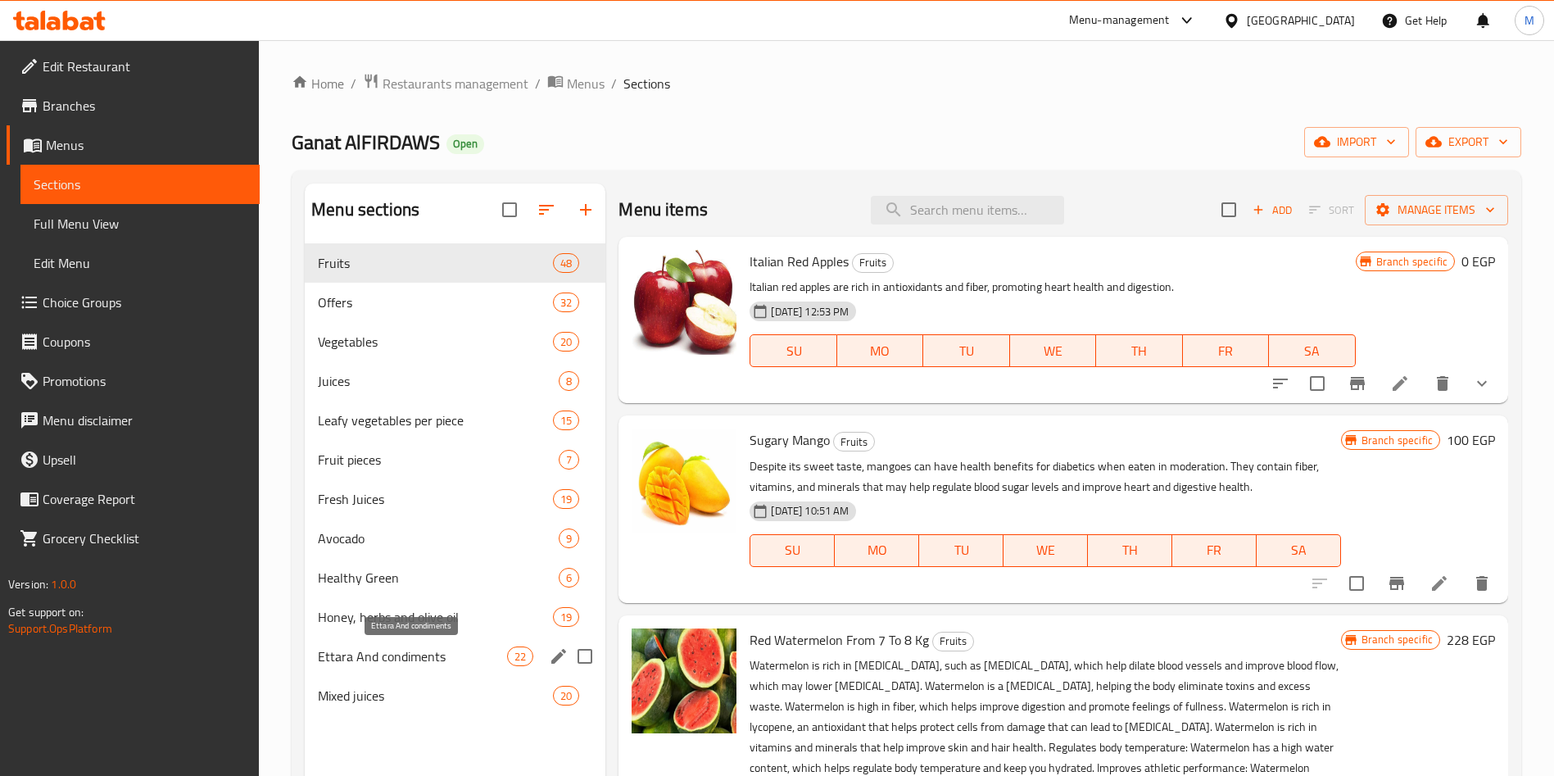
drag, startPoint x: 419, startPoint y: 665, endPoint x: 430, endPoint y: 662, distance: 11.1
click at [419, 665] on span "Ettara And condiments" at bounding box center [412, 656] width 189 height 20
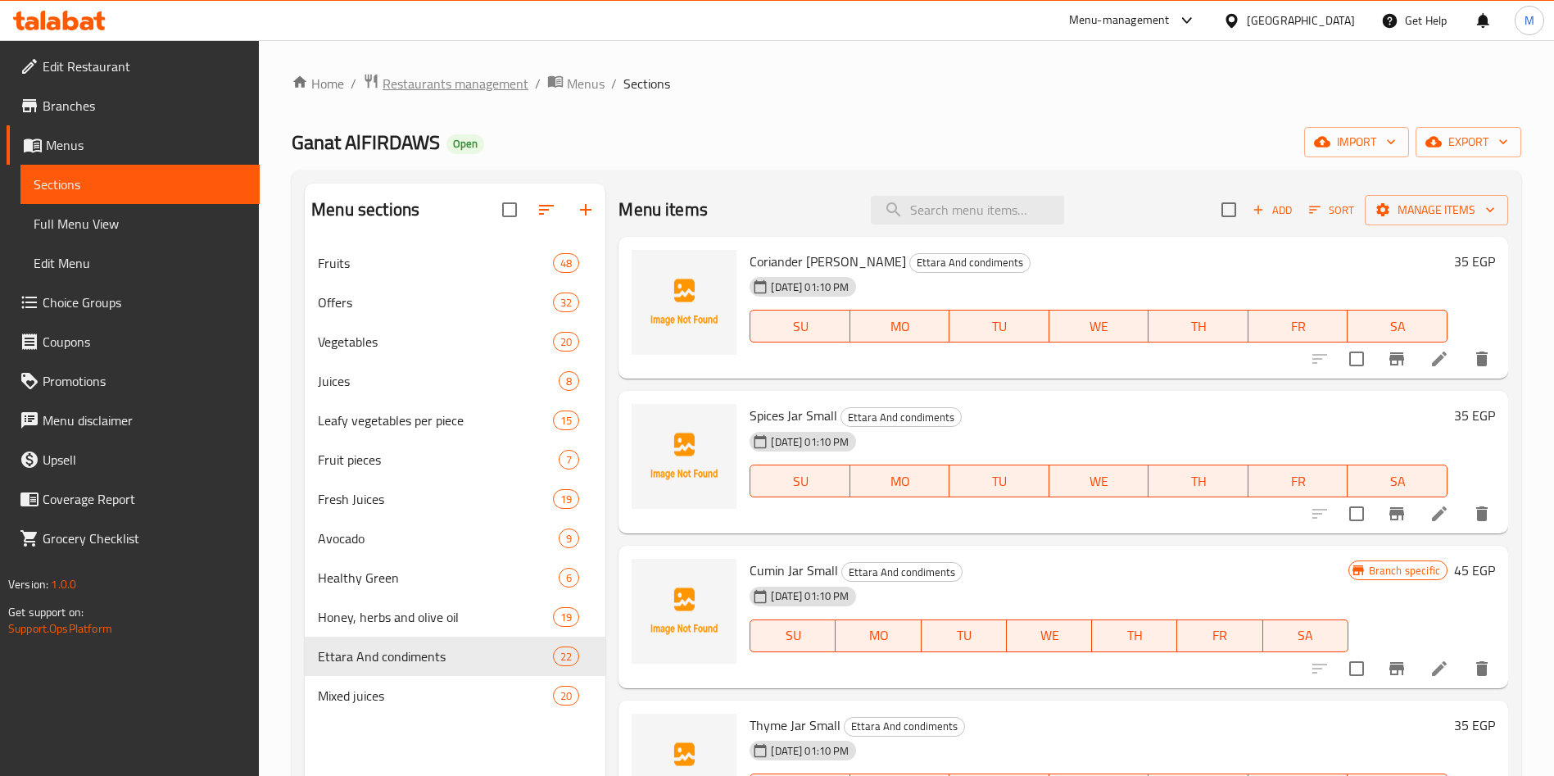
click at [467, 85] on span "Restaurants management" at bounding box center [455, 84] width 146 height 20
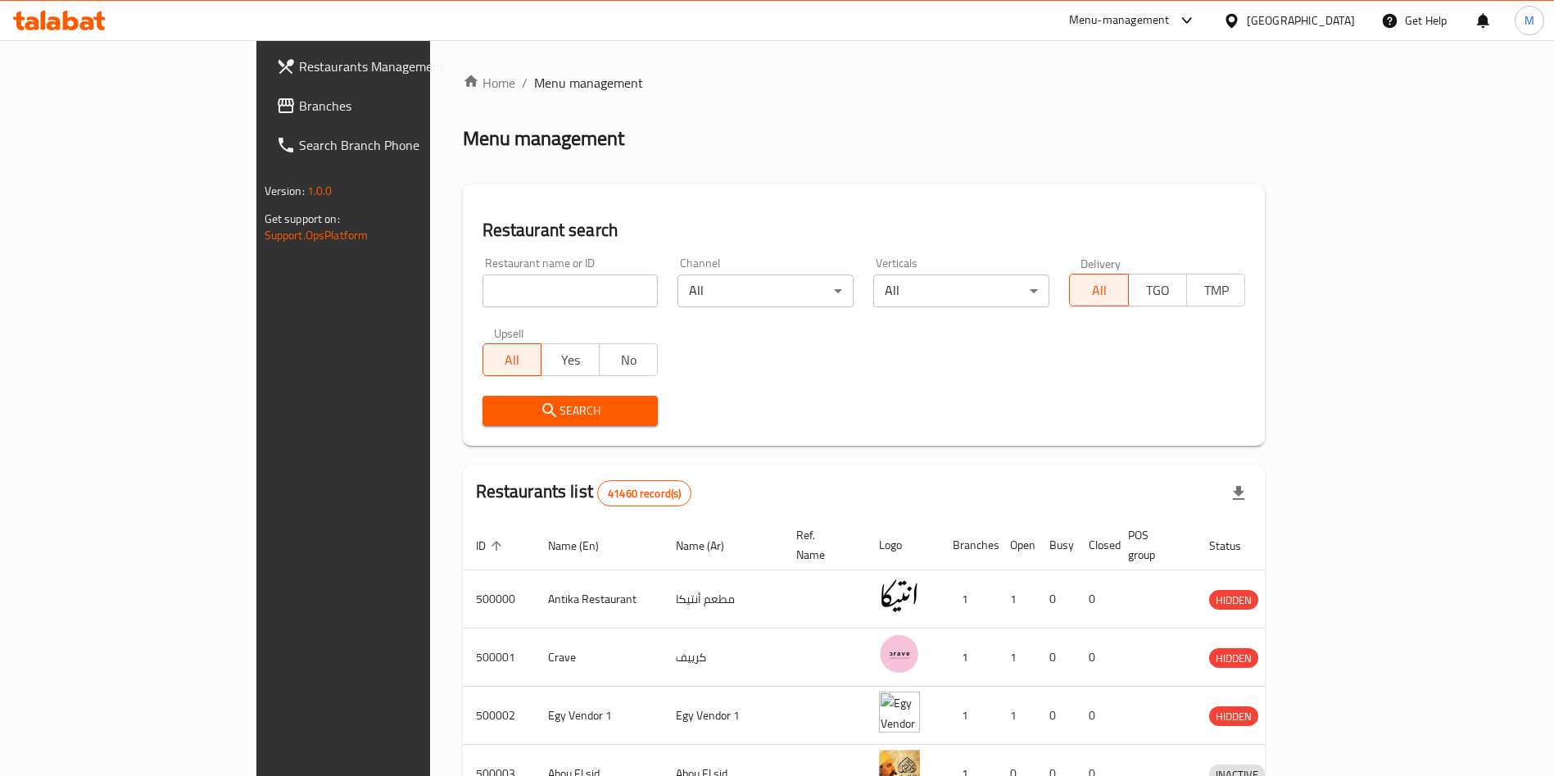
click at [299, 108] on span "Branches" at bounding box center [401, 106] width 204 height 20
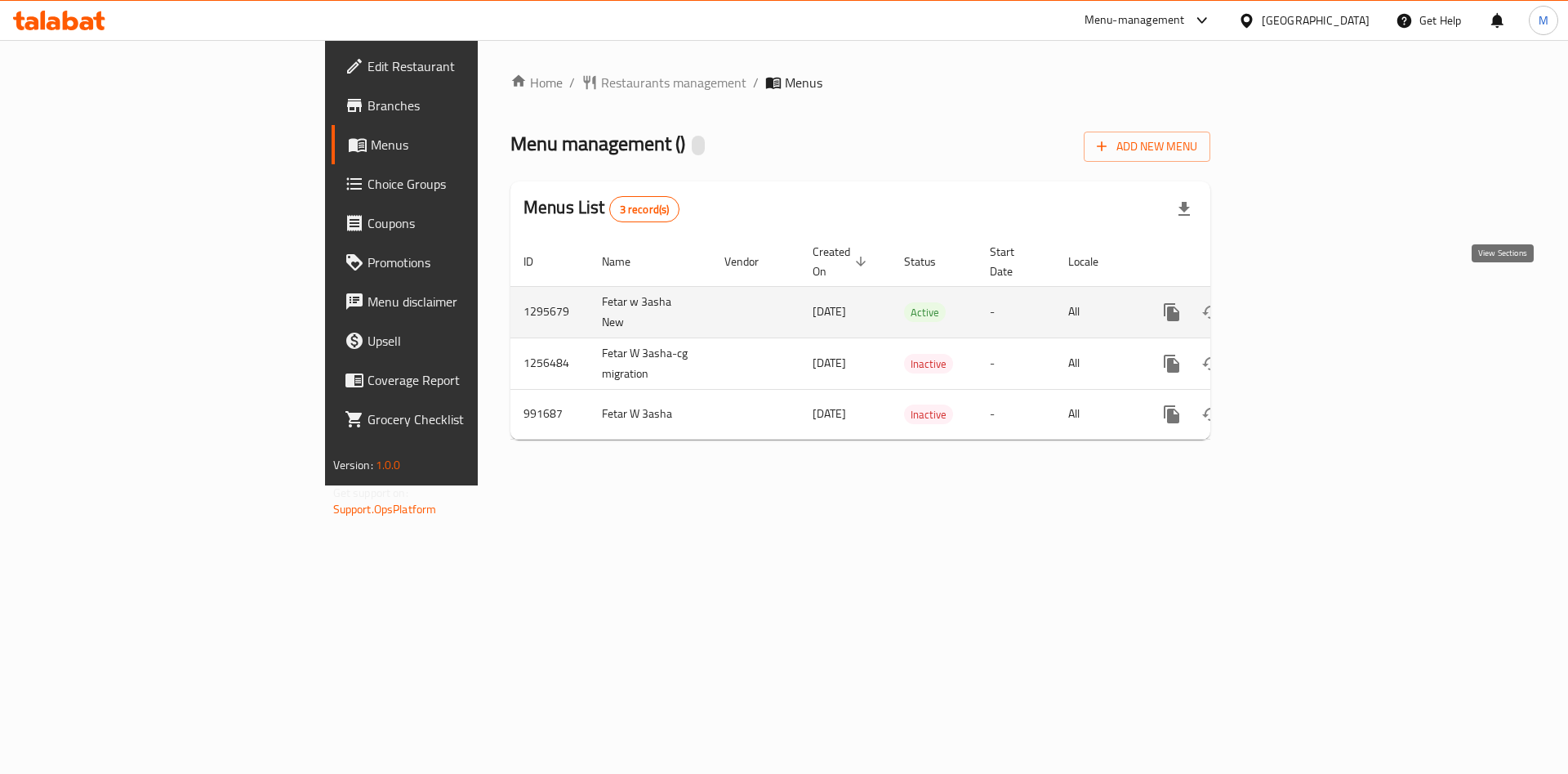
click at [1297, 305] on icon "enhanced table" at bounding box center [1289, 312] width 15 height 15
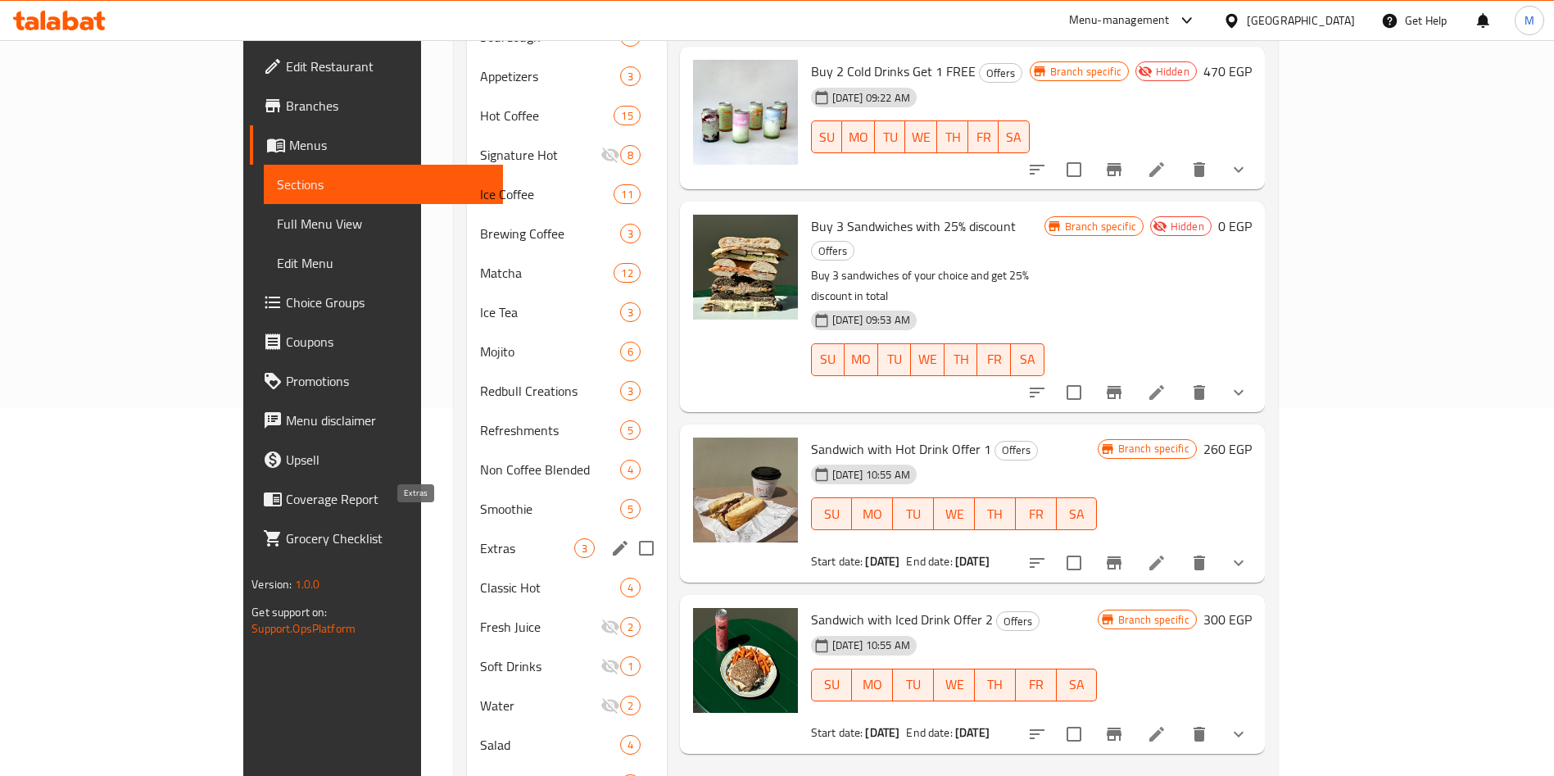
scroll to position [424, 0]
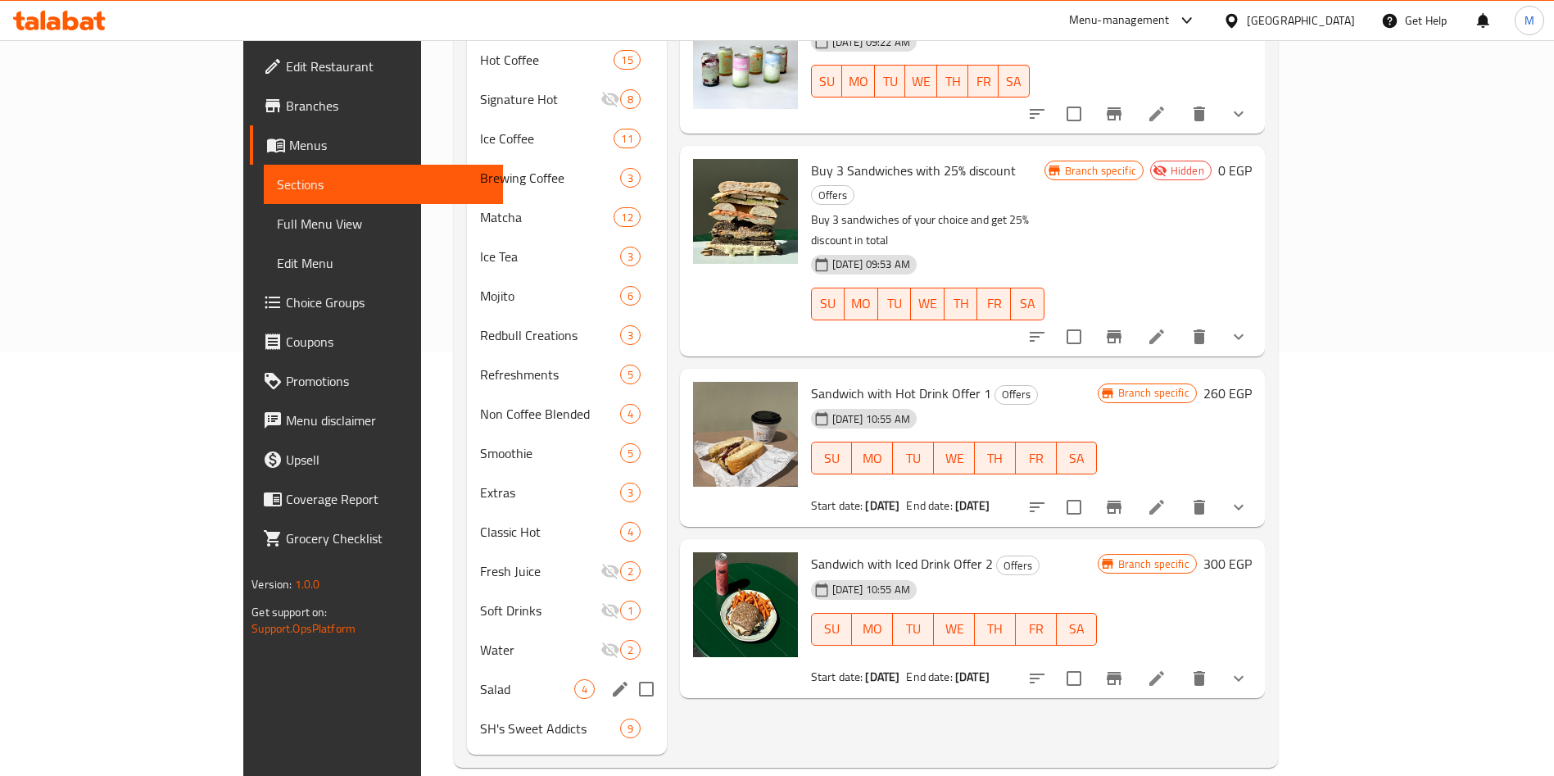
click at [467, 674] on div "Salad 4" at bounding box center [566, 688] width 199 height 39
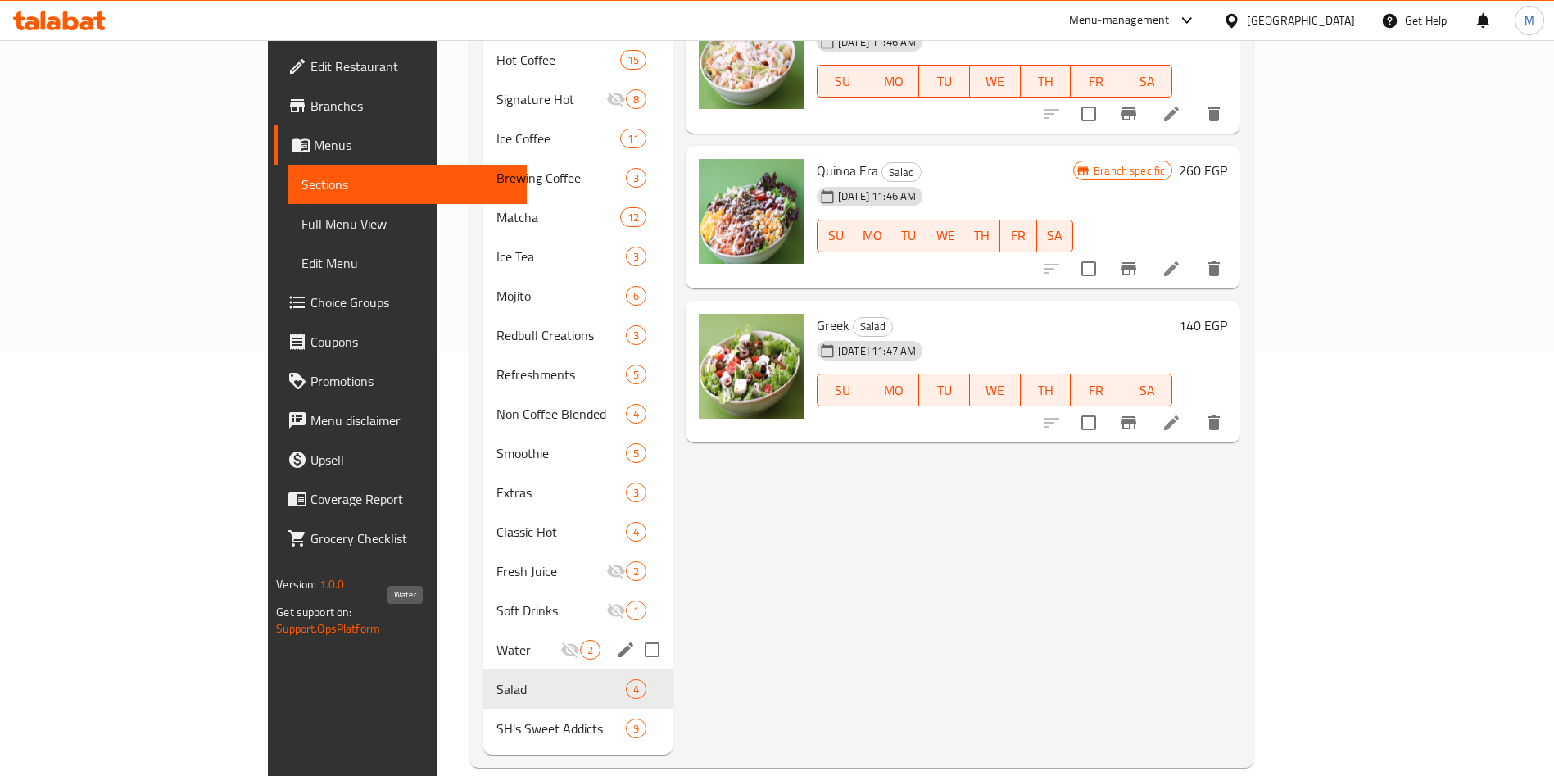
click at [496, 640] on span "Water" at bounding box center [528, 650] width 64 height 20
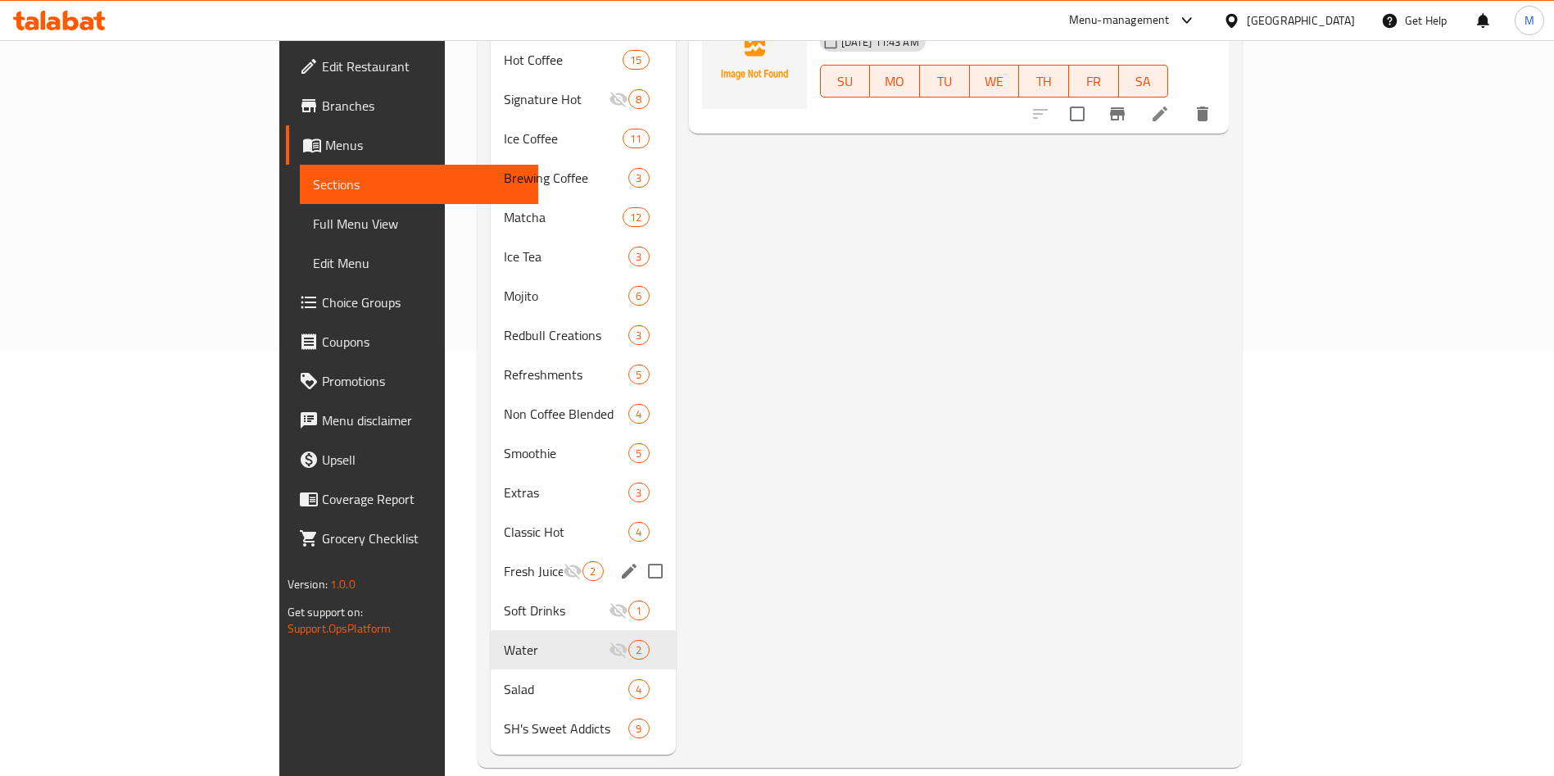
click at [491, 551] on div "Fresh Juice 2" at bounding box center [583, 570] width 184 height 39
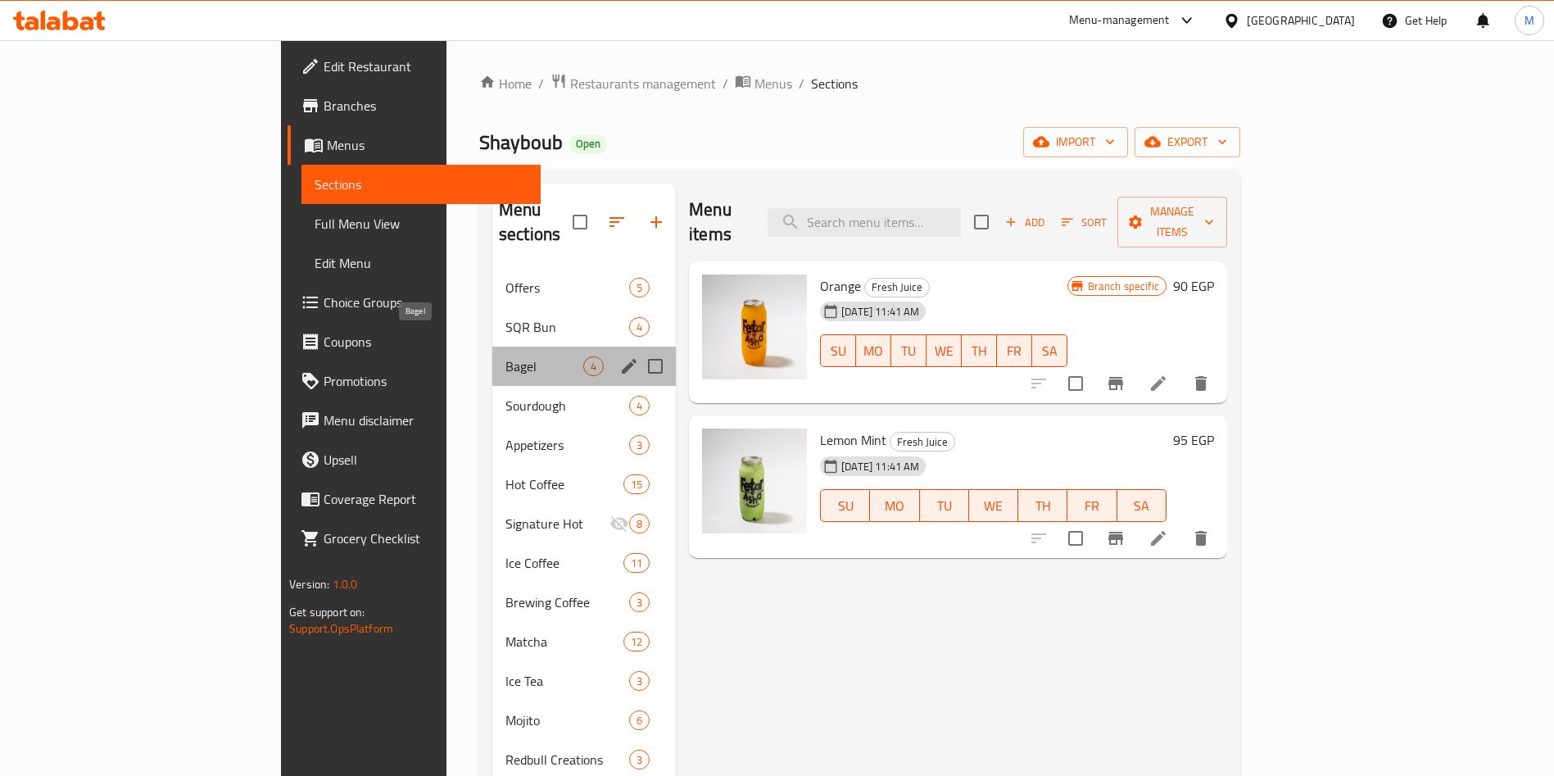
click at [505, 356] on span "Bagel" at bounding box center [544, 366] width 78 height 20
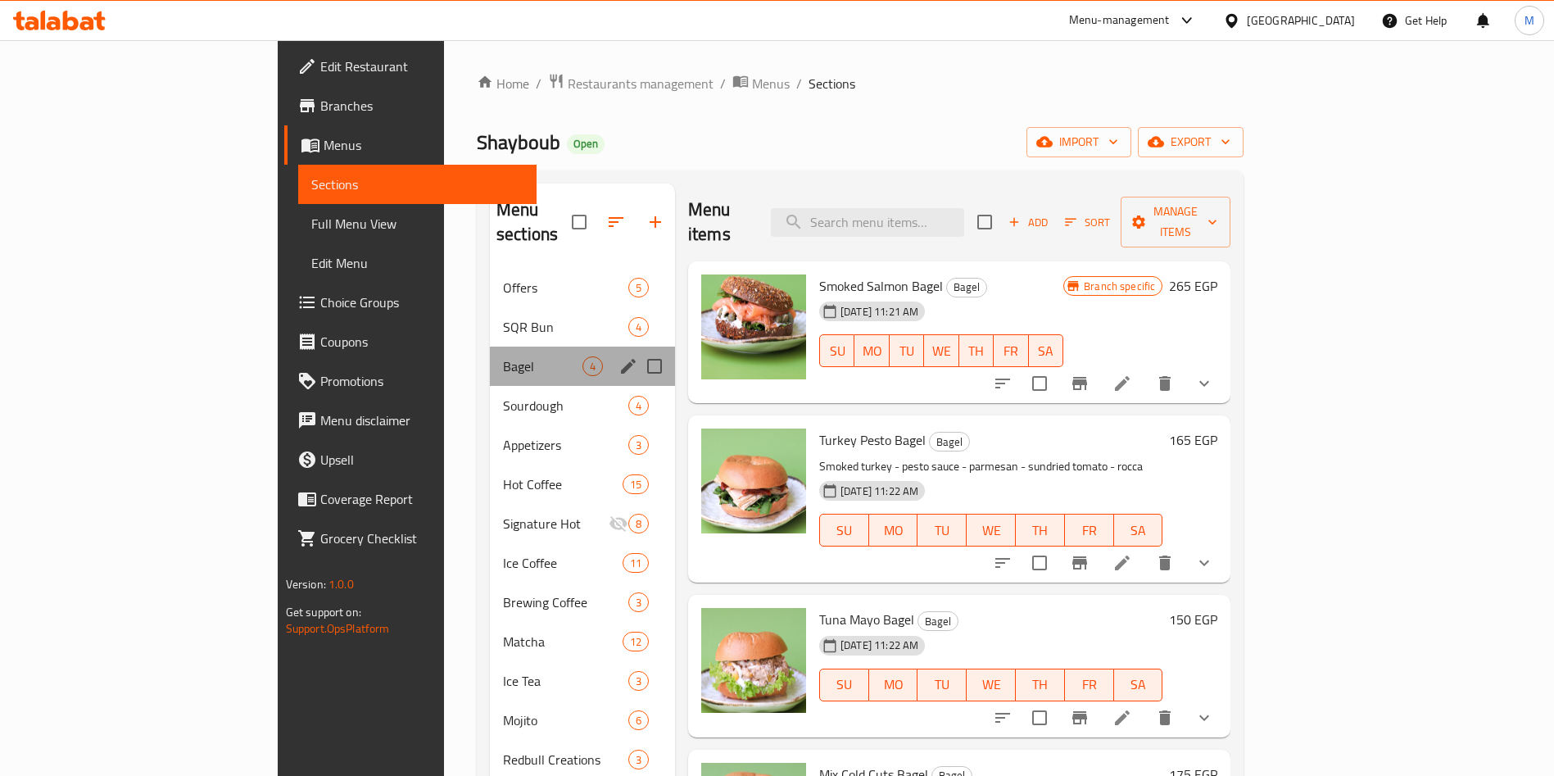
click at [490, 356] on div "Bagel 4" at bounding box center [582, 365] width 185 height 39
click at [490, 431] on div "Appetizers 3" at bounding box center [582, 444] width 185 height 39
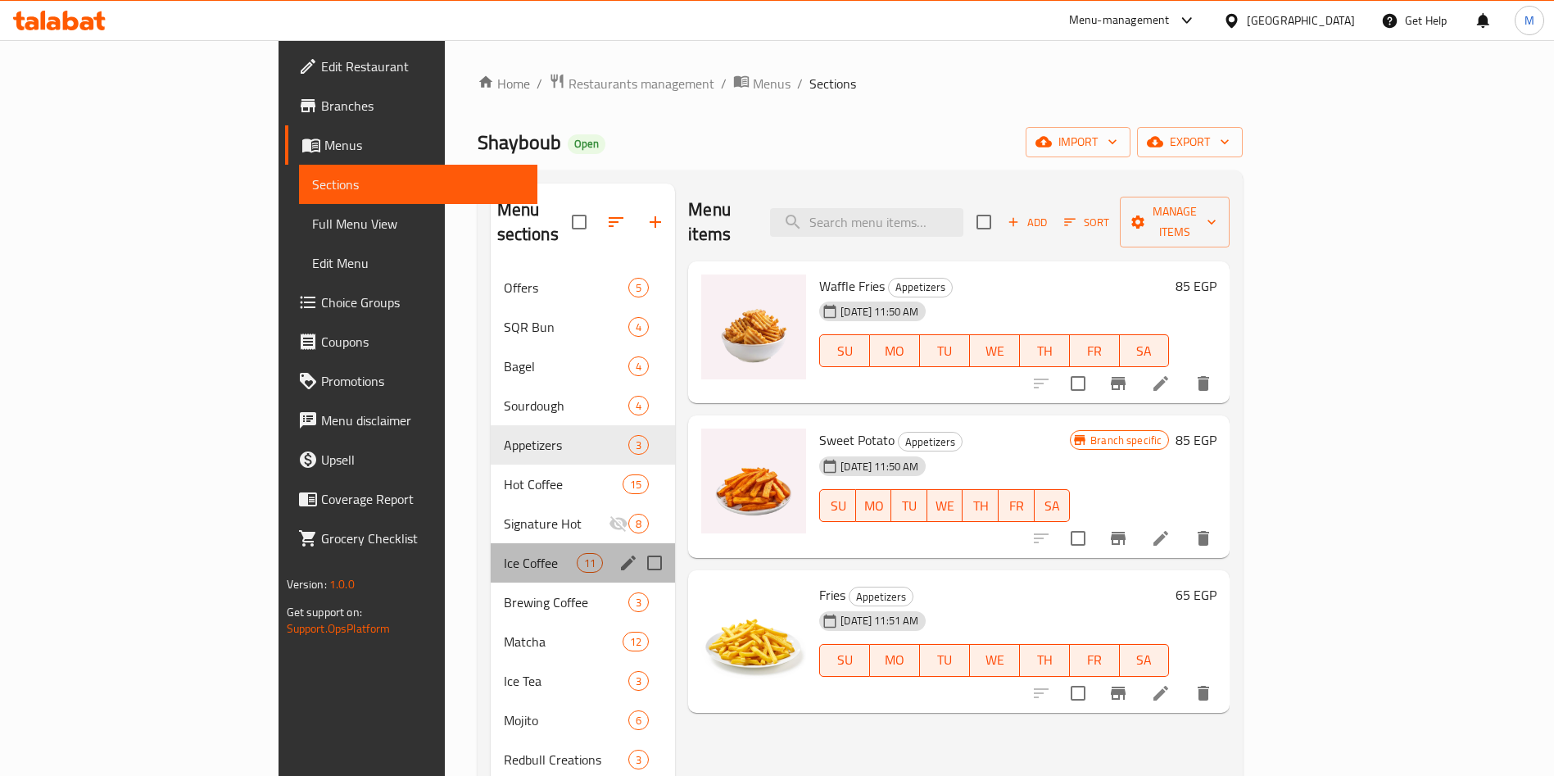
click at [491, 543] on div "Ice Coffee 11" at bounding box center [583, 562] width 185 height 39
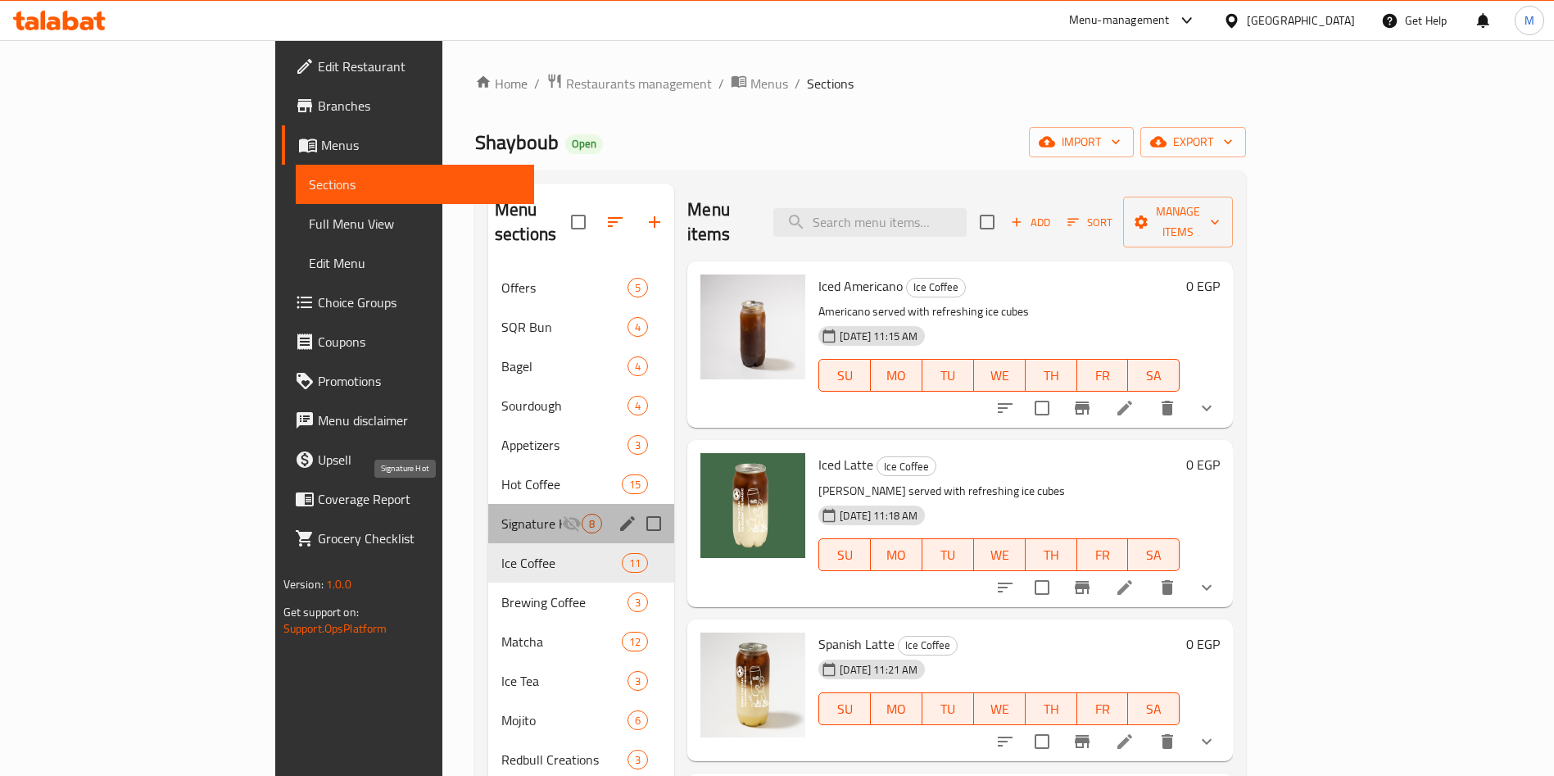
click at [501, 514] on span "Signature Hot" at bounding box center [531, 524] width 61 height 20
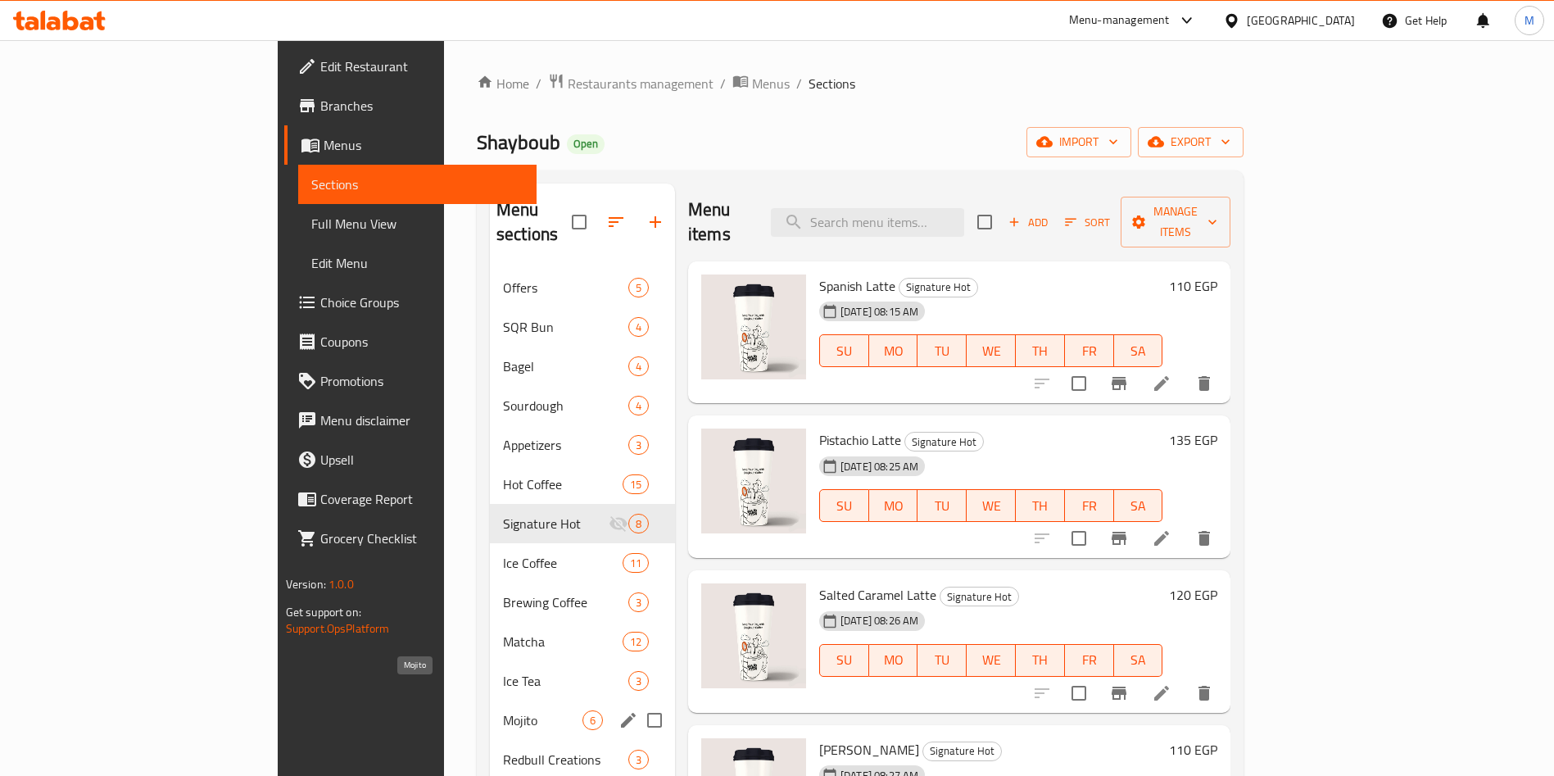
click at [503, 710] on span "Mojito" at bounding box center [542, 720] width 79 height 20
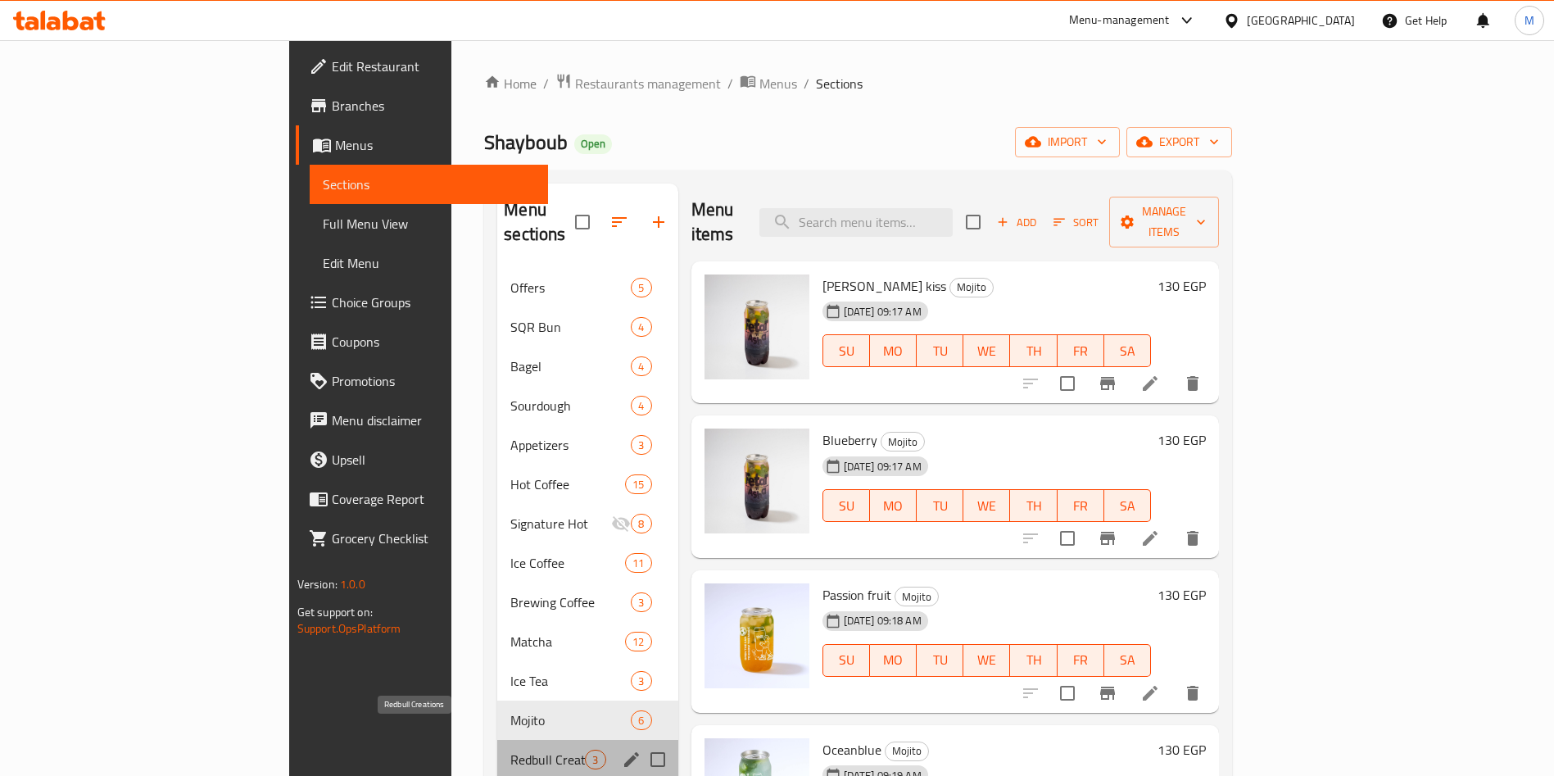
click at [510, 749] on span "Redbull Creations" at bounding box center [547, 759] width 75 height 20
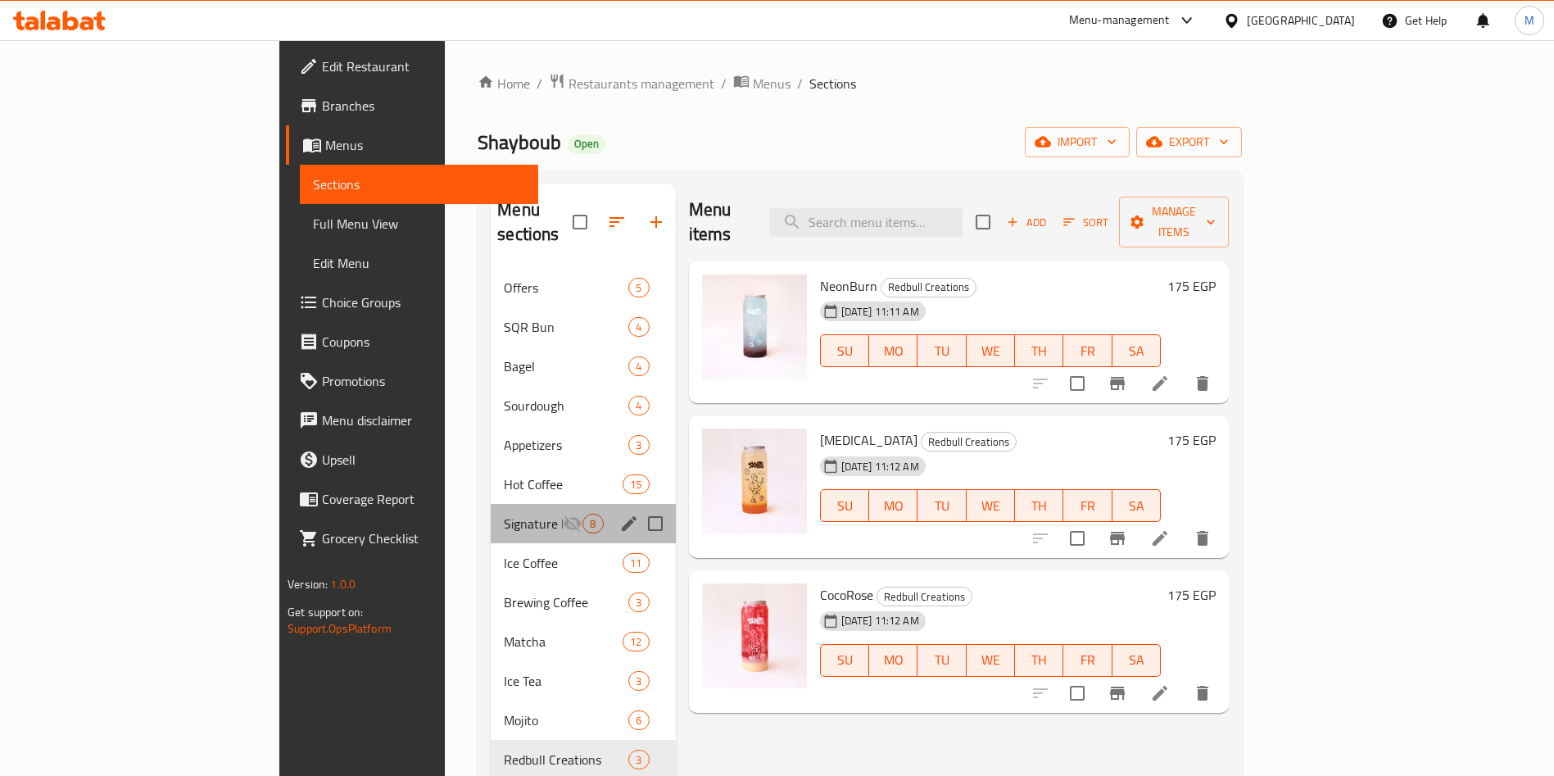
click at [491, 504] on div "Signature Hot 8" at bounding box center [583, 523] width 184 height 39
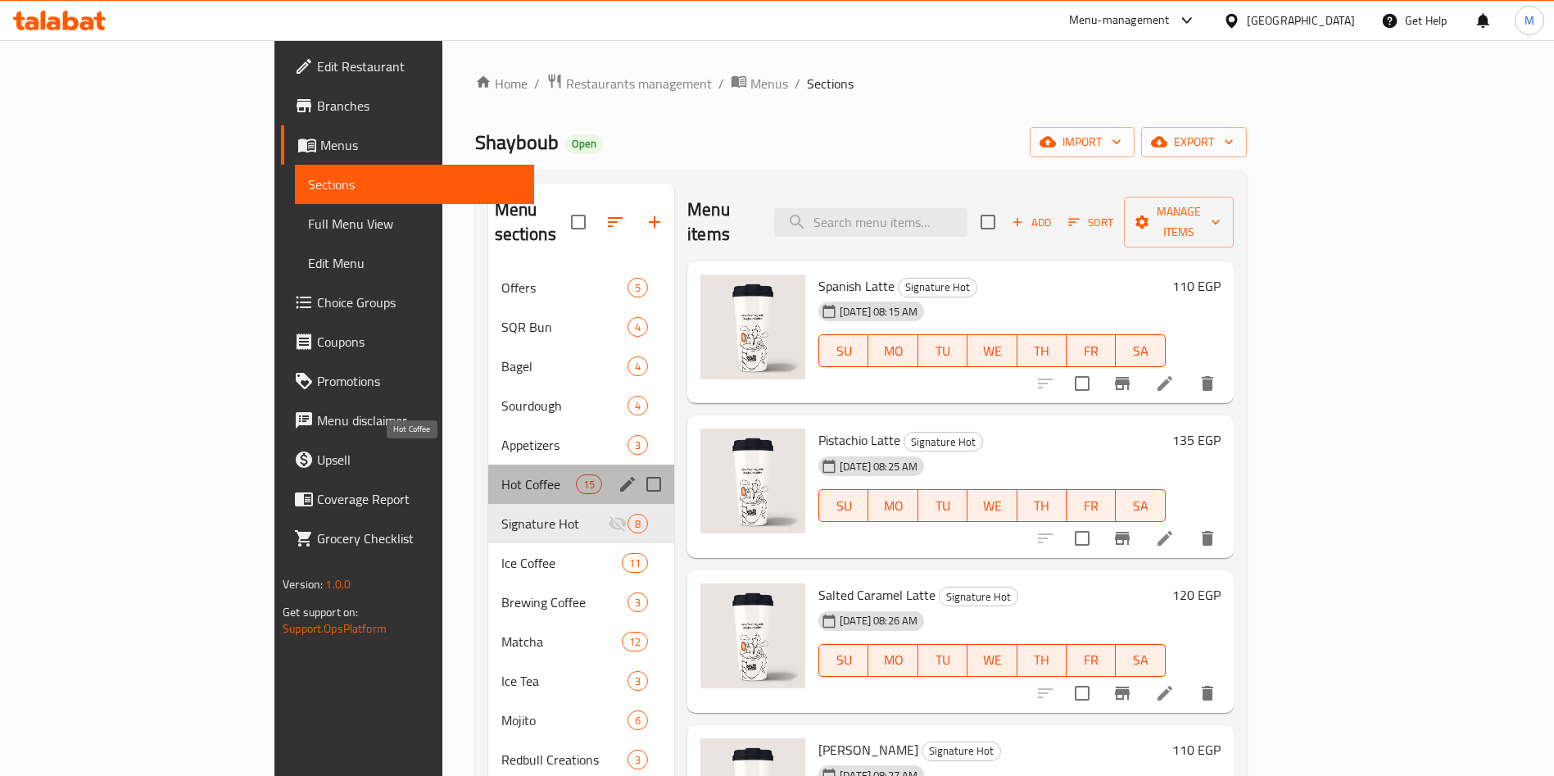
click at [501, 474] on span "Hot Coffee" at bounding box center [538, 484] width 75 height 20
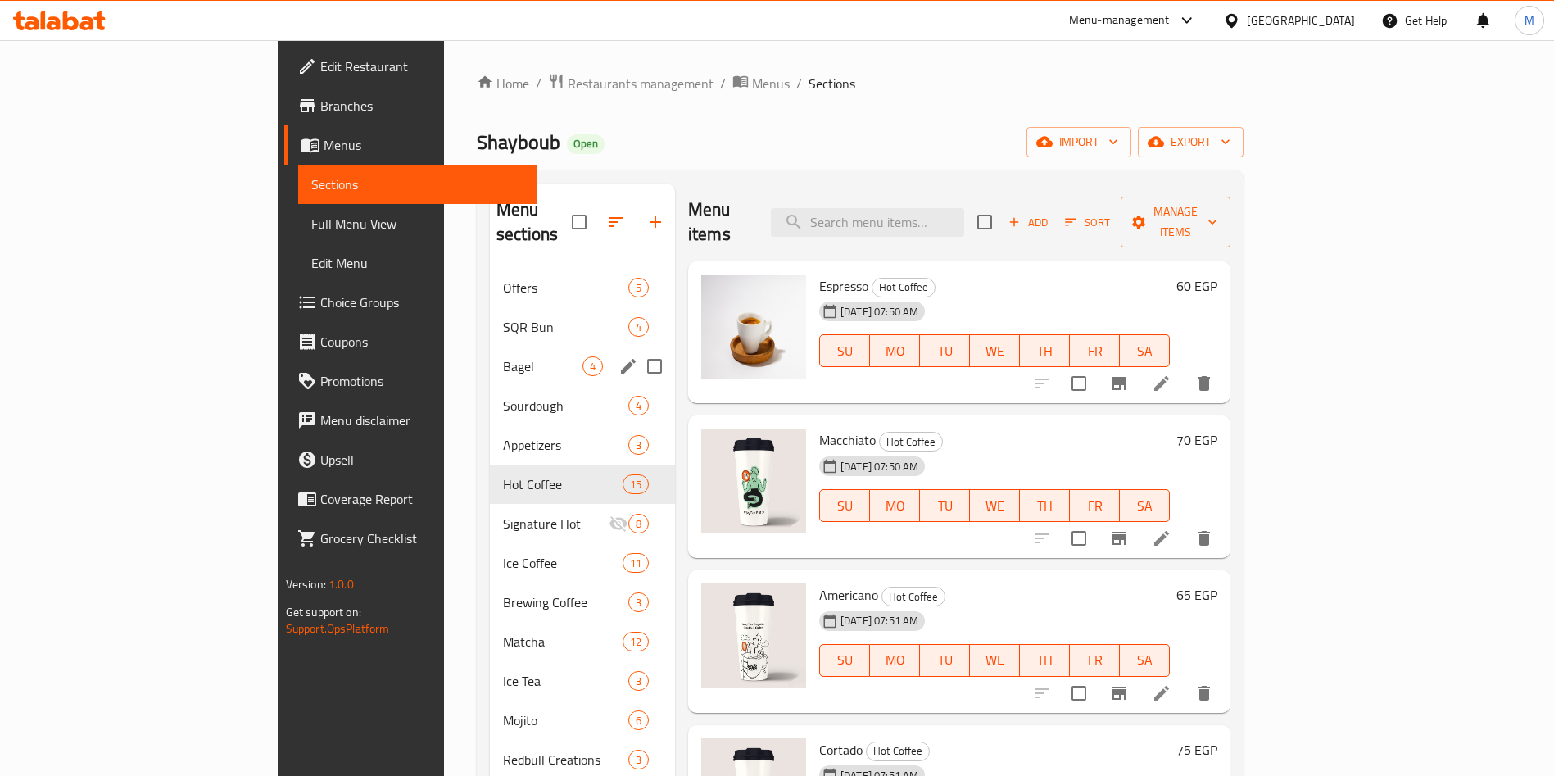
click at [490, 351] on div "Bagel 4" at bounding box center [582, 365] width 185 height 39
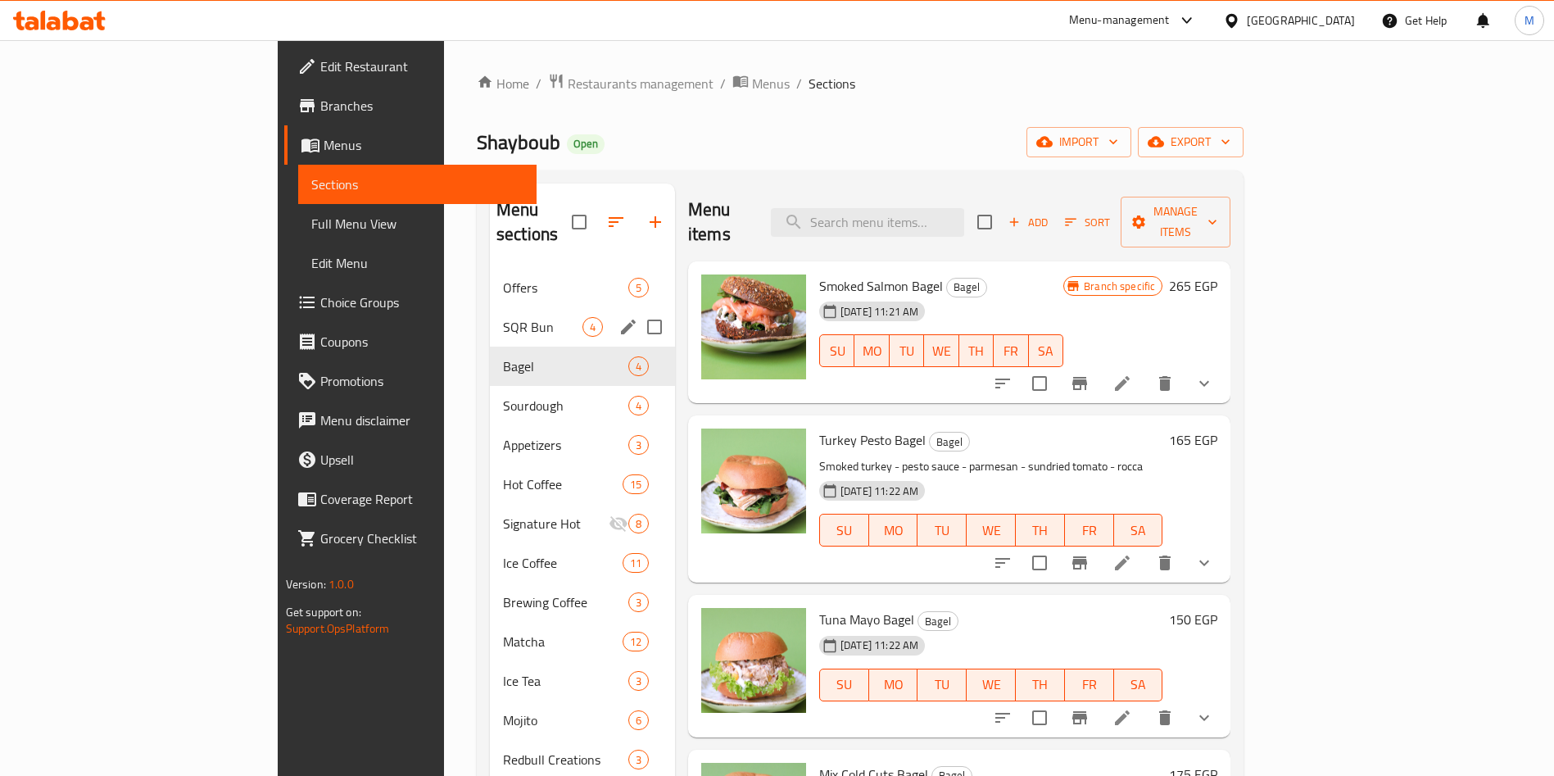
click at [490, 307] on div "SQR Bun 4" at bounding box center [582, 326] width 185 height 39
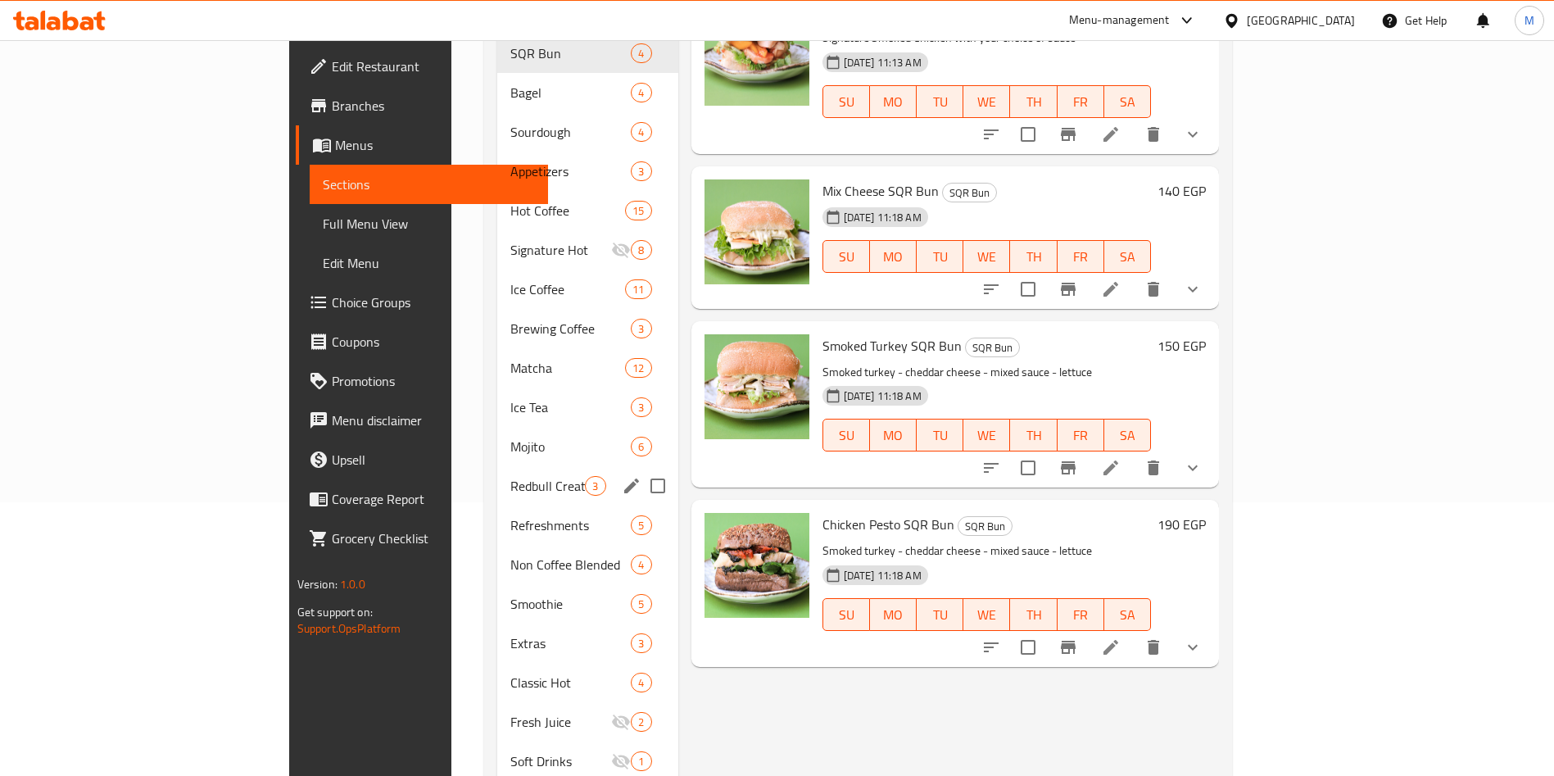
scroll to position [424, 0]
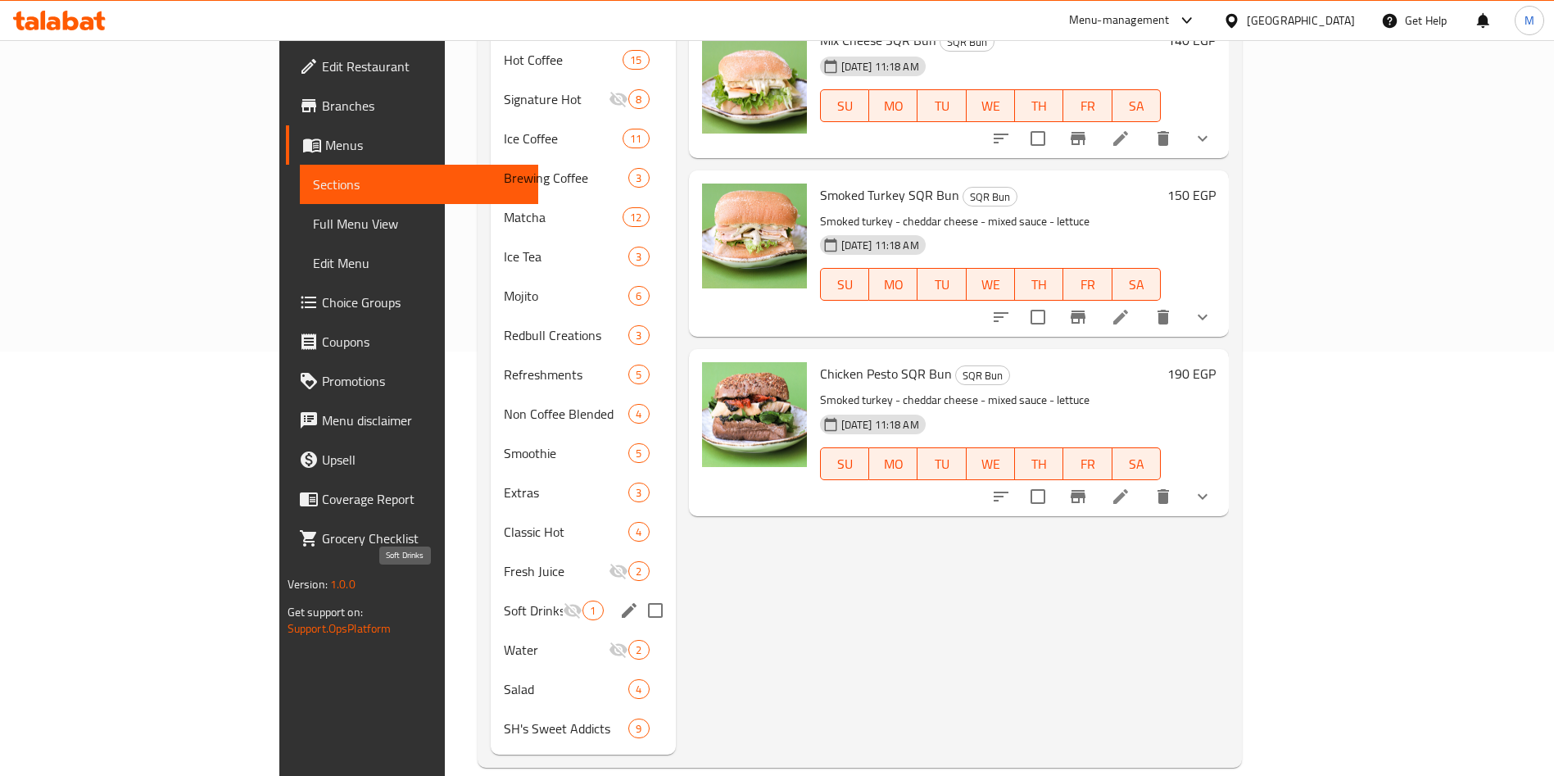
click at [504, 600] on span "Soft Drinks" at bounding box center [533, 610] width 59 height 20
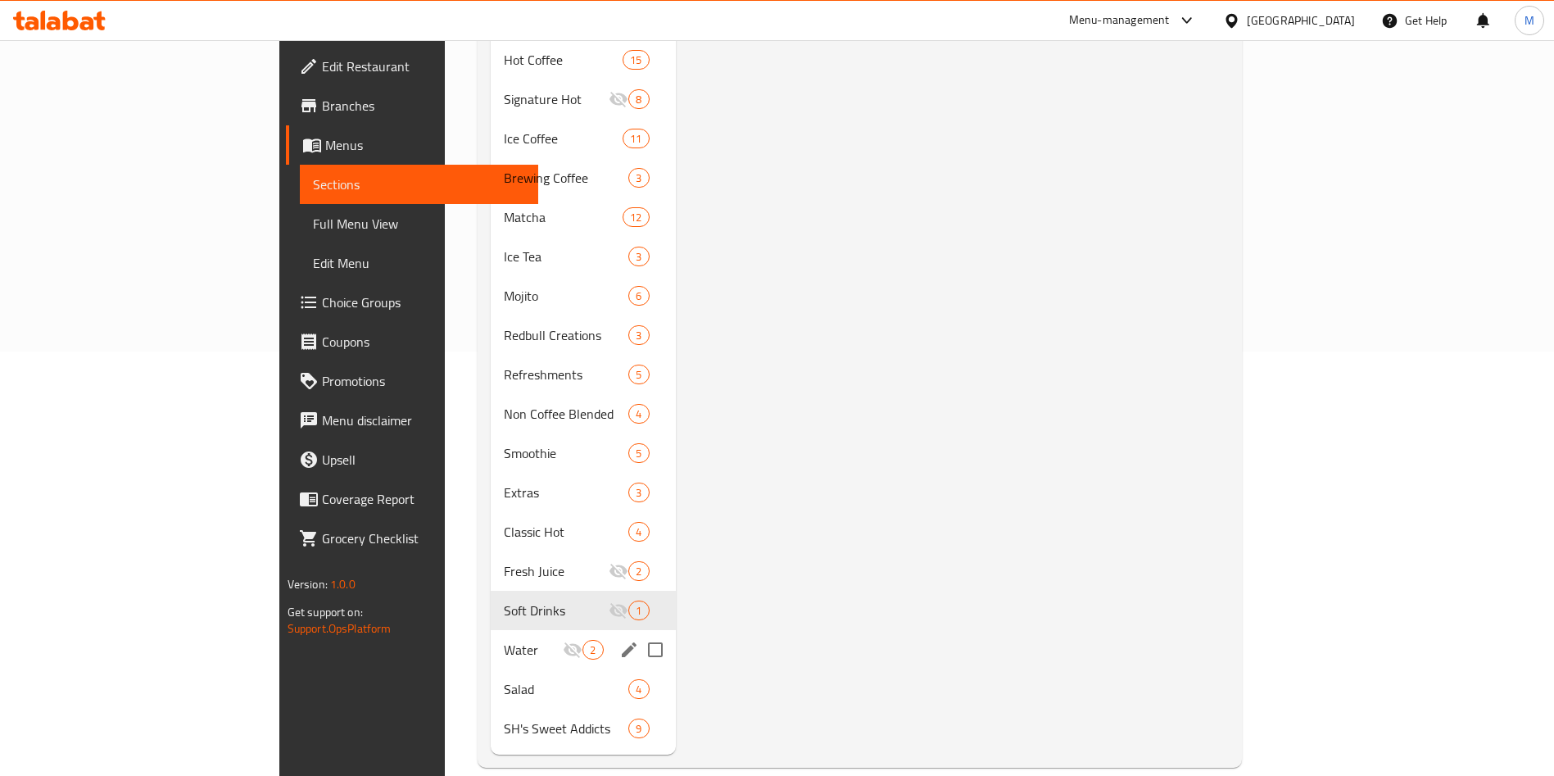
scroll to position [301, 0]
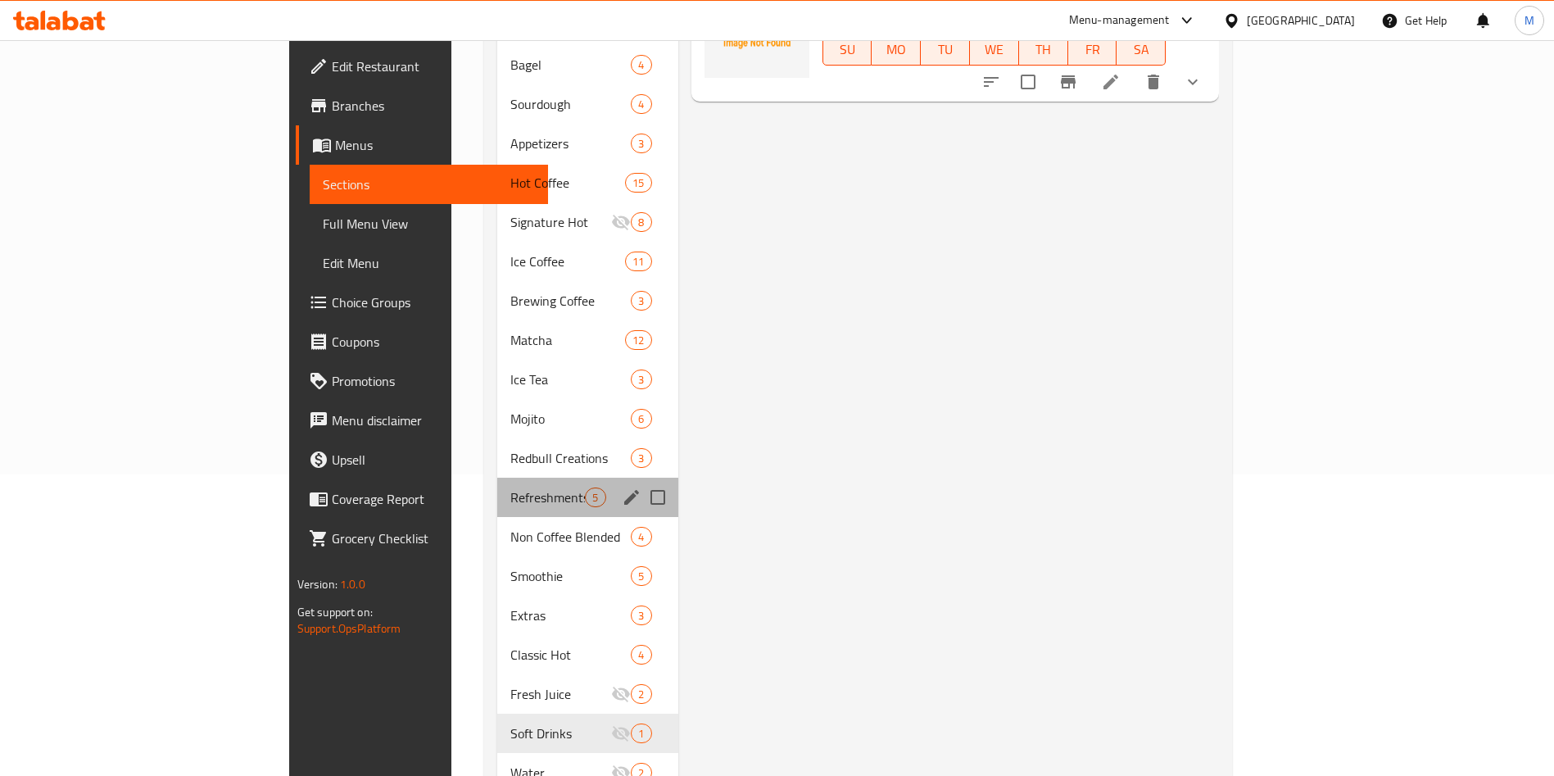
click at [497, 490] on div "Refreshments 5" at bounding box center [587, 497] width 180 height 39
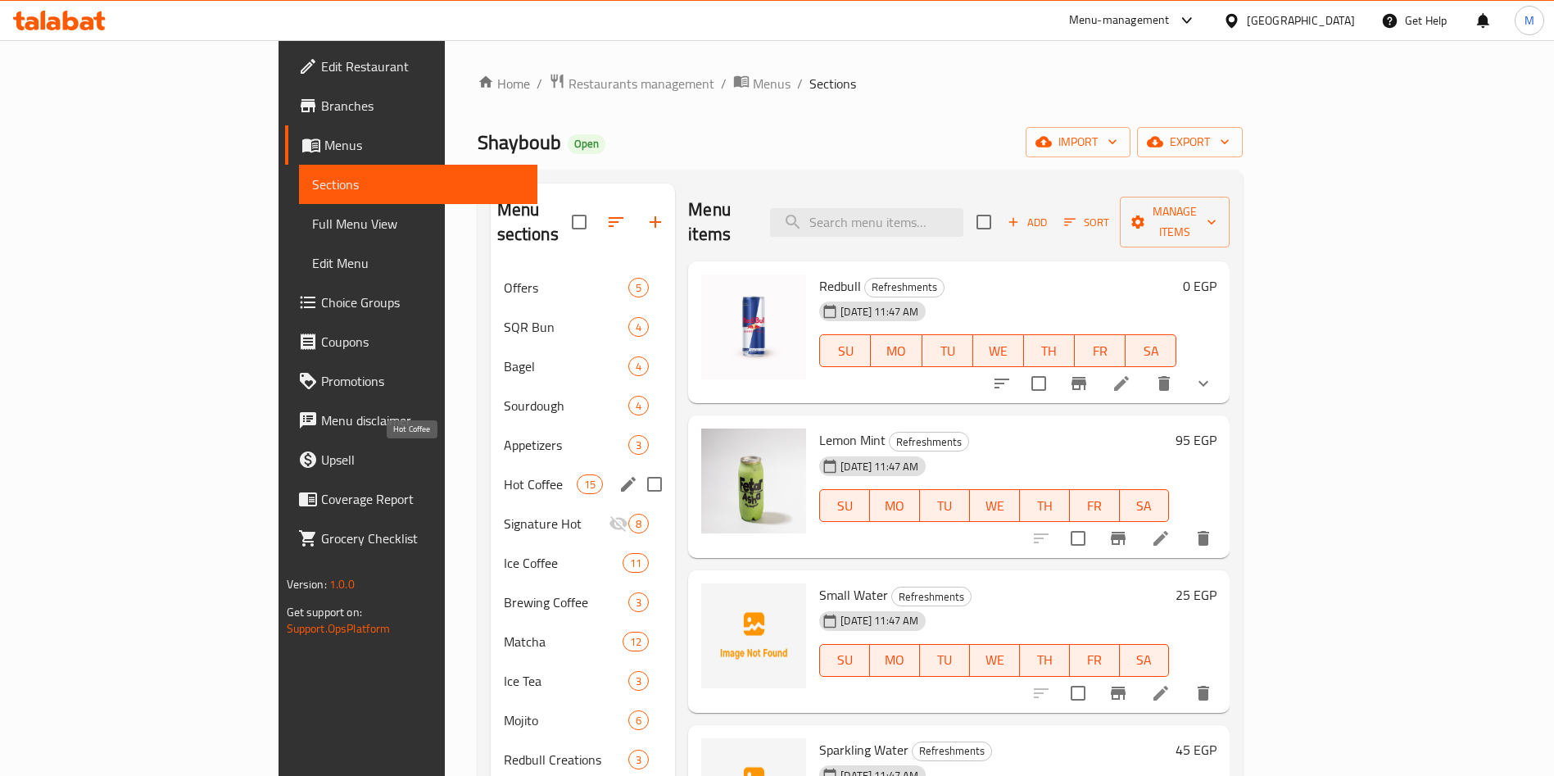
click at [504, 474] on span "Hot Coffee" at bounding box center [540, 484] width 73 height 20
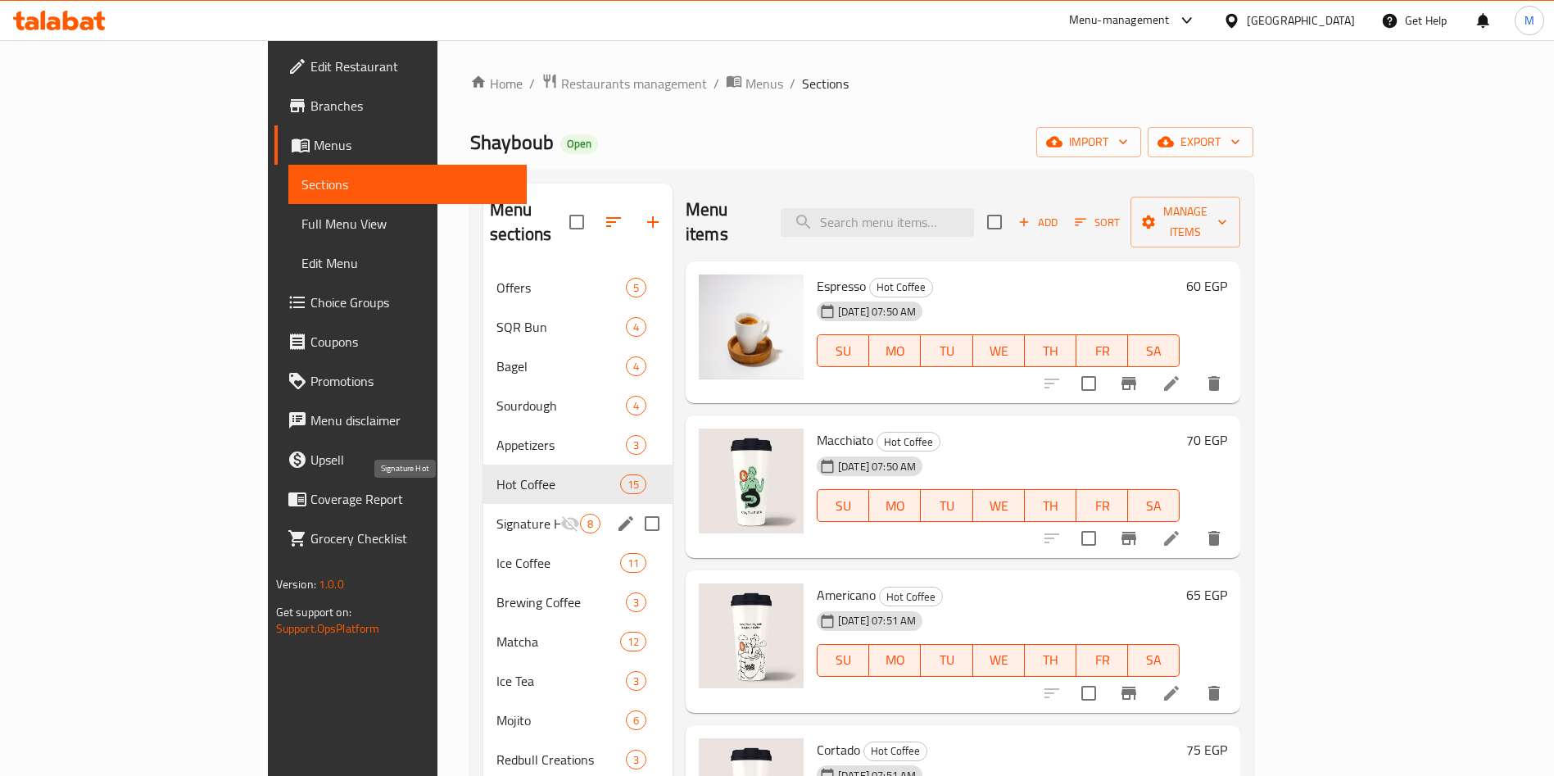
click at [496, 514] on span "Signature Hot" at bounding box center [528, 524] width 64 height 20
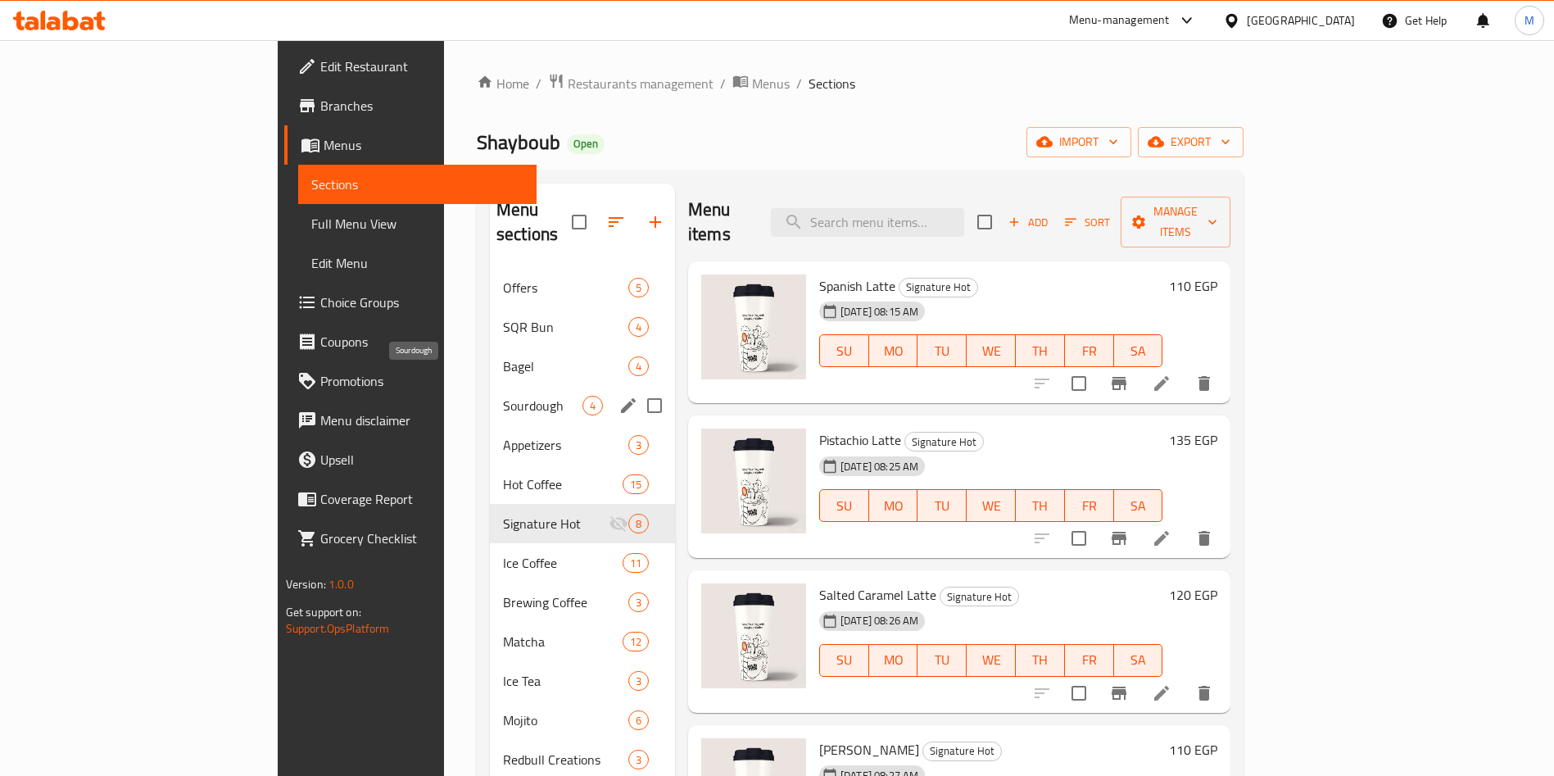
click at [503, 396] on span "Sourdough" at bounding box center [542, 406] width 79 height 20
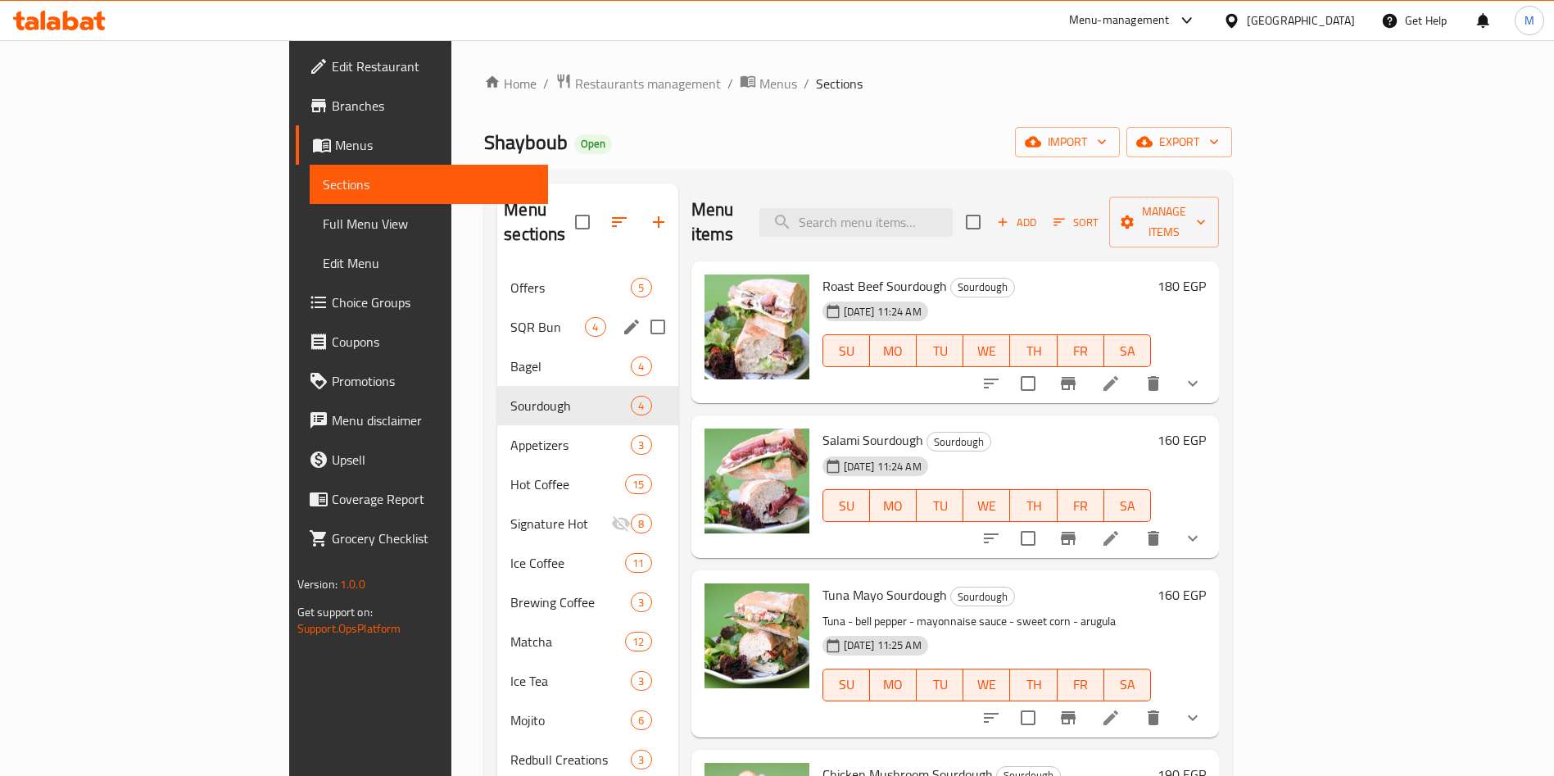
click at [497, 320] on div "SQR Bun 4" at bounding box center [587, 326] width 180 height 39
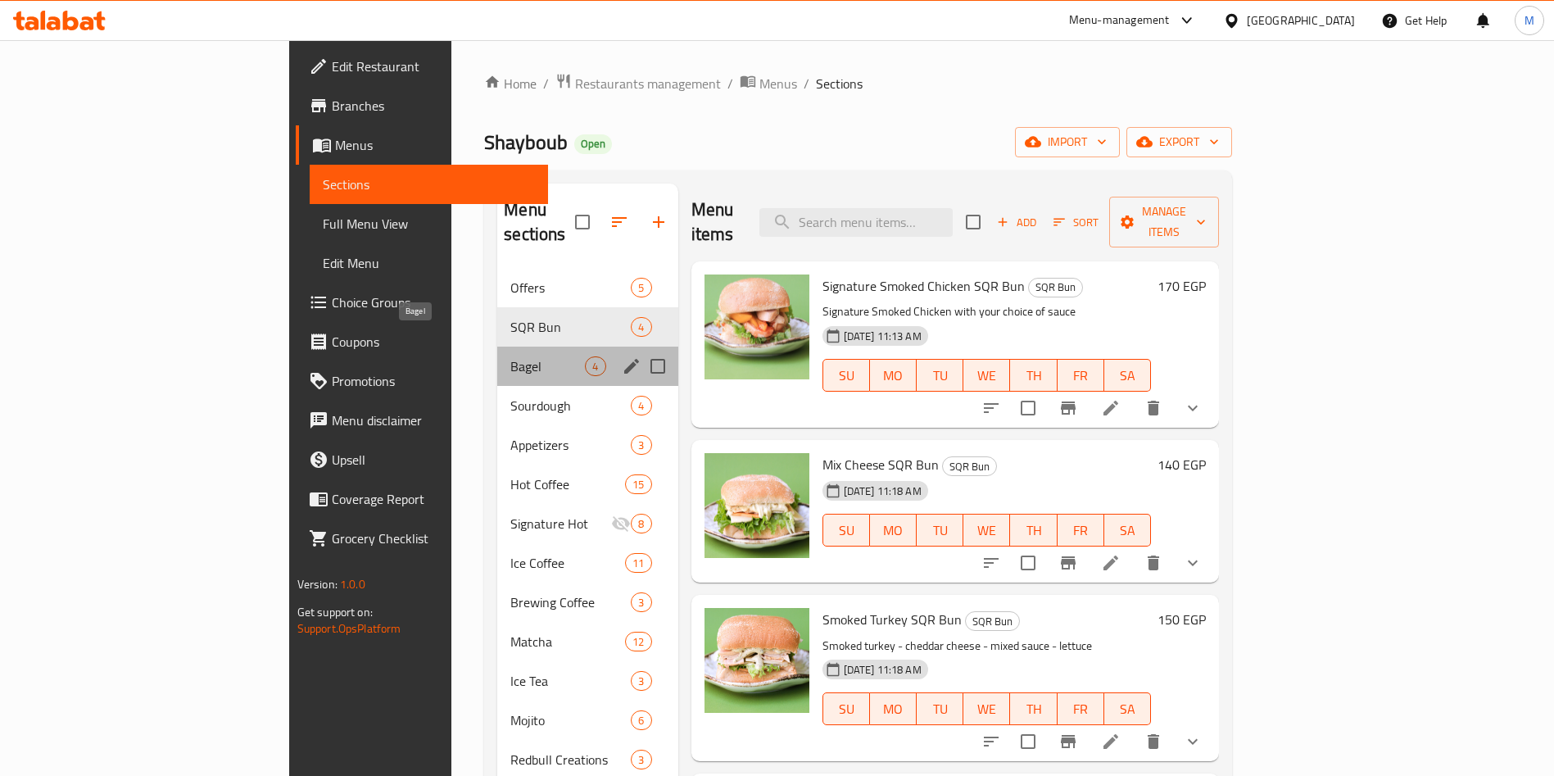
click at [510, 356] on span "Bagel" at bounding box center [547, 366] width 75 height 20
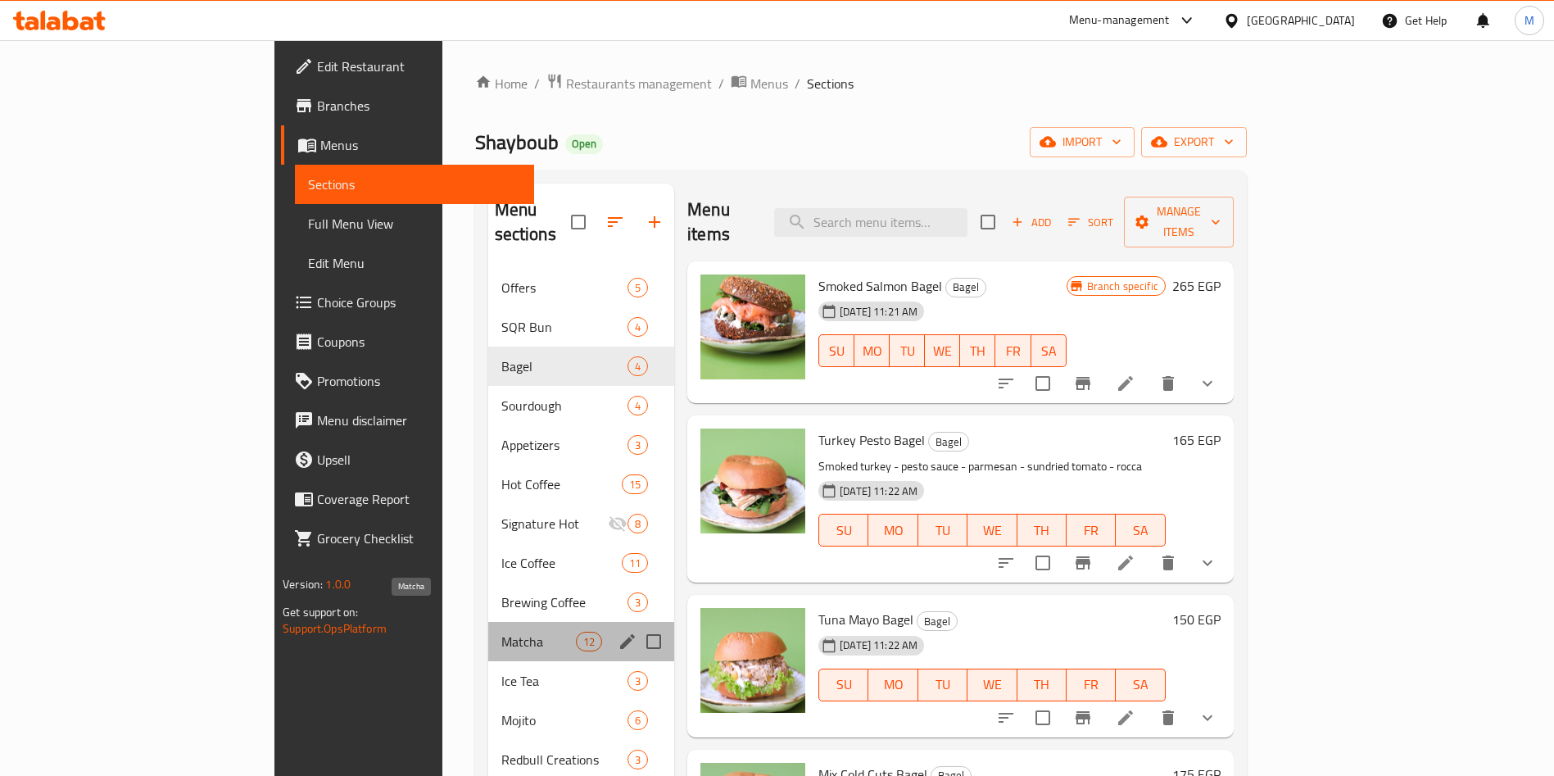
click at [501, 631] on span "Matcha" at bounding box center [538, 641] width 75 height 20
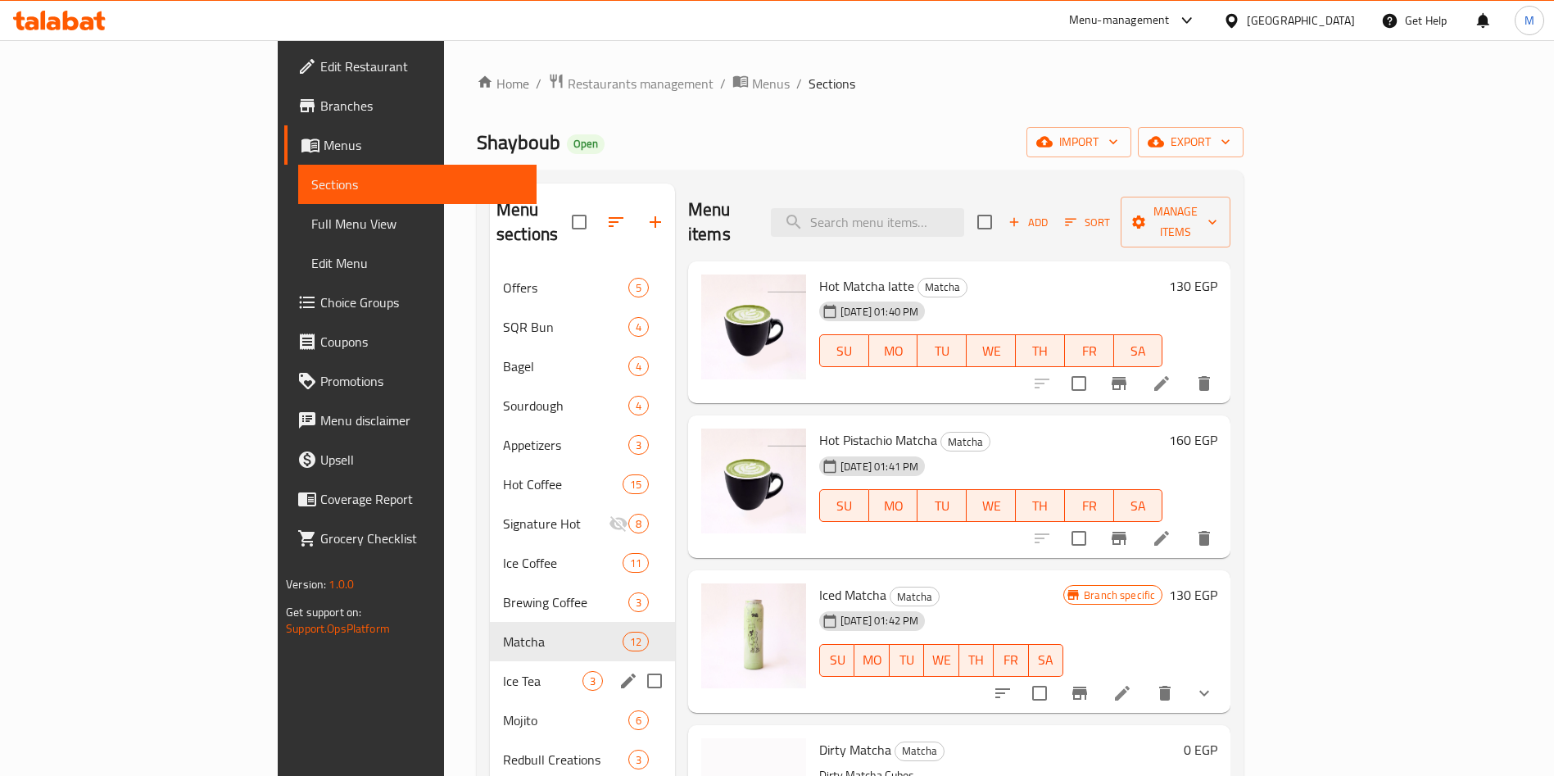
click at [490, 668] on div "Ice Tea 3" at bounding box center [582, 680] width 185 height 39
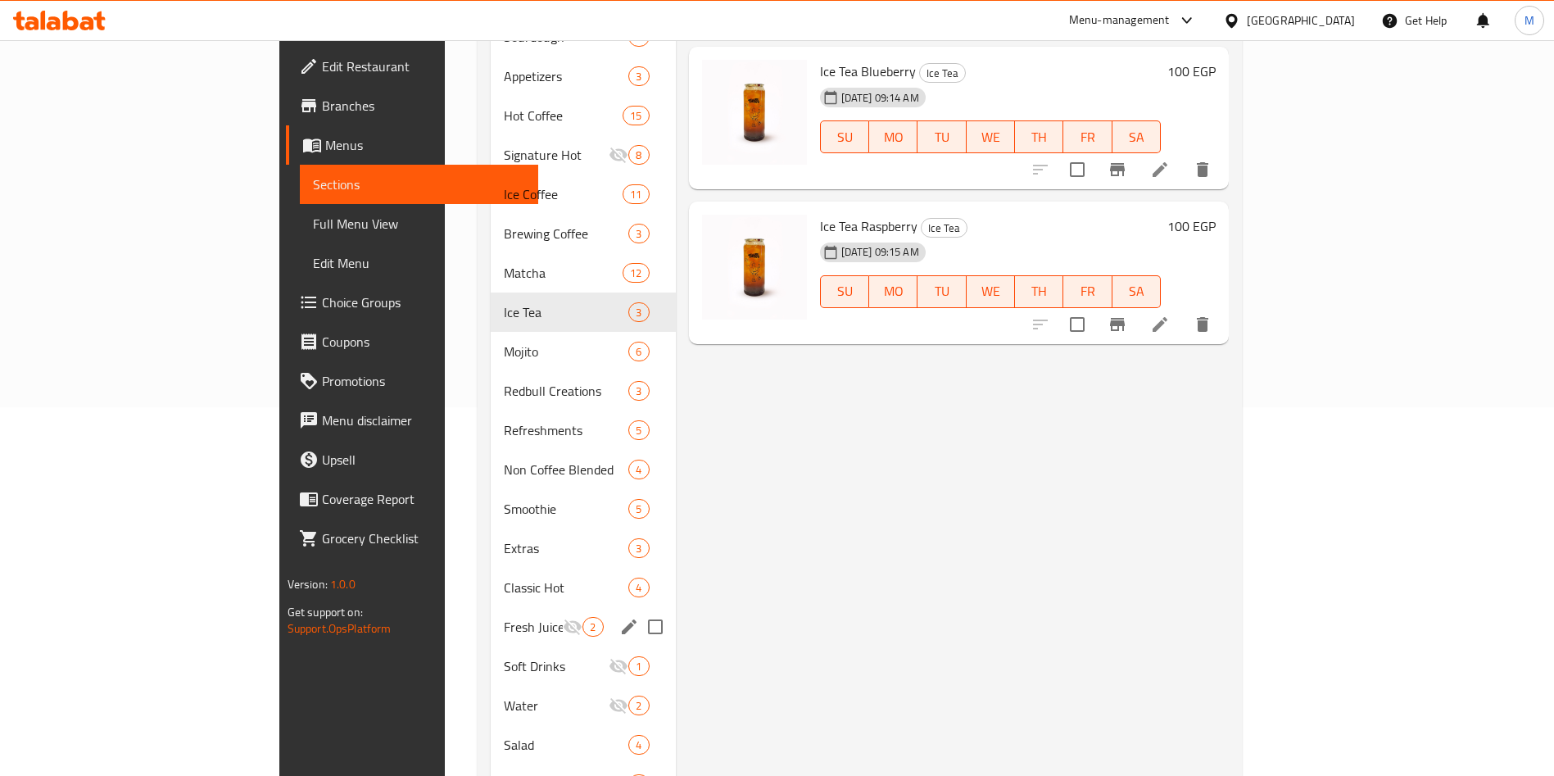
scroll to position [424, 0]
